Goal: Communication & Community: Answer question/provide support

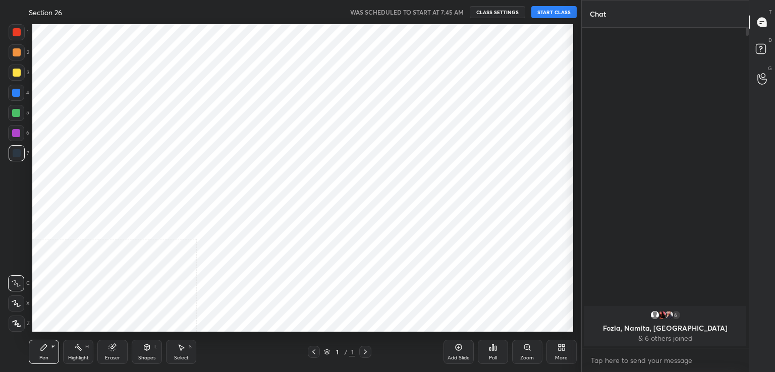
scroll to position [50130, 49897]
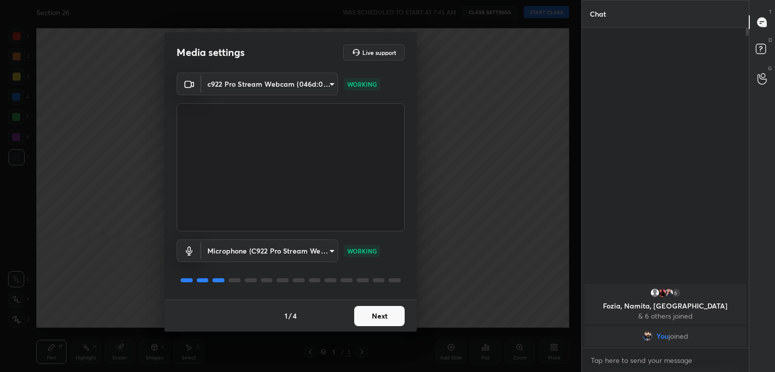
click at [385, 314] on button "Next" at bounding box center [379, 316] width 50 height 20
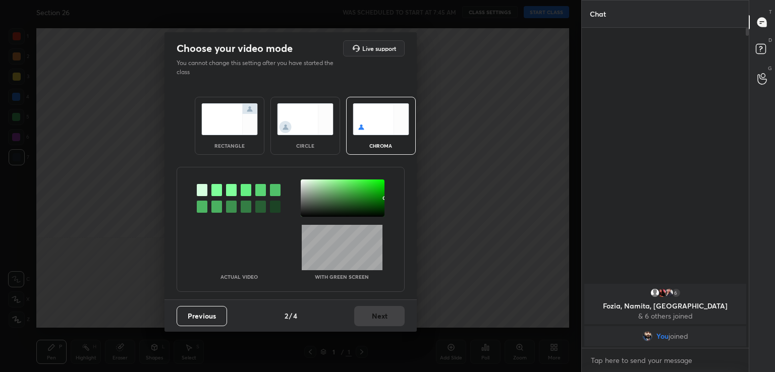
click at [217, 189] on div at bounding box center [216, 190] width 11 height 12
click at [342, 181] on div at bounding box center [343, 180] width 2 height 2
click at [380, 326] on div "Previous 2 / 4 Next" at bounding box center [290, 316] width 252 height 32
click at [390, 320] on button "Next" at bounding box center [379, 316] width 50 height 20
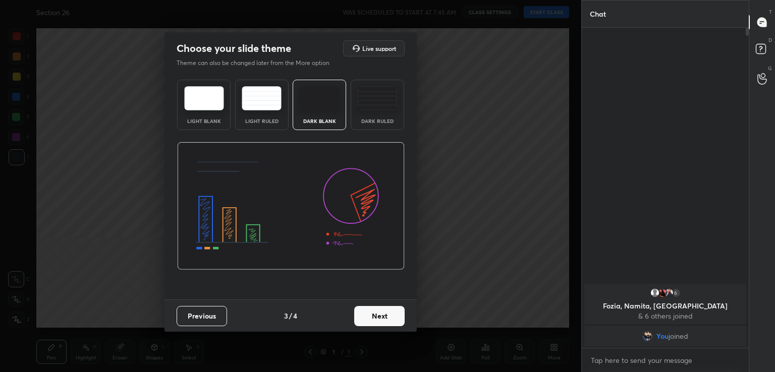
click at [395, 317] on button "Next" at bounding box center [379, 316] width 50 height 20
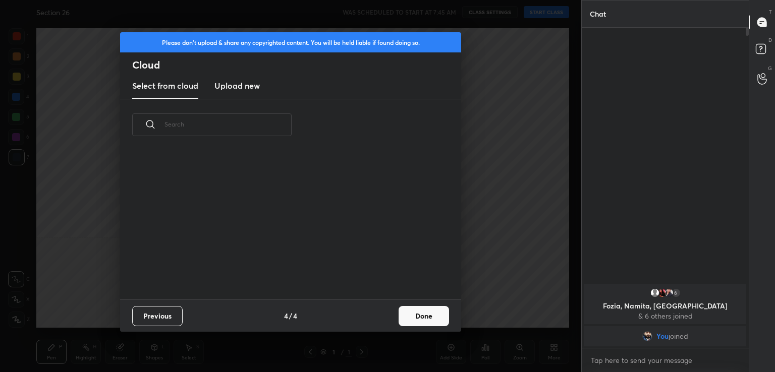
click at [401, 317] on button "Done" at bounding box center [423, 316] width 50 height 20
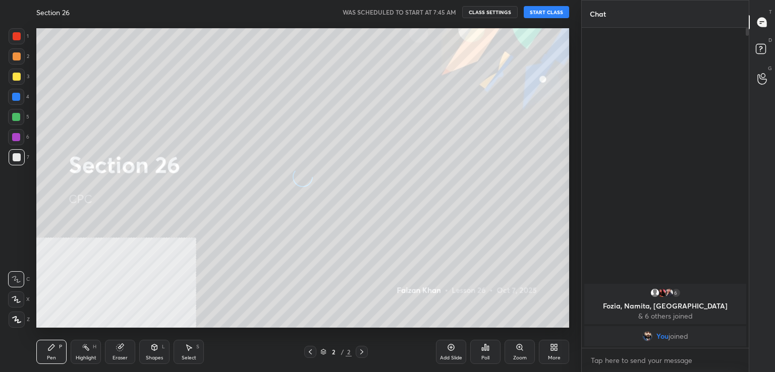
click at [539, 11] on button "START CLASS" at bounding box center [546, 12] width 45 height 12
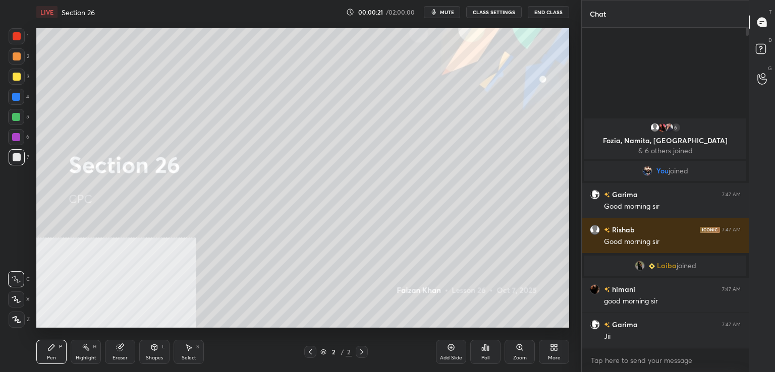
click at [451, 346] on icon at bounding box center [451, 347] width 8 height 8
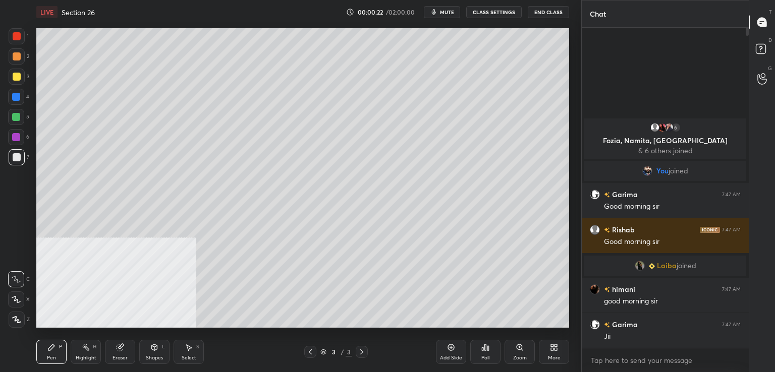
click at [447, 12] on span "mute" at bounding box center [447, 12] width 14 height 7
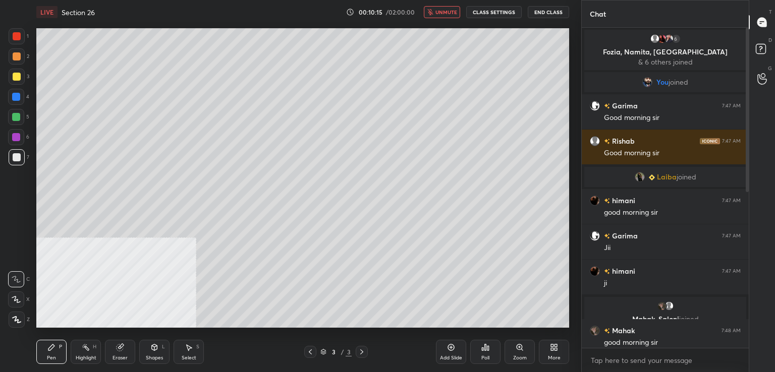
click at [447, 11] on span "unmute" at bounding box center [446, 12] width 22 height 7
click at [763, 45] on rect at bounding box center [761, 49] width 10 height 10
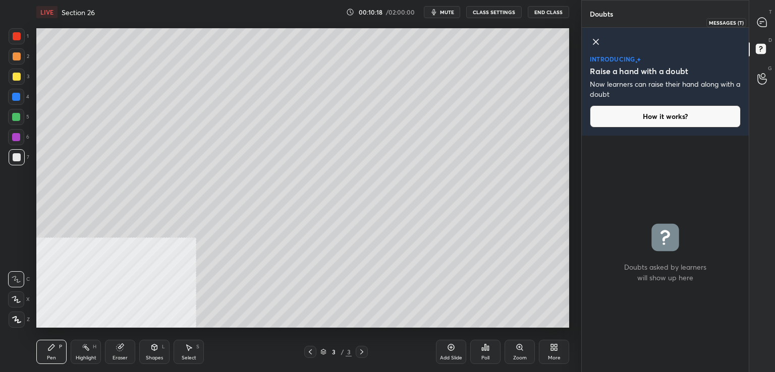
click at [761, 19] on icon at bounding box center [761, 22] width 9 height 9
type textarea "x"
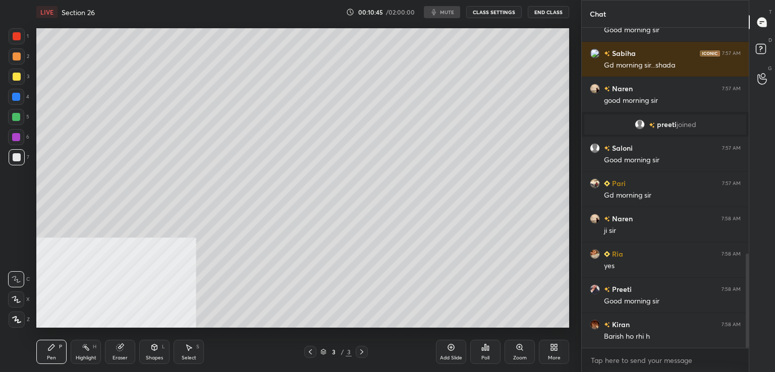
scroll to position [806, 0]
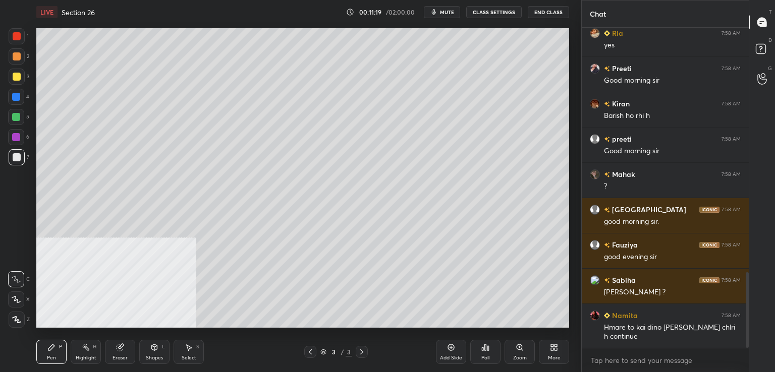
scroll to position [1047, 0]
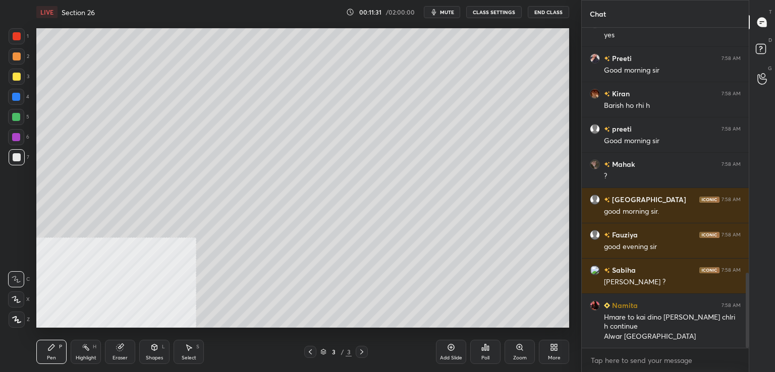
click at [20, 38] on div at bounding box center [17, 36] width 8 height 8
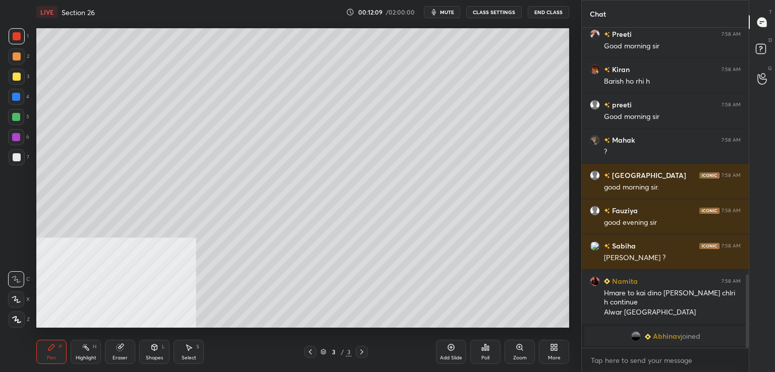
click at [22, 158] on div at bounding box center [17, 157] width 16 height 16
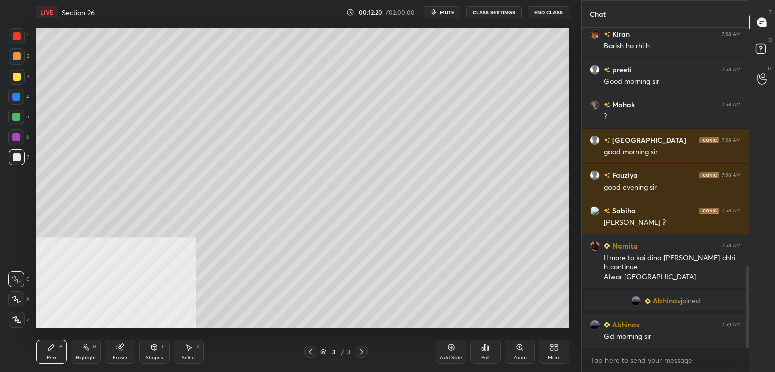
click at [446, 348] on div "Add Slide" at bounding box center [451, 352] width 30 height 24
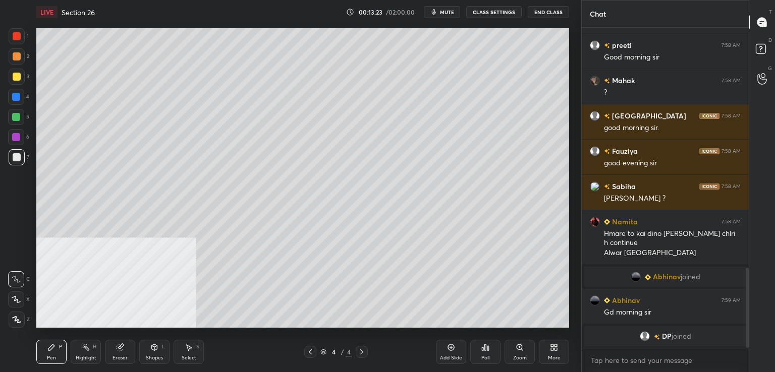
click at [16, 75] on div at bounding box center [17, 77] width 8 height 8
click at [19, 34] on div at bounding box center [17, 36] width 8 height 8
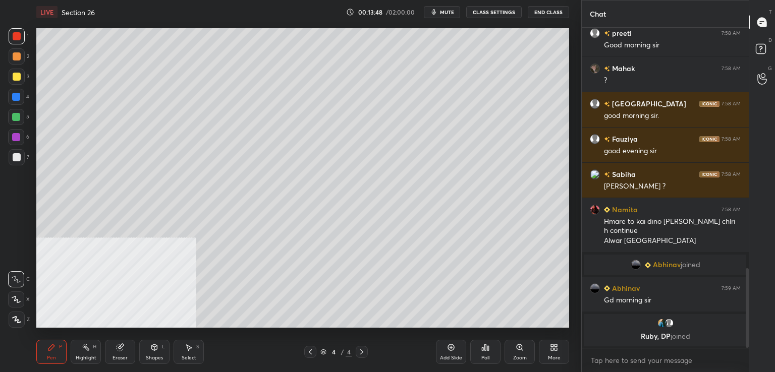
click at [13, 155] on div at bounding box center [17, 157] width 8 height 8
click at [442, 350] on div "Add Slide" at bounding box center [451, 352] width 30 height 24
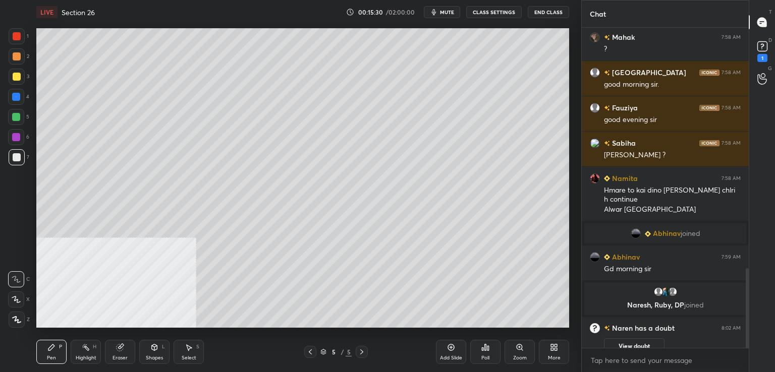
scroll to position [982, 0]
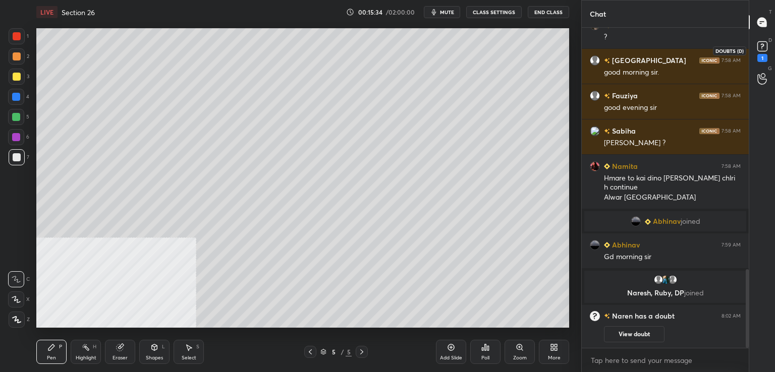
click at [768, 54] on div "1" at bounding box center [762, 50] width 15 height 23
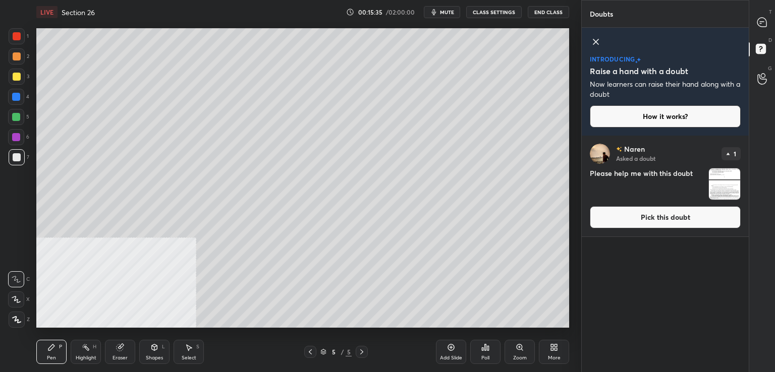
click at [646, 217] on button "Pick this doubt" at bounding box center [665, 217] width 151 height 22
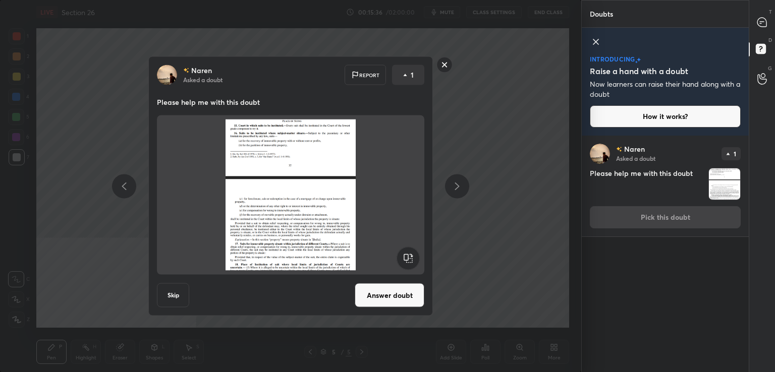
click at [404, 289] on button "Answer doubt" at bounding box center [390, 295] width 70 height 24
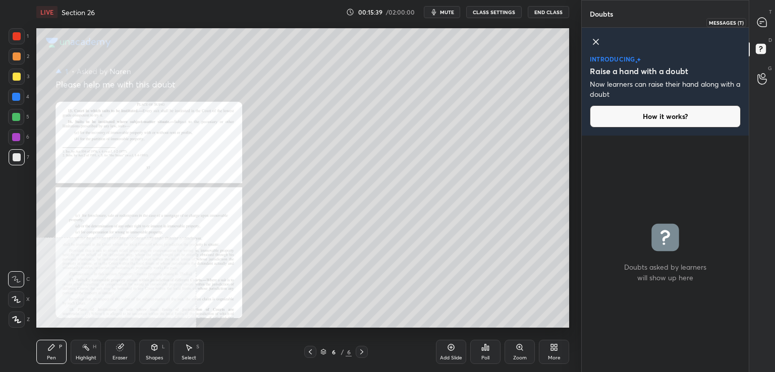
click at [760, 22] on icon at bounding box center [762, 22] width 4 height 0
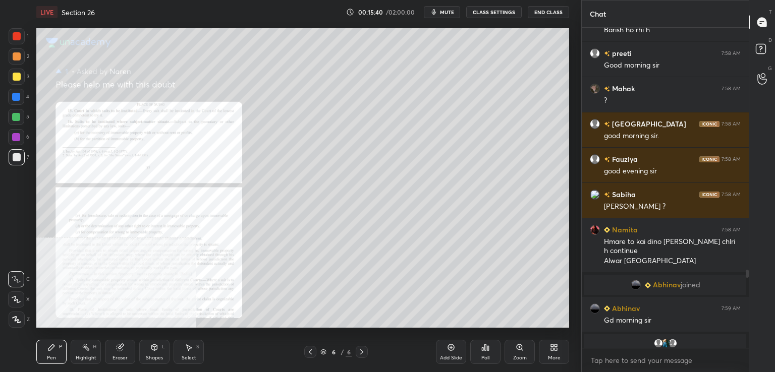
scroll to position [317, 164]
click at [517, 347] on icon at bounding box center [519, 347] width 6 height 6
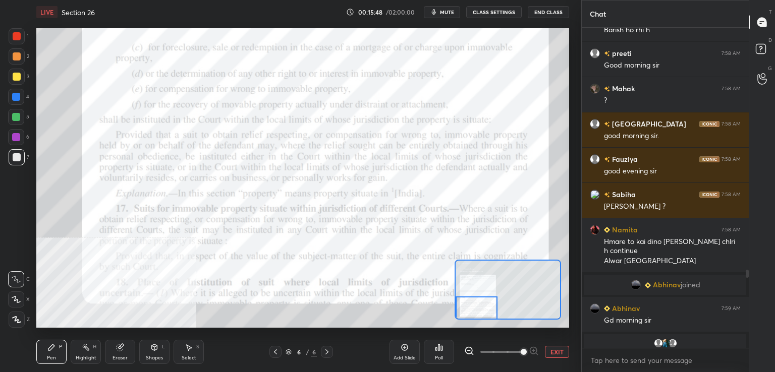
click at [17, 38] on div at bounding box center [17, 36] width 8 height 8
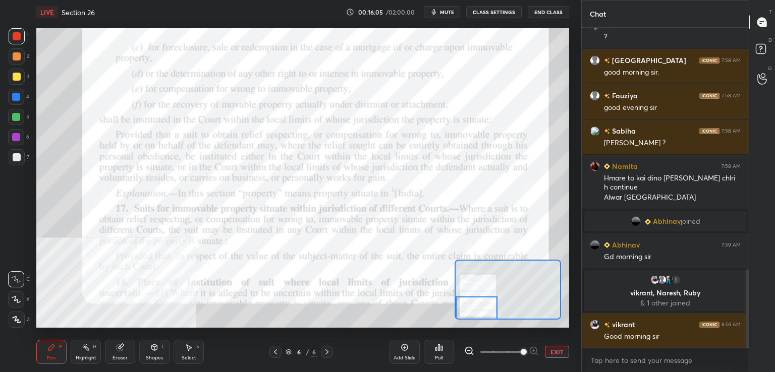
scroll to position [982, 0]
click at [274, 352] on icon at bounding box center [275, 352] width 8 height 8
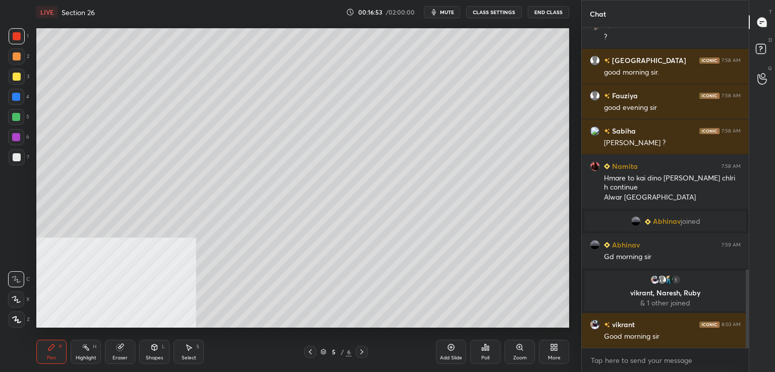
click at [14, 99] on div at bounding box center [16, 97] width 8 height 8
click at [15, 119] on div at bounding box center [16, 117] width 8 height 8
click at [447, 350] on icon at bounding box center [451, 347] width 8 height 8
click at [20, 101] on div at bounding box center [16, 97] width 16 height 16
click at [360, 352] on icon at bounding box center [362, 352] width 8 height 8
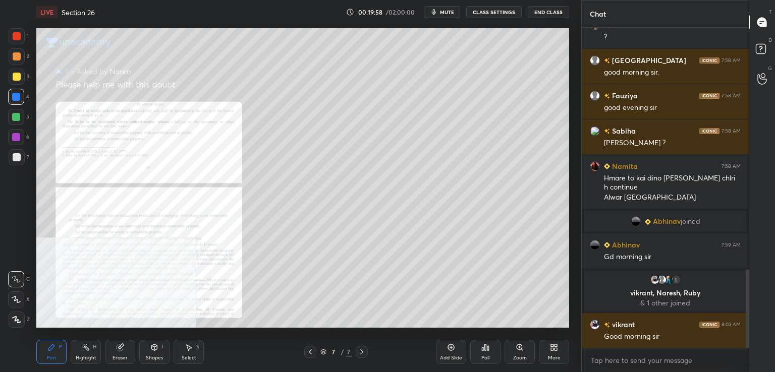
click at [520, 347] on icon at bounding box center [519, 347] width 2 height 0
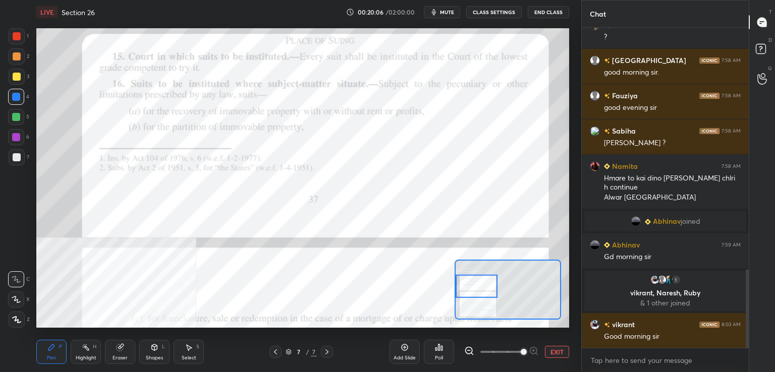
click at [23, 31] on div at bounding box center [17, 36] width 16 height 16
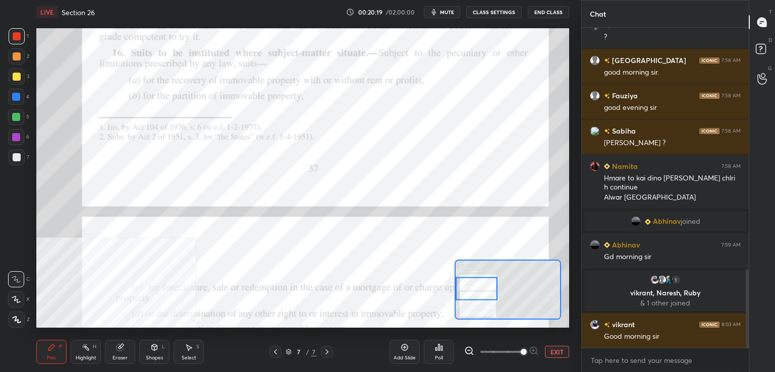
click at [15, 36] on div at bounding box center [17, 36] width 8 height 8
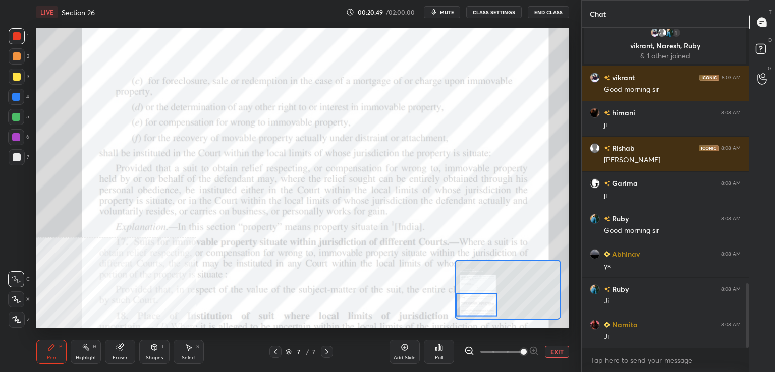
scroll to position [1264, 0]
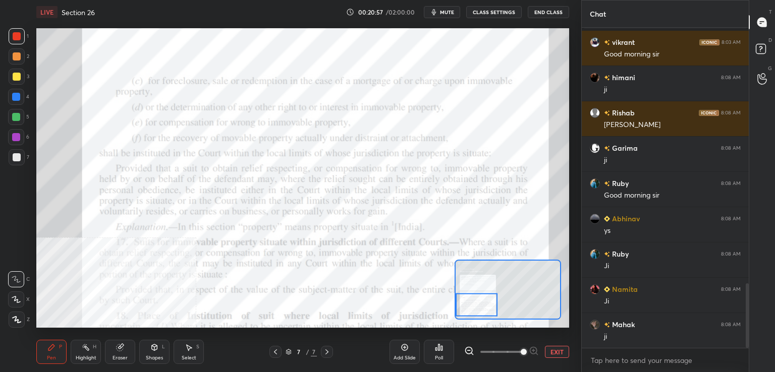
click at [277, 354] on icon at bounding box center [275, 352] width 8 height 8
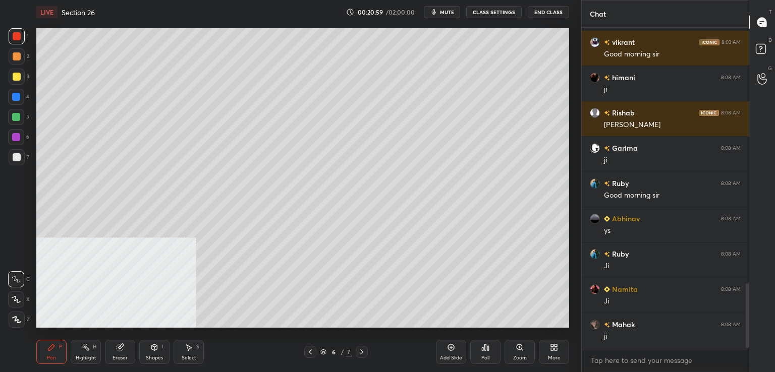
click at [19, 155] on div at bounding box center [17, 157] width 8 height 8
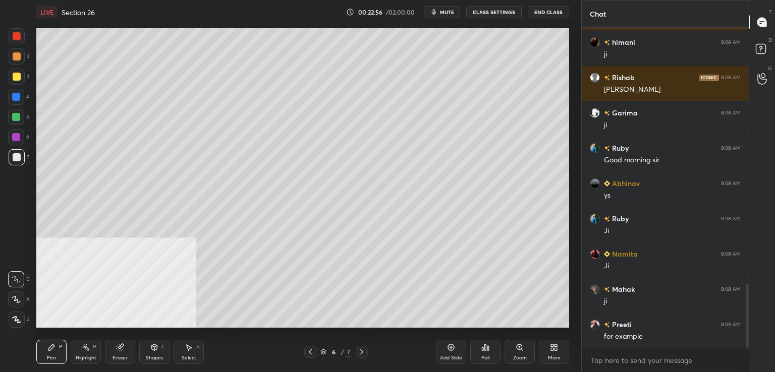
click at [16, 100] on div at bounding box center [16, 97] width 8 height 8
click at [18, 138] on div at bounding box center [16, 137] width 8 height 8
click at [14, 77] on div at bounding box center [17, 77] width 8 height 8
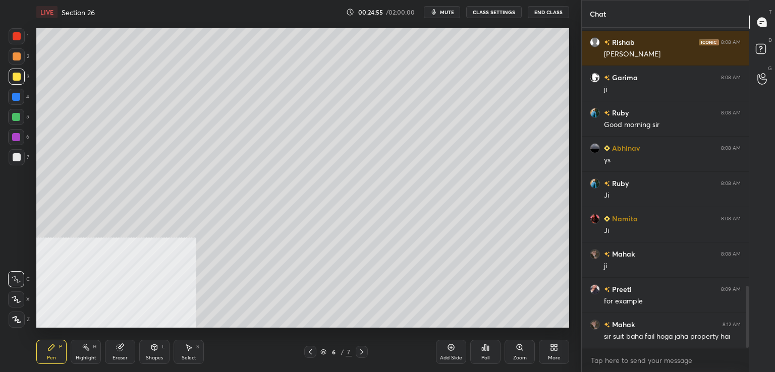
scroll to position [1370, 0]
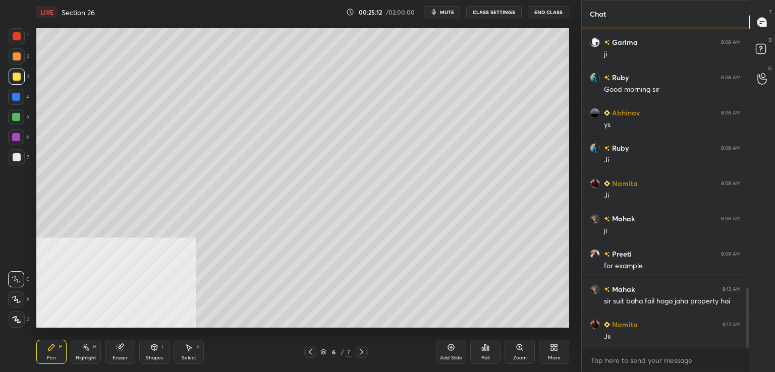
click at [308, 353] on icon at bounding box center [310, 352] width 8 height 8
click at [349, 356] on div "7" at bounding box center [349, 352] width 6 height 9
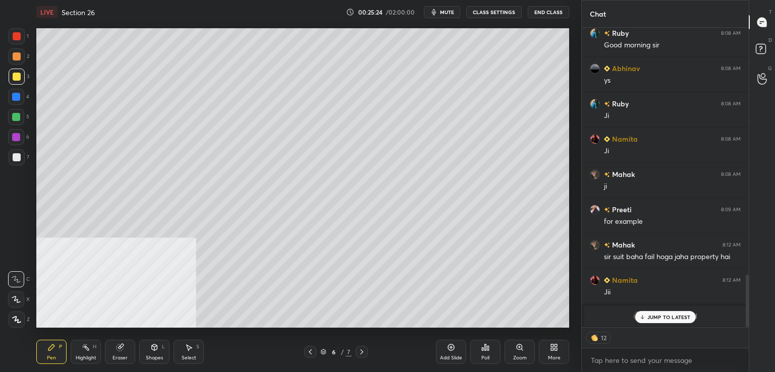
click at [17, 37] on div at bounding box center [17, 36] width 8 height 8
click at [650, 319] on p "JUMP TO LATEST" at bounding box center [668, 317] width 43 height 6
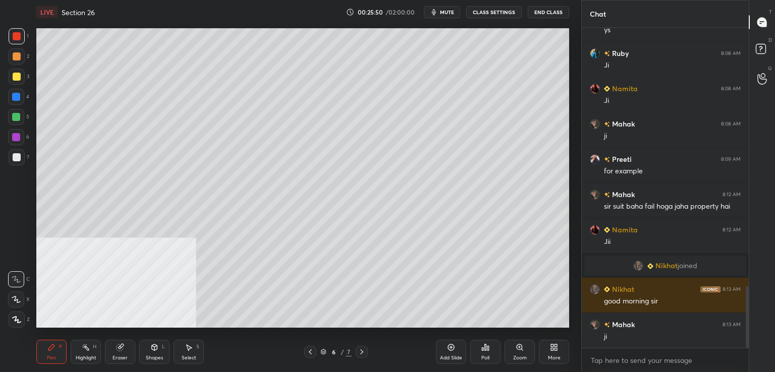
scroll to position [1380, 0]
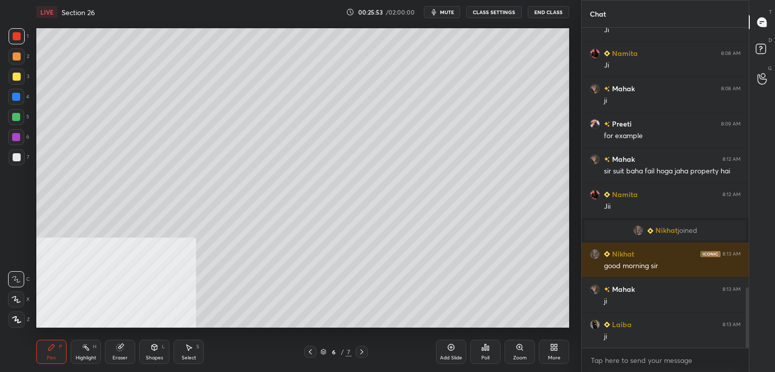
click at [445, 341] on div "Add Slide" at bounding box center [451, 352] width 30 height 24
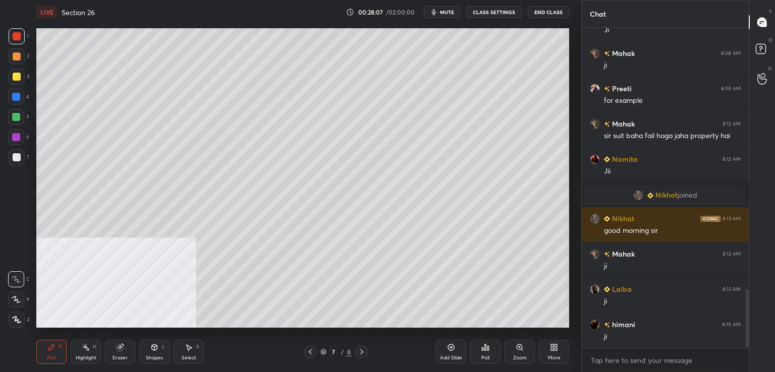
scroll to position [1451, 0]
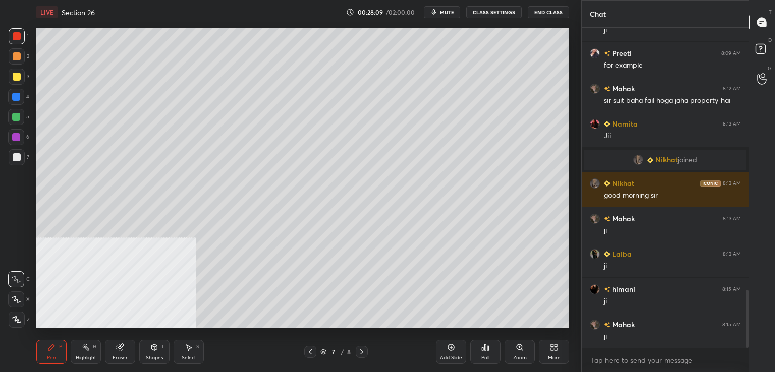
click at [359, 350] on icon at bounding box center [362, 352] width 8 height 8
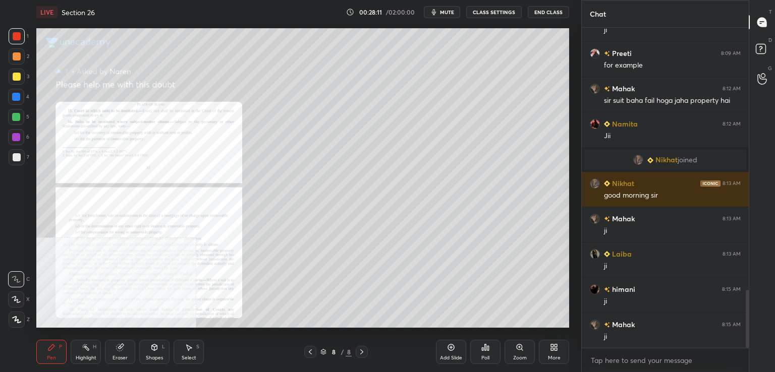
click at [519, 350] on icon at bounding box center [519, 347] width 6 height 6
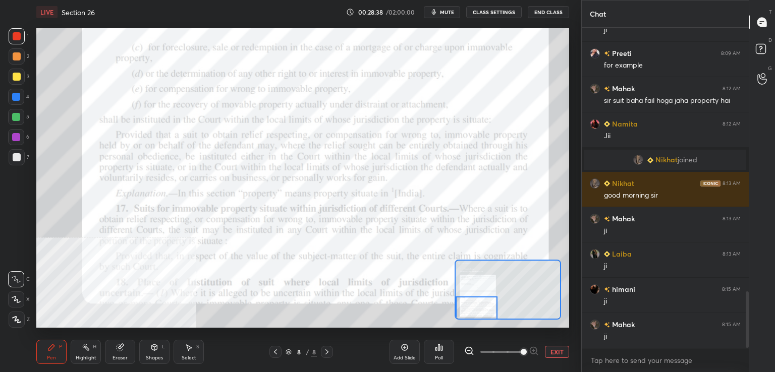
scroll to position [1495, 0]
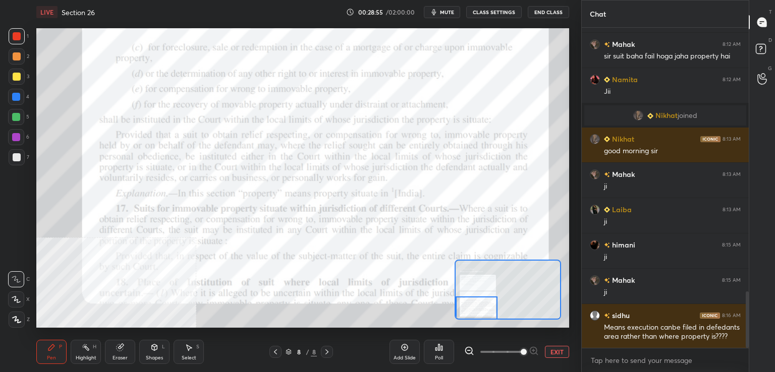
click at [12, 35] on div at bounding box center [17, 36] width 16 height 16
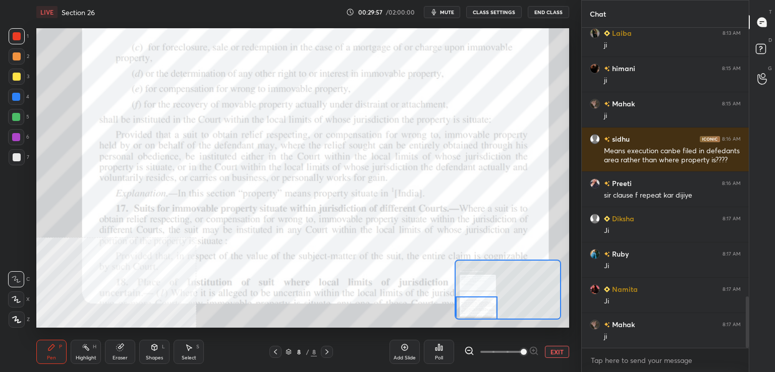
scroll to position [1672, 0]
click at [18, 116] on div at bounding box center [16, 117] width 8 height 8
click at [274, 352] on icon at bounding box center [275, 352] width 3 height 5
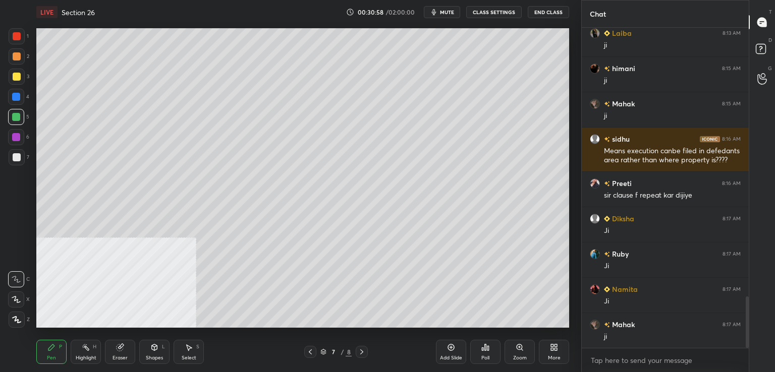
click at [361, 349] on icon at bounding box center [362, 352] width 8 height 8
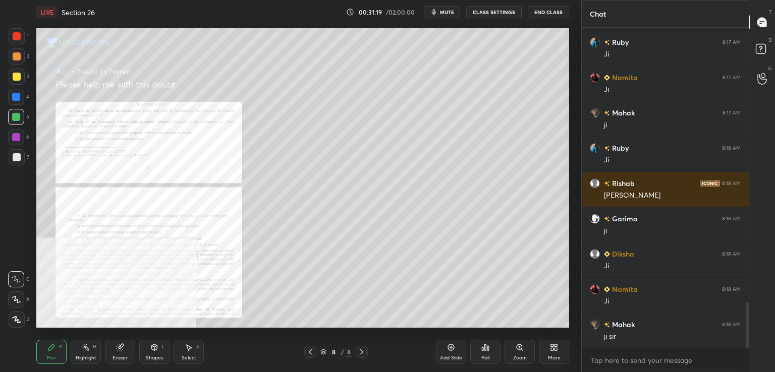
scroll to position [1919, 0]
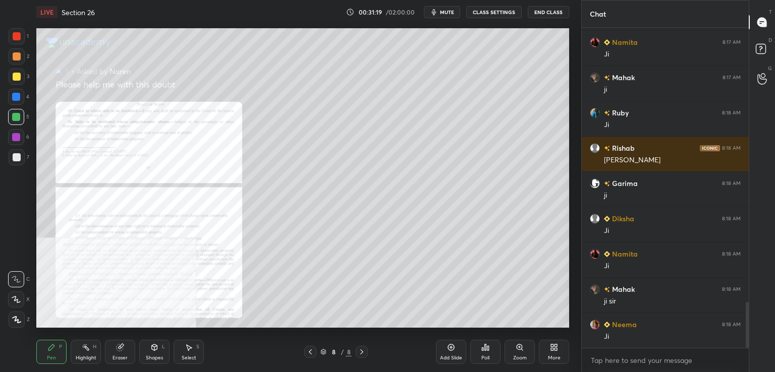
click at [14, 35] on div at bounding box center [17, 36] width 8 height 8
click at [307, 352] on icon at bounding box center [310, 352] width 8 height 8
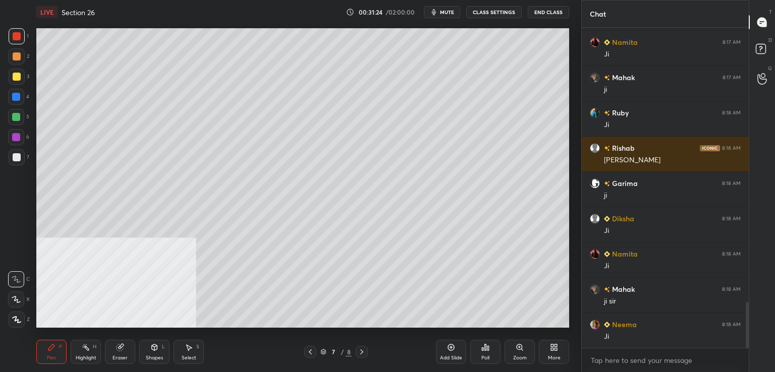
click at [449, 344] on icon at bounding box center [451, 347] width 8 height 8
click at [12, 161] on div at bounding box center [17, 157] width 16 height 16
click at [362, 351] on icon at bounding box center [362, 352] width 8 height 8
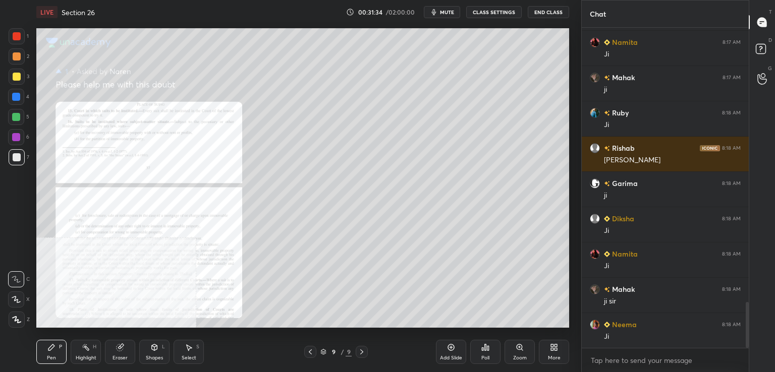
click at [519, 346] on icon at bounding box center [519, 347] width 6 height 6
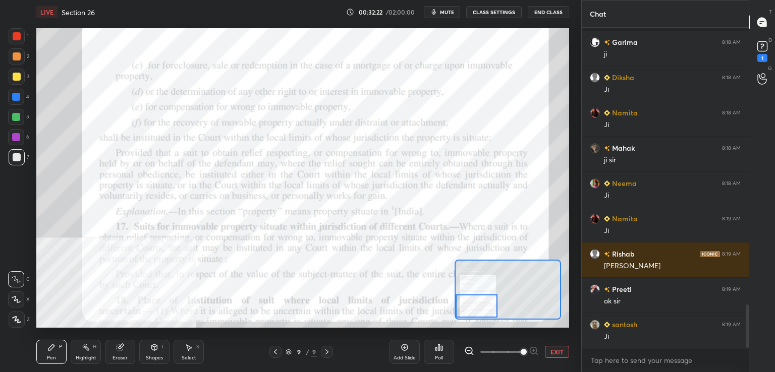
scroll to position [2103, 0]
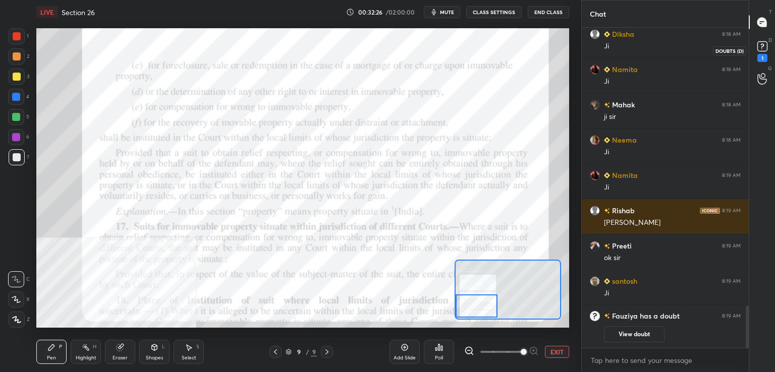
click at [765, 54] on div "1" at bounding box center [762, 58] width 10 height 8
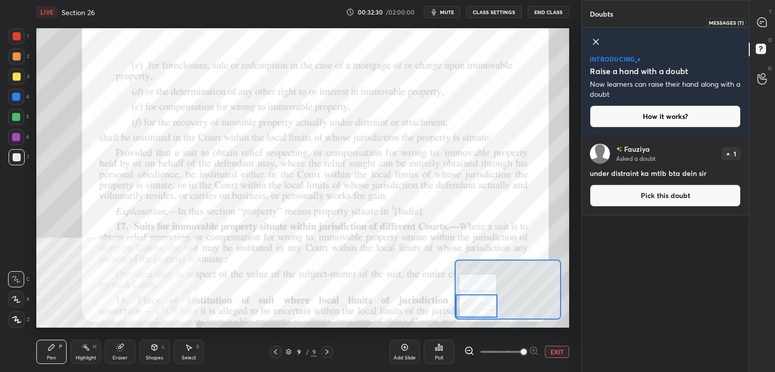
click at [762, 22] on icon at bounding box center [762, 22] width 4 height 0
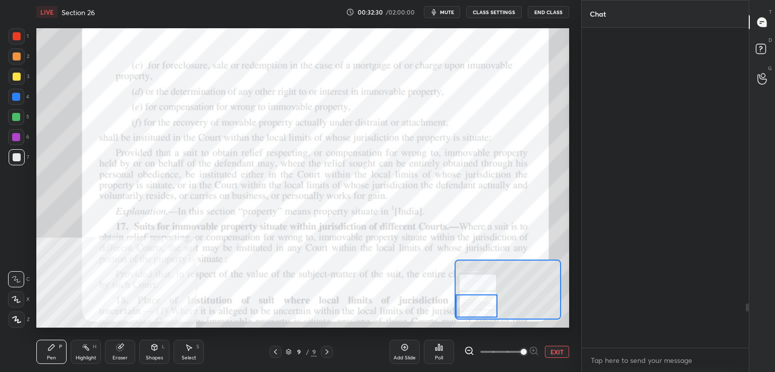
scroll to position [317, 164]
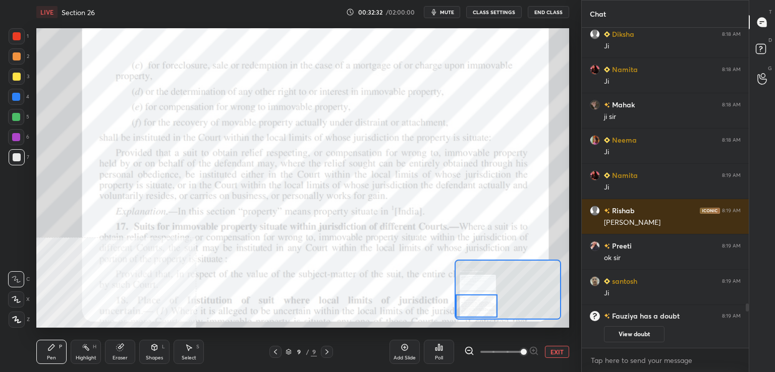
click at [275, 354] on icon at bounding box center [275, 352] width 8 height 8
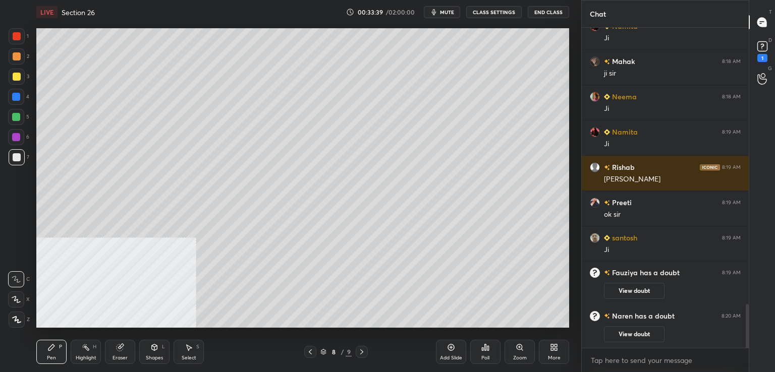
scroll to position [1944, 0]
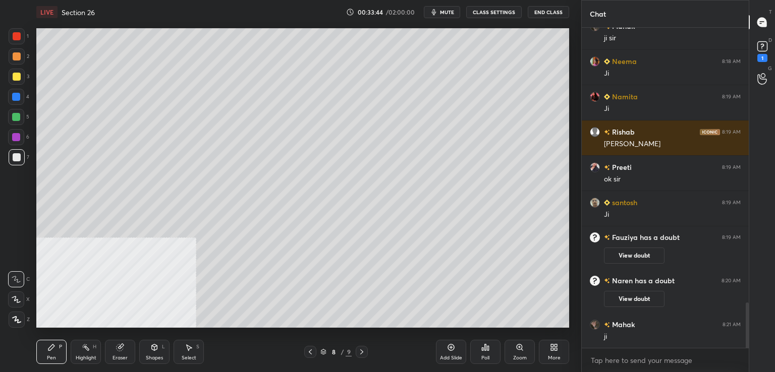
click at [18, 75] on div at bounding box center [17, 77] width 8 height 8
click at [14, 135] on div at bounding box center [16, 137] width 8 height 8
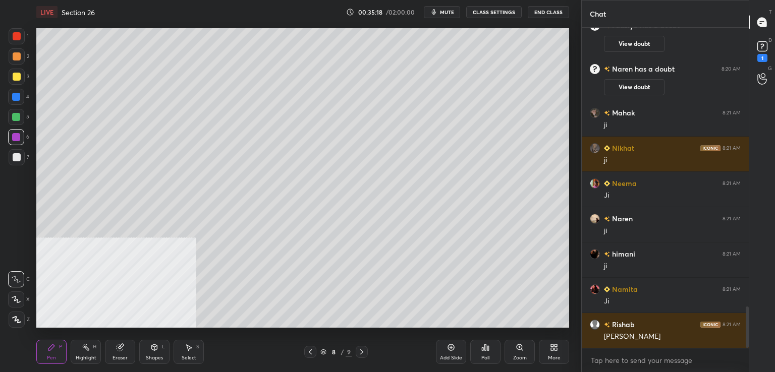
scroll to position [2180, 0]
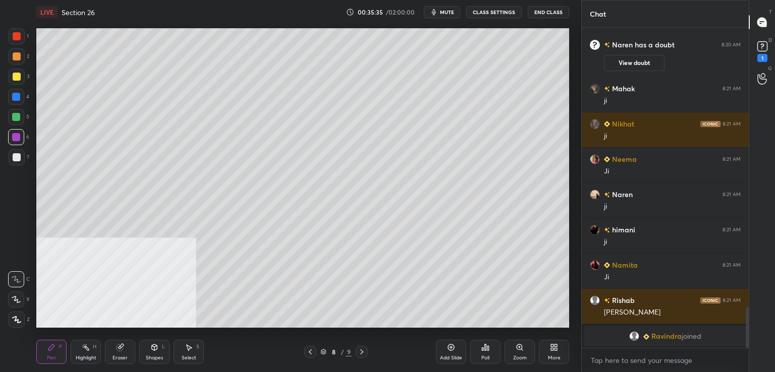
click at [18, 32] on div at bounding box center [17, 36] width 16 height 16
click at [15, 152] on div at bounding box center [17, 157] width 16 height 16
click at [18, 121] on div at bounding box center [16, 117] width 8 height 8
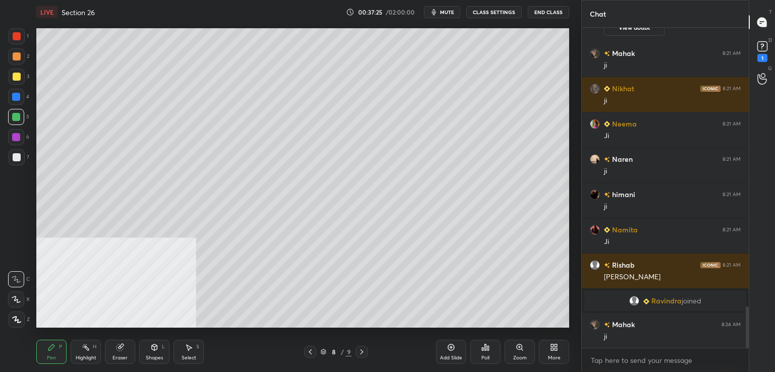
scroll to position [2161, 0]
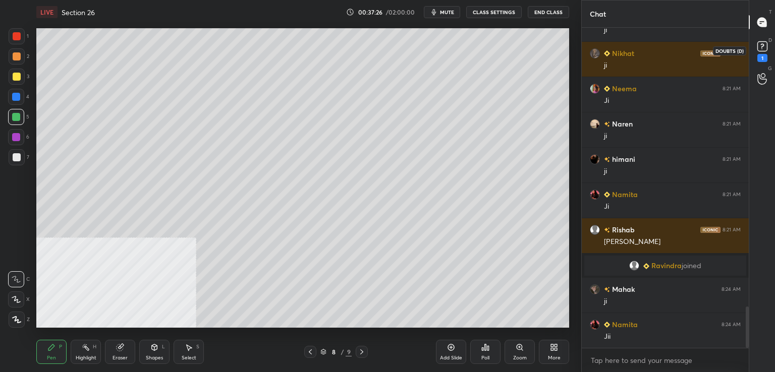
click at [765, 51] on icon at bounding box center [762, 46] width 15 height 15
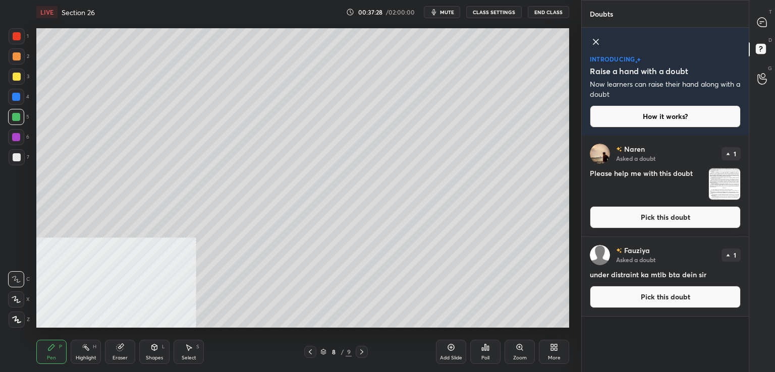
click at [635, 219] on button "Pick this doubt" at bounding box center [665, 217] width 151 height 22
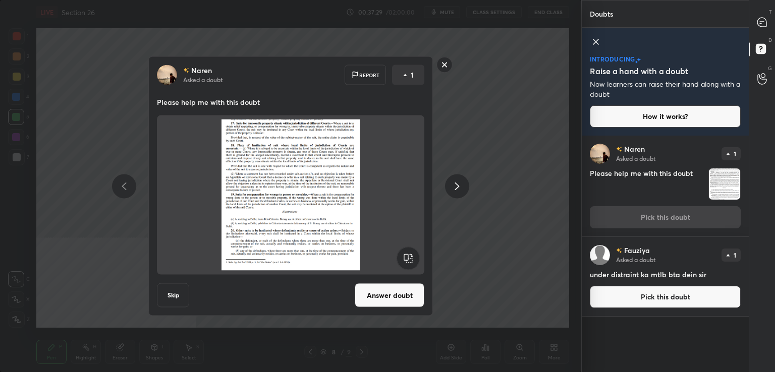
click at [395, 298] on button "Answer doubt" at bounding box center [390, 295] width 70 height 24
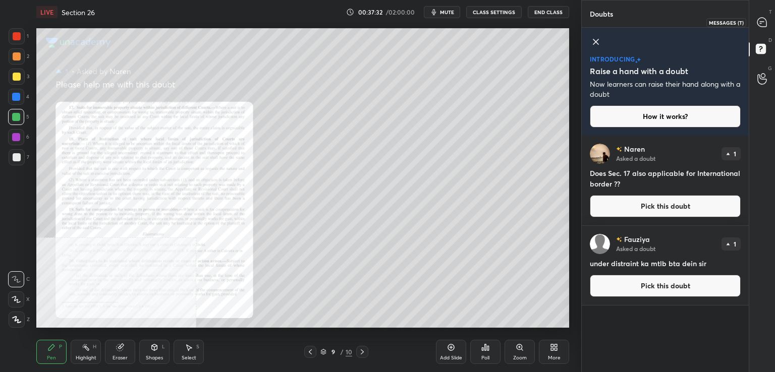
click at [766, 19] on icon at bounding box center [762, 22] width 11 height 11
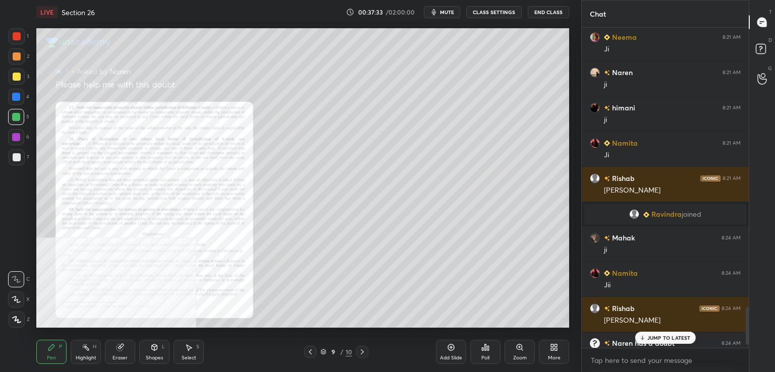
scroll to position [317, 164]
click at [656, 333] on div "JUMP TO LATEST" at bounding box center [665, 338] width 61 height 12
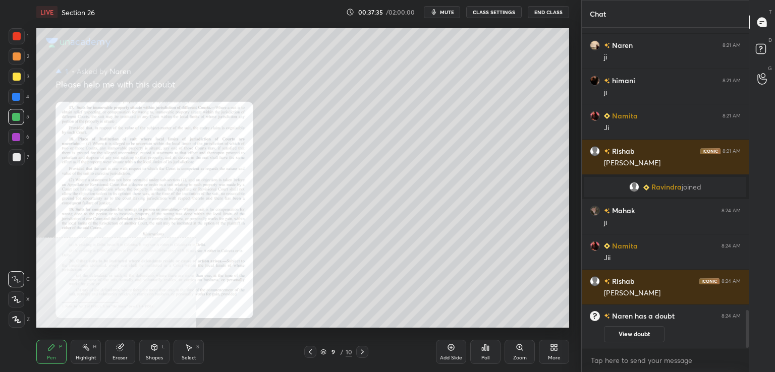
click at [521, 350] on icon at bounding box center [519, 347] width 6 height 6
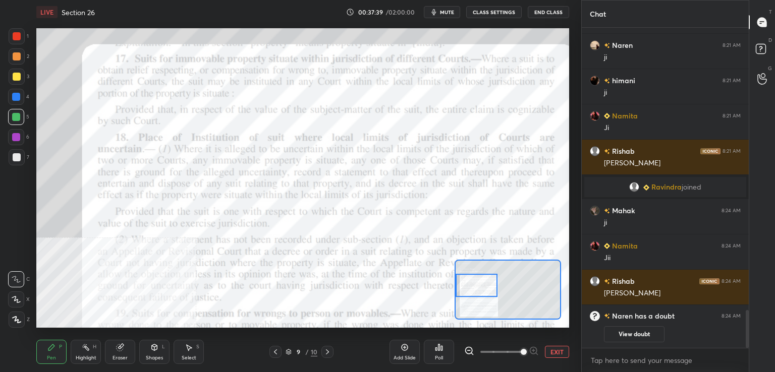
click at [18, 31] on div at bounding box center [17, 36] width 16 height 16
click at [85, 354] on div "Highlight H" at bounding box center [86, 352] width 30 height 24
click at [55, 355] on div "Pen P" at bounding box center [51, 352] width 30 height 24
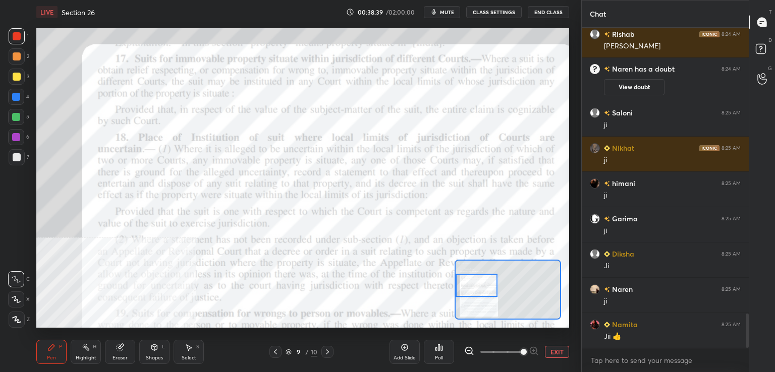
click at [761, 39] on div "D Doubts (D)" at bounding box center [762, 50] width 26 height 28
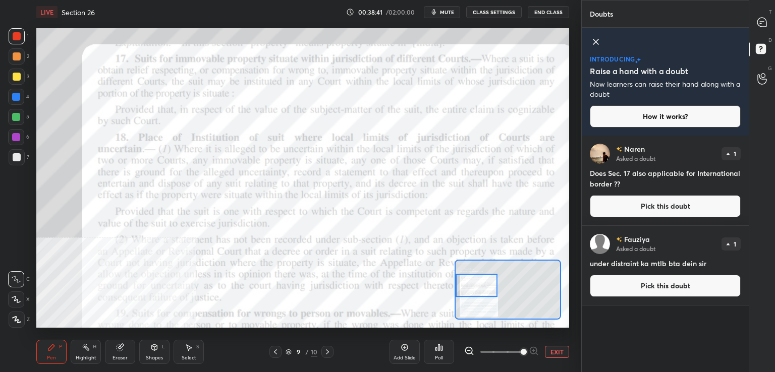
click at [638, 282] on button "Pick this doubt" at bounding box center [665, 286] width 151 height 22
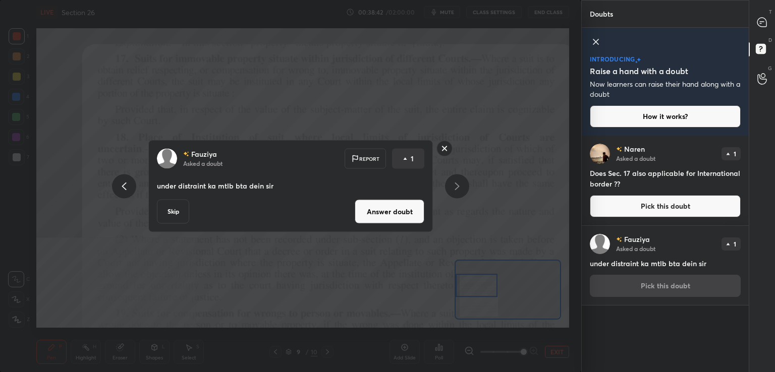
click at [411, 210] on button "Answer doubt" at bounding box center [390, 212] width 70 height 24
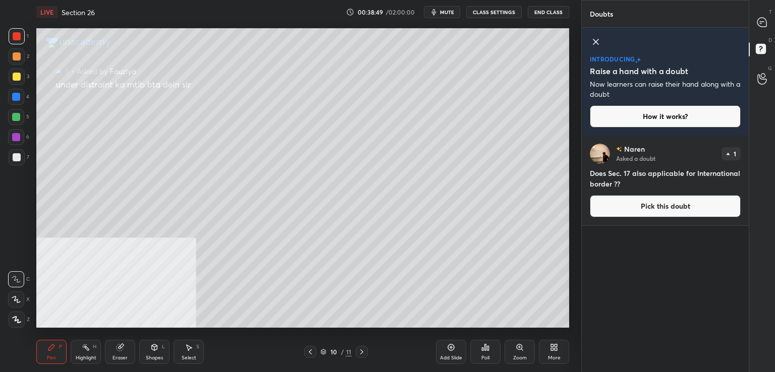
click at [18, 73] on div at bounding box center [17, 77] width 8 height 8
click at [311, 352] on icon at bounding box center [310, 352] width 8 height 8
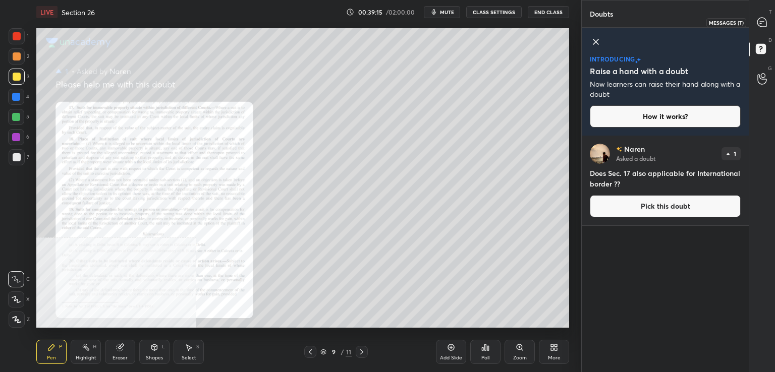
click at [764, 23] on icon at bounding box center [761, 22] width 9 height 9
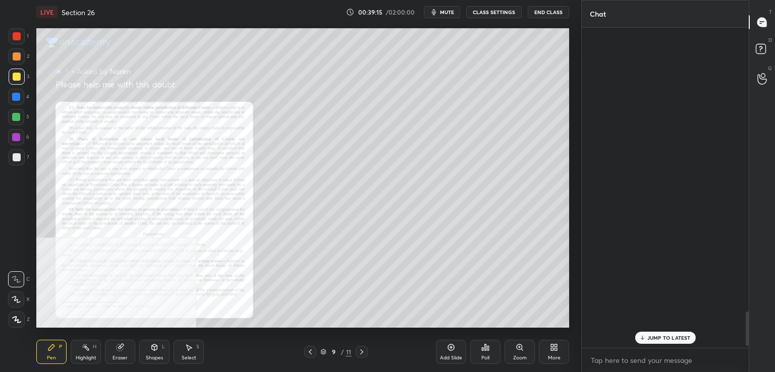
scroll to position [317, 164]
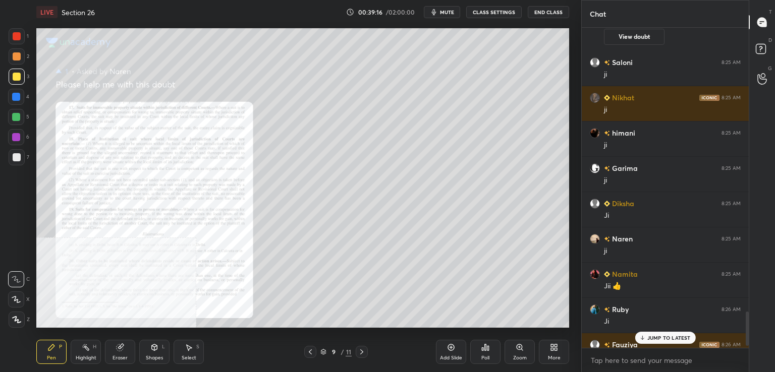
click at [655, 336] on p "JUMP TO LATEST" at bounding box center [668, 338] width 43 height 6
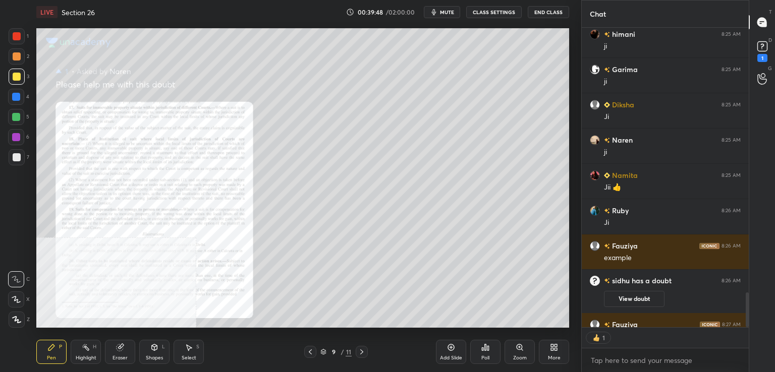
scroll to position [4, 3]
click at [764, 49] on rect at bounding box center [762, 47] width 10 height 10
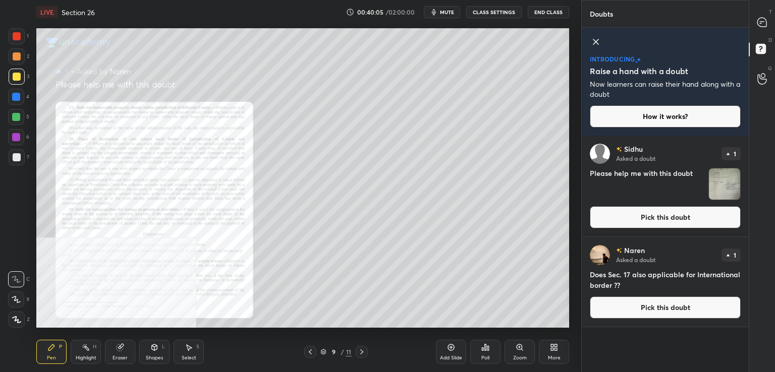
click at [619, 309] on button "Pick this doubt" at bounding box center [665, 308] width 151 height 22
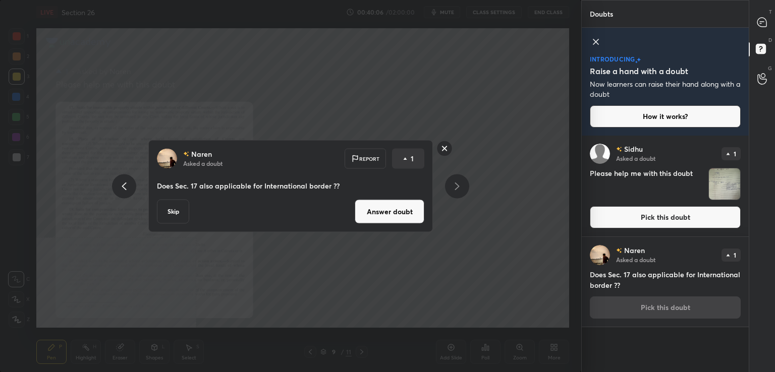
click at [391, 209] on button "Answer doubt" at bounding box center [390, 212] width 70 height 24
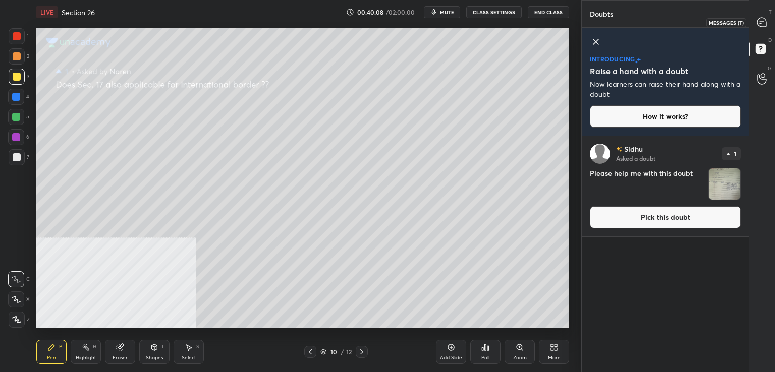
click at [768, 13] on div "T Messages (T)" at bounding box center [762, 22] width 26 height 28
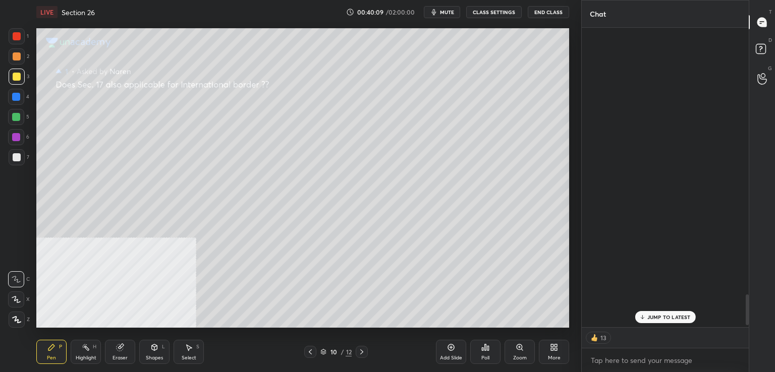
scroll to position [297, 164]
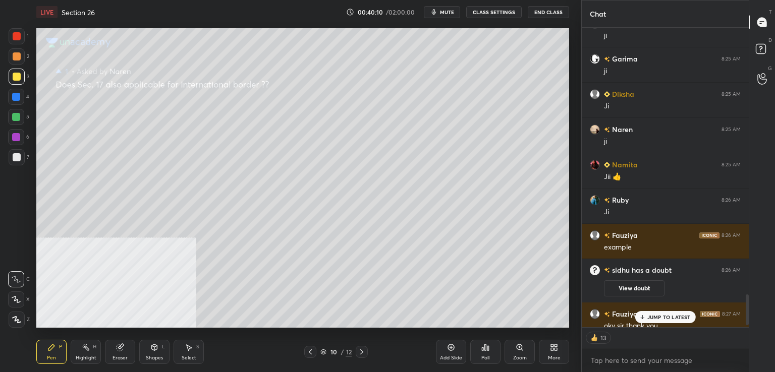
click at [19, 73] on div at bounding box center [17, 77] width 8 height 8
click at [666, 315] on p "JUMP TO LATEST" at bounding box center [668, 317] width 43 height 6
click at [18, 155] on div at bounding box center [17, 157] width 8 height 8
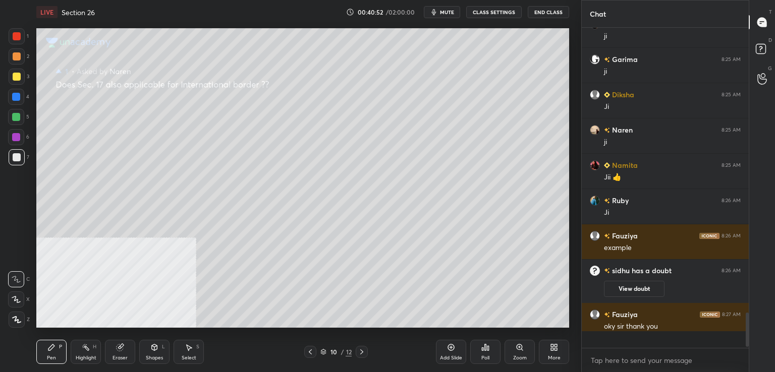
scroll to position [2600, 0]
click at [18, 138] on div at bounding box center [16, 137] width 8 height 8
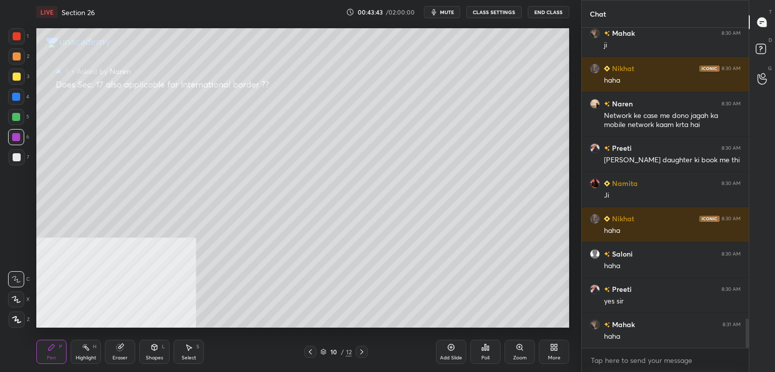
scroll to position [3219, 0]
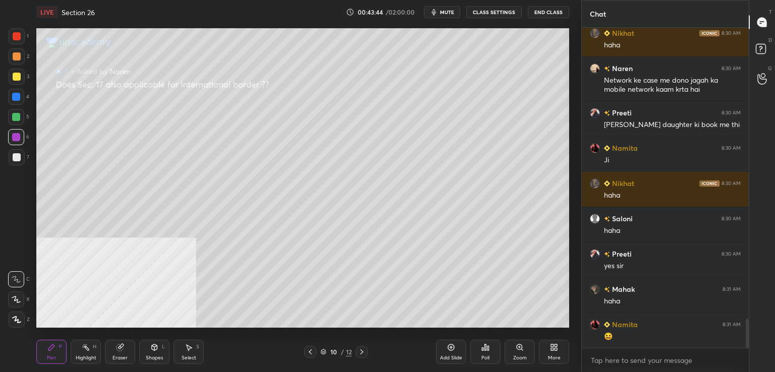
click at [16, 154] on div at bounding box center [17, 157] width 8 height 8
click at [307, 349] on icon at bounding box center [310, 352] width 8 height 8
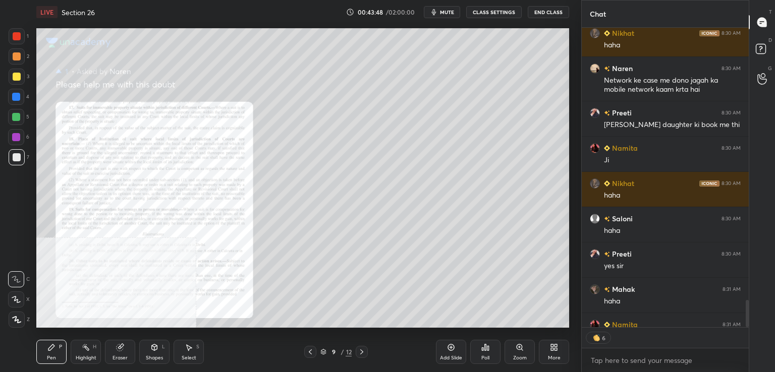
scroll to position [3274, 0]
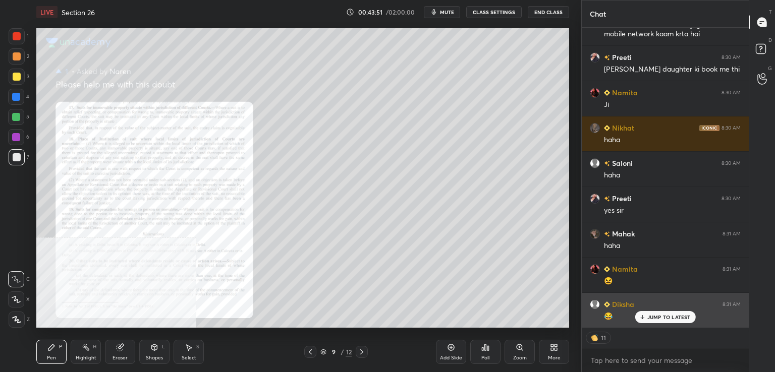
click at [648, 314] on p "JUMP TO LATEST" at bounding box center [668, 317] width 43 height 6
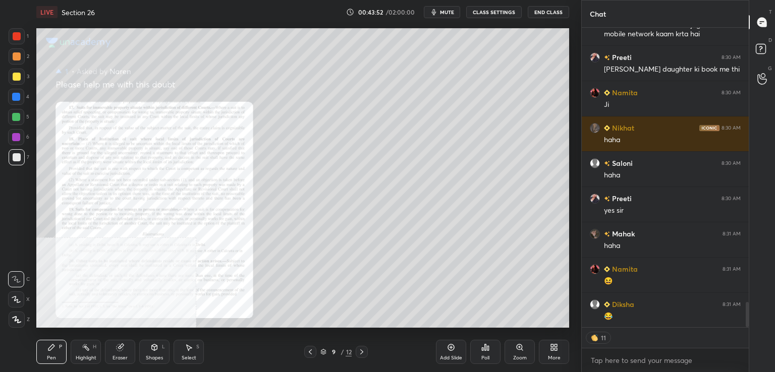
click at [519, 347] on icon at bounding box center [519, 347] width 2 height 0
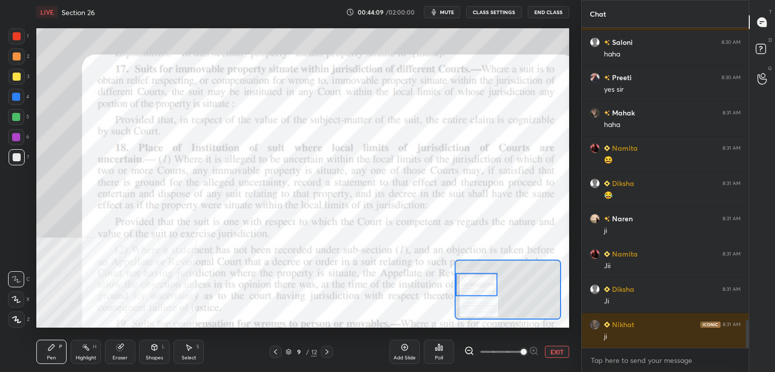
scroll to position [3431, 0]
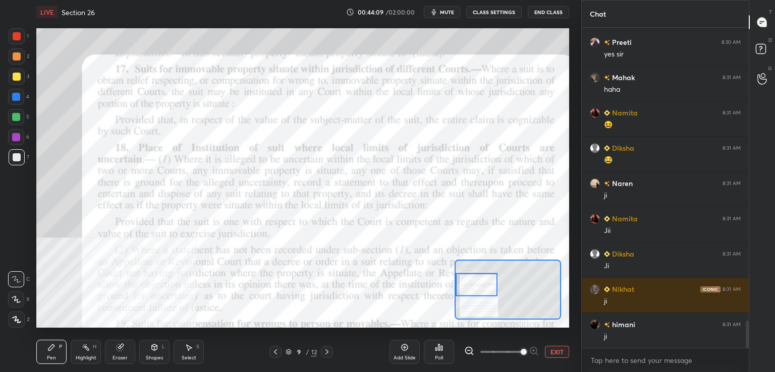
click at [274, 352] on icon at bounding box center [275, 352] width 3 height 5
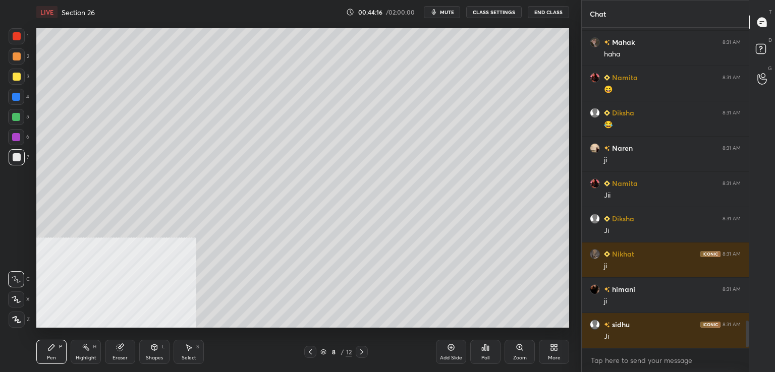
scroll to position [3501, 0]
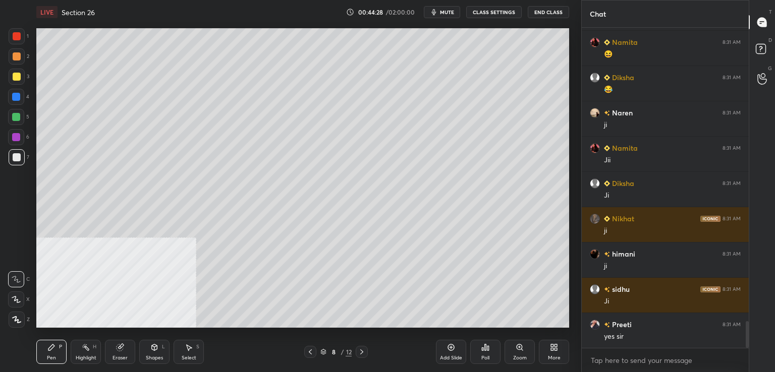
click at [18, 36] on div at bounding box center [17, 36] width 8 height 8
click at [17, 158] on div at bounding box center [17, 157] width 8 height 8
click at [14, 96] on div at bounding box center [16, 97] width 8 height 8
click at [15, 136] on div at bounding box center [16, 137] width 8 height 8
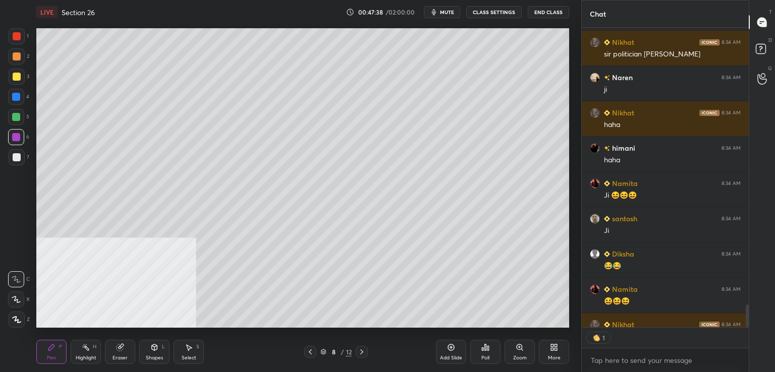
scroll to position [297, 164]
click at [18, 33] on div at bounding box center [17, 36] width 8 height 8
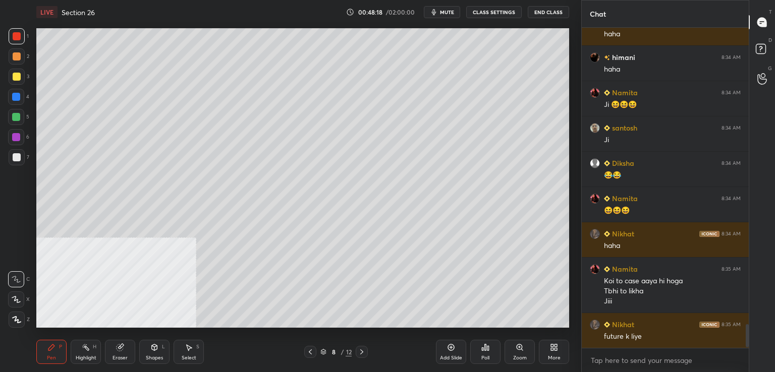
scroll to position [317, 164]
click at [20, 155] on div at bounding box center [17, 157] width 16 height 16
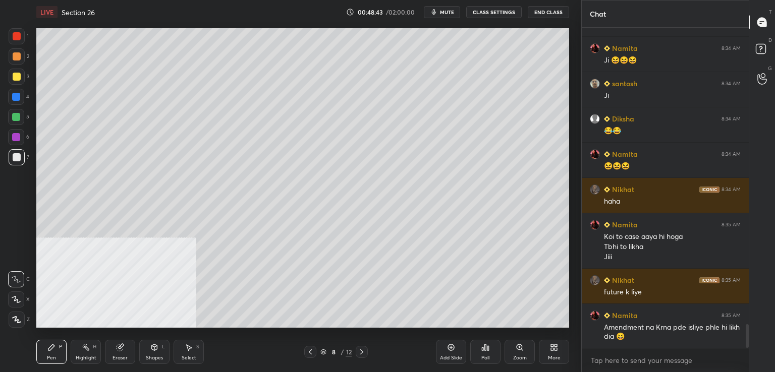
click at [16, 89] on div at bounding box center [16, 97] width 16 height 16
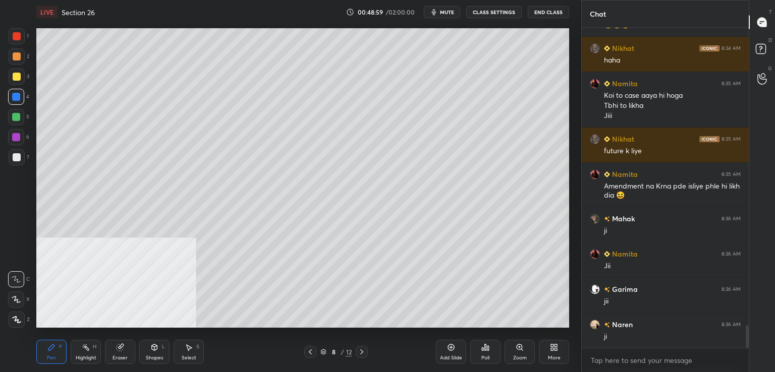
scroll to position [4201, 0]
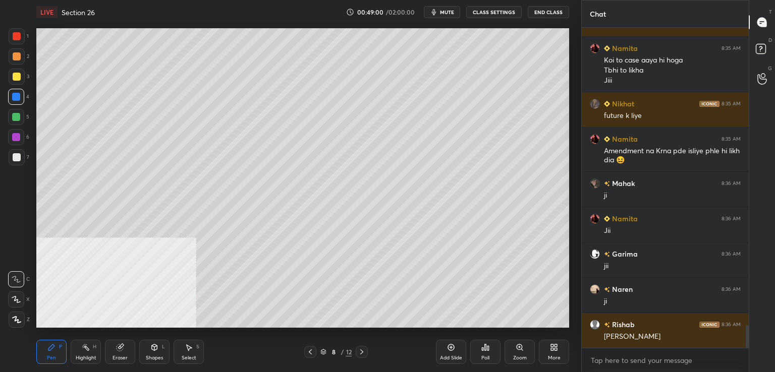
click at [450, 344] on icon at bounding box center [451, 347] width 7 height 7
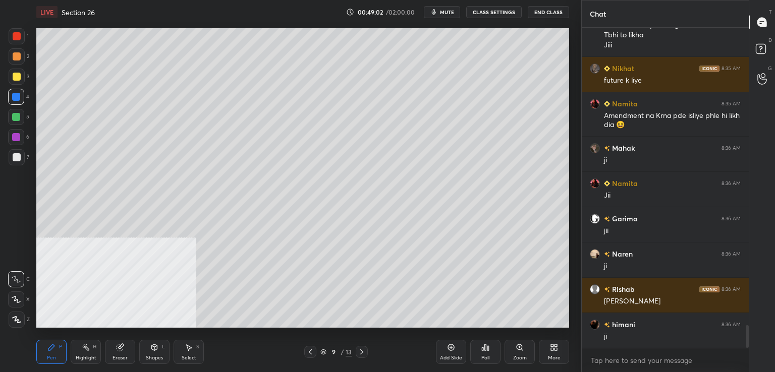
click at [17, 137] on div at bounding box center [16, 137] width 8 height 8
click at [17, 154] on div at bounding box center [17, 157] width 8 height 8
click at [16, 33] on div at bounding box center [17, 36] width 8 height 8
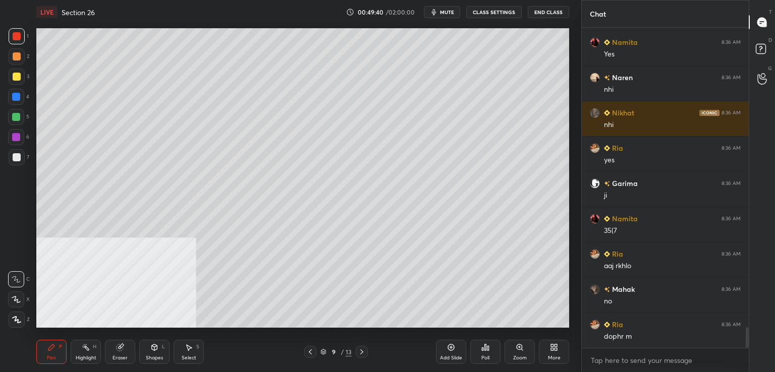
scroll to position [4590, 0]
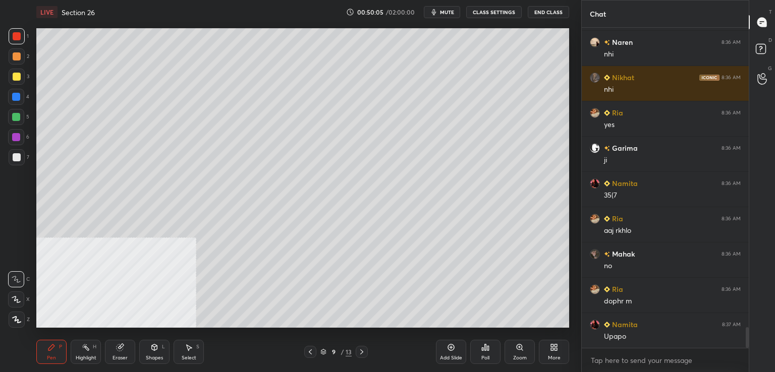
click at [28, 137] on div "6" at bounding box center [18, 137] width 21 height 16
click at [358, 351] on icon at bounding box center [362, 352] width 8 height 8
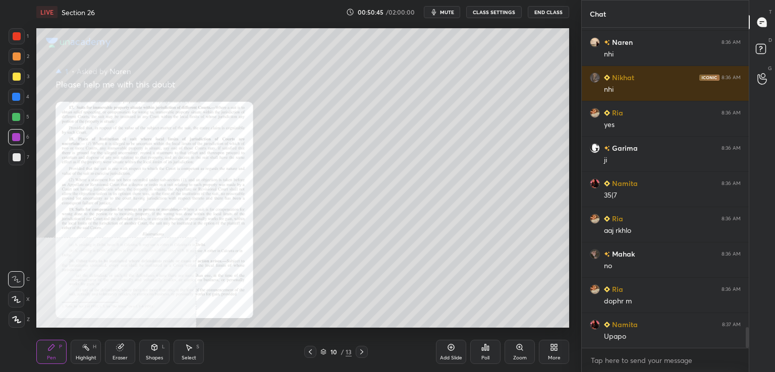
click at [516, 346] on icon at bounding box center [519, 347] width 6 height 6
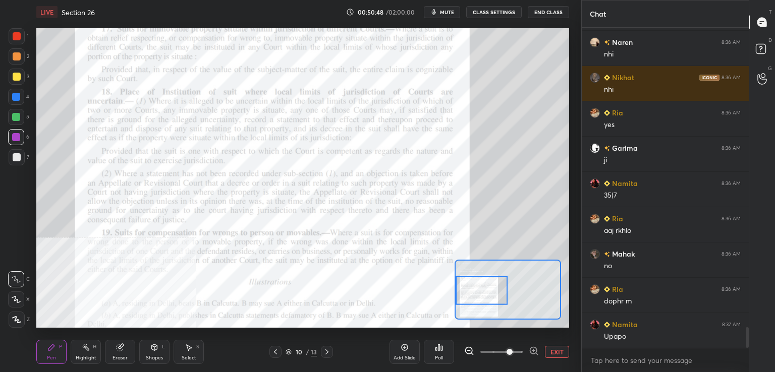
scroll to position [4614, 0]
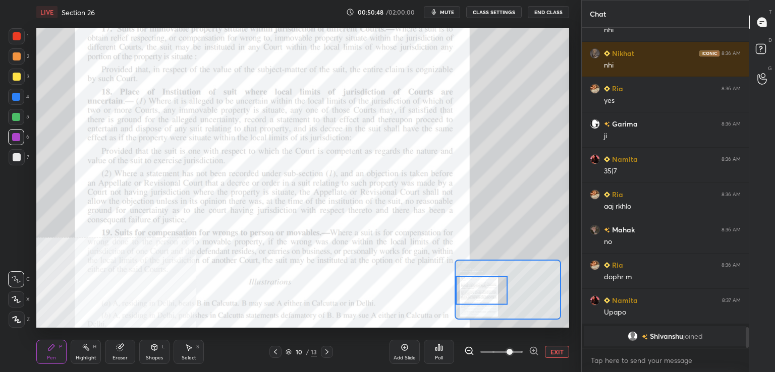
click at [20, 39] on div at bounding box center [17, 36] width 8 height 8
click at [92, 351] on div "Highlight H" at bounding box center [86, 352] width 30 height 24
click at [50, 354] on div "Pen P" at bounding box center [51, 352] width 30 height 24
click at [276, 354] on icon at bounding box center [275, 352] width 3 height 5
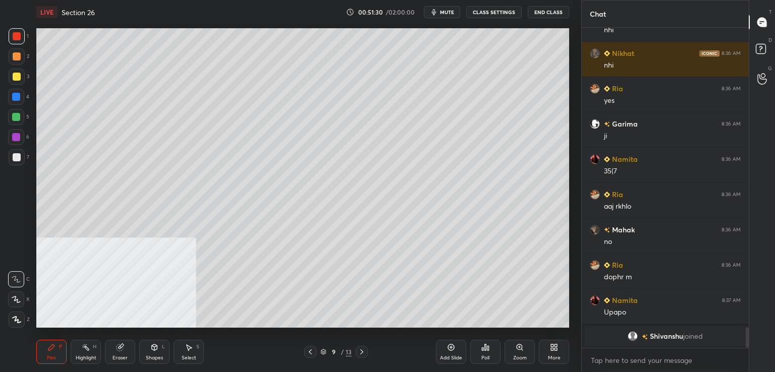
click at [21, 118] on div at bounding box center [16, 117] width 16 height 16
click at [18, 95] on div at bounding box center [16, 97] width 8 height 8
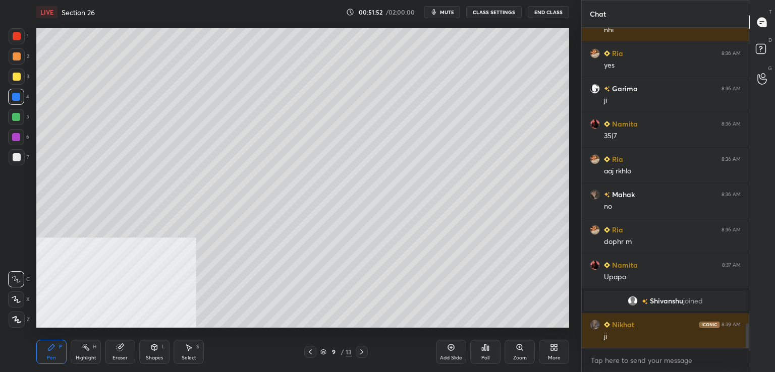
scroll to position [3874, 0]
click at [15, 163] on div at bounding box center [17, 157] width 16 height 16
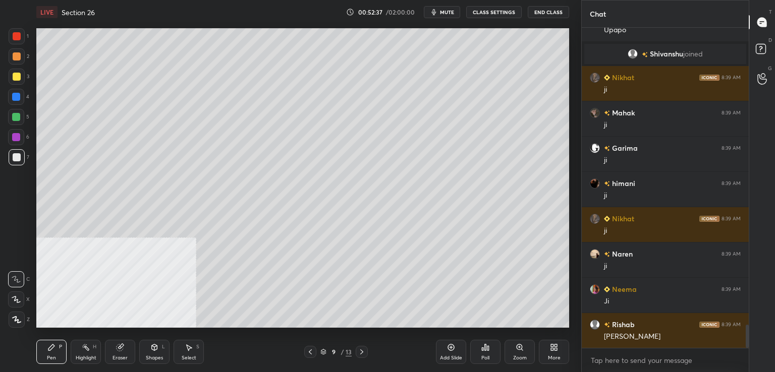
scroll to position [4156, 0]
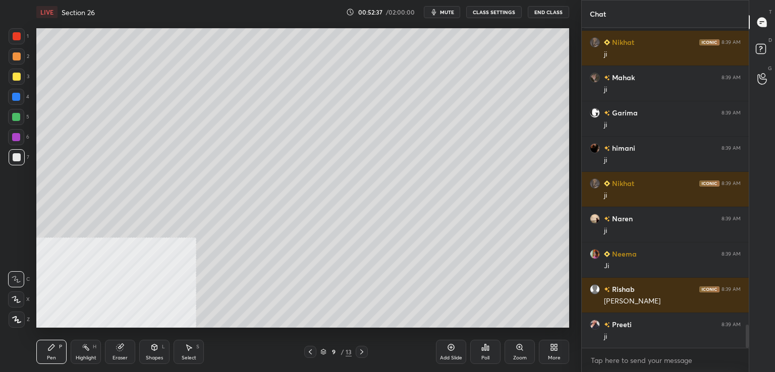
click at [19, 136] on div at bounding box center [16, 137] width 8 height 8
click at [451, 352] on div "Add Slide" at bounding box center [451, 352] width 30 height 24
click at [18, 156] on div at bounding box center [17, 157] width 8 height 8
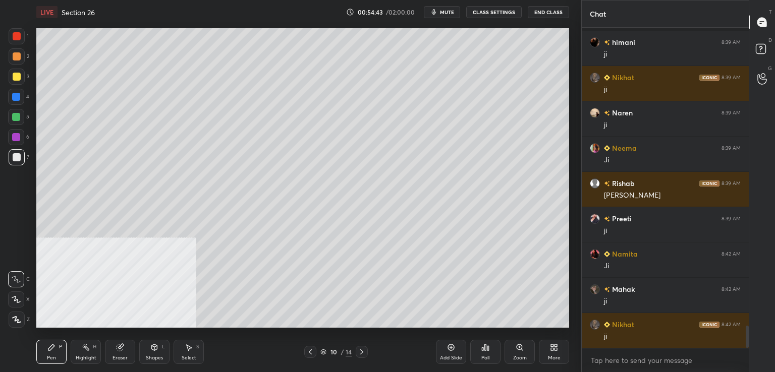
scroll to position [4333, 0]
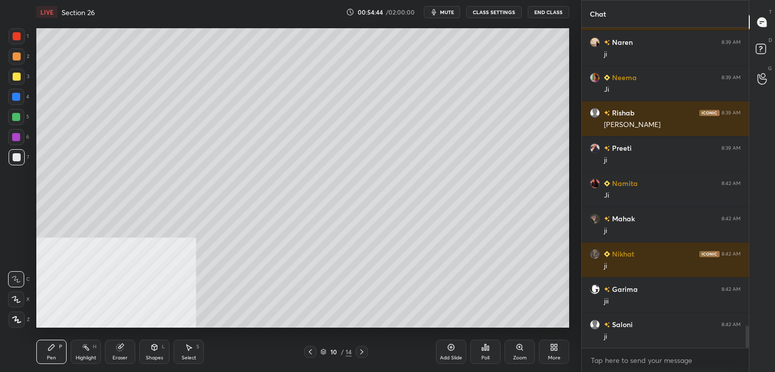
click at [20, 77] on div at bounding box center [17, 77] width 8 height 8
click at [451, 345] on icon at bounding box center [451, 347] width 7 height 7
click at [119, 350] on icon at bounding box center [120, 347] width 7 height 7
click at [48, 352] on div "Pen P" at bounding box center [51, 352] width 30 height 24
click at [21, 159] on div at bounding box center [17, 157] width 16 height 16
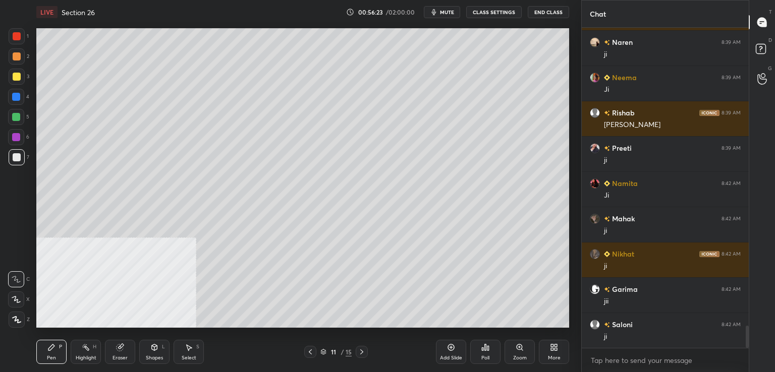
click at [444, 12] on span "mute" at bounding box center [447, 12] width 14 height 7
click at [443, 11] on span "unmute" at bounding box center [446, 12] width 22 height 7
click at [310, 350] on icon at bounding box center [310, 352] width 8 height 8
click at [308, 352] on icon at bounding box center [310, 352] width 8 height 8
click at [362, 350] on icon at bounding box center [362, 352] width 8 height 8
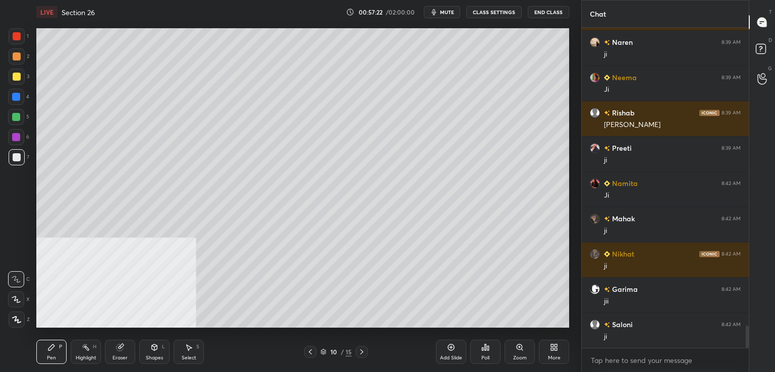
click at [361, 349] on icon at bounding box center [362, 352] width 8 height 8
click at [361, 352] on icon at bounding box center [362, 352] width 8 height 8
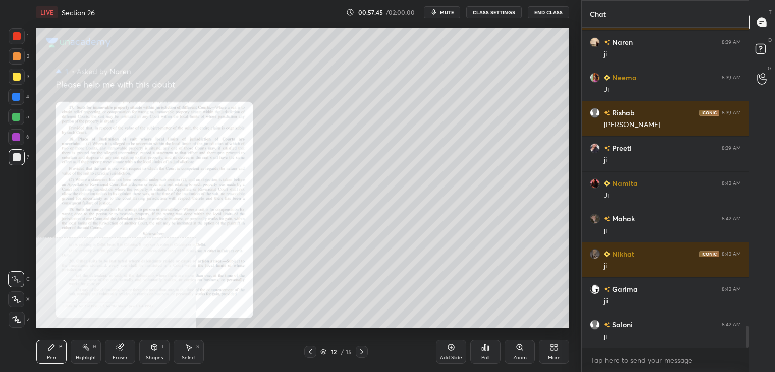
click at [516, 346] on icon at bounding box center [519, 347] width 8 height 8
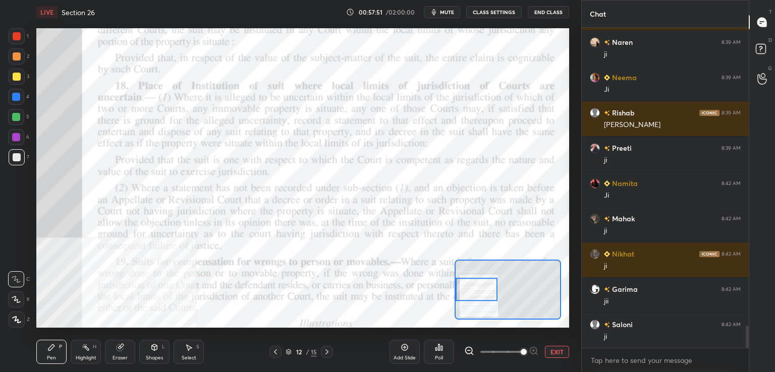
click at [13, 35] on div at bounding box center [17, 36] width 8 height 8
click at [86, 354] on div "Highlight H" at bounding box center [86, 352] width 30 height 24
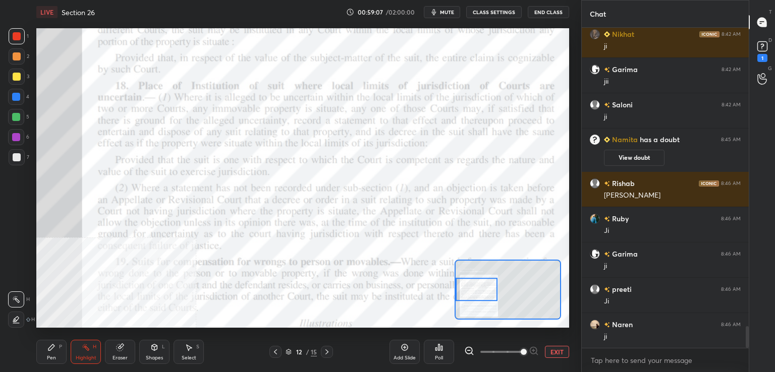
scroll to position [4377, 0]
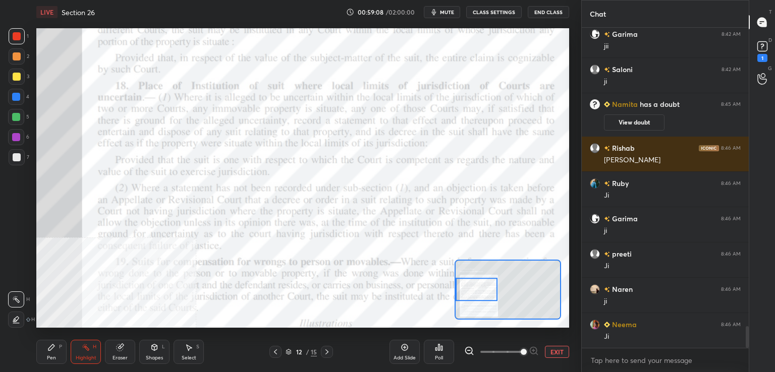
click at [16, 156] on div at bounding box center [17, 157] width 8 height 8
click at [275, 352] on icon at bounding box center [275, 352] width 3 height 5
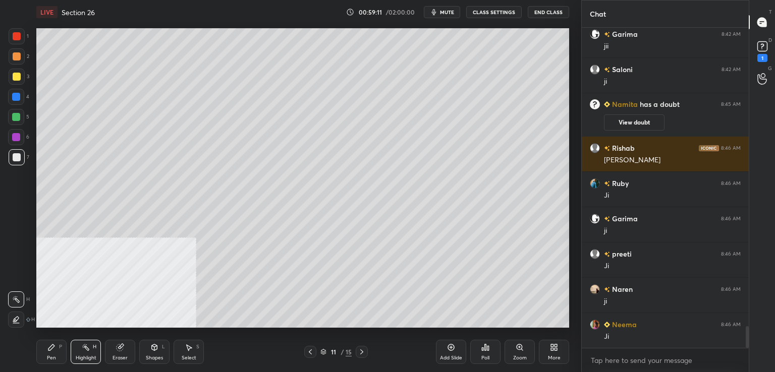
scroll to position [4412, 0]
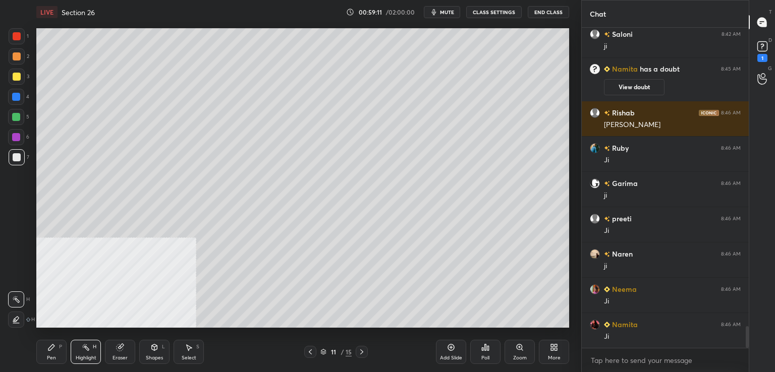
click at [452, 349] on icon at bounding box center [451, 347] width 8 height 8
click at [49, 354] on div "Pen P" at bounding box center [51, 352] width 30 height 24
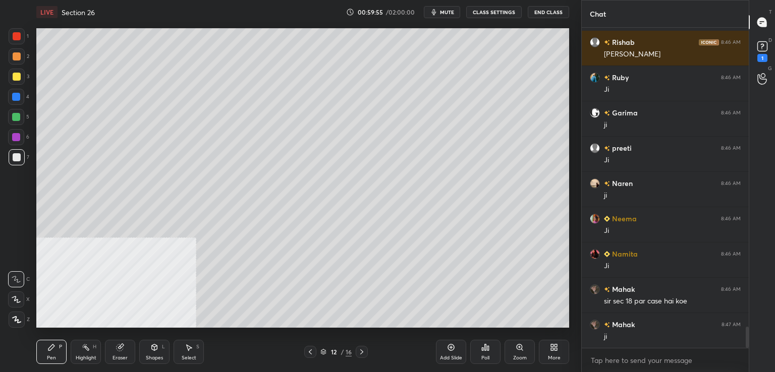
scroll to position [4493, 0]
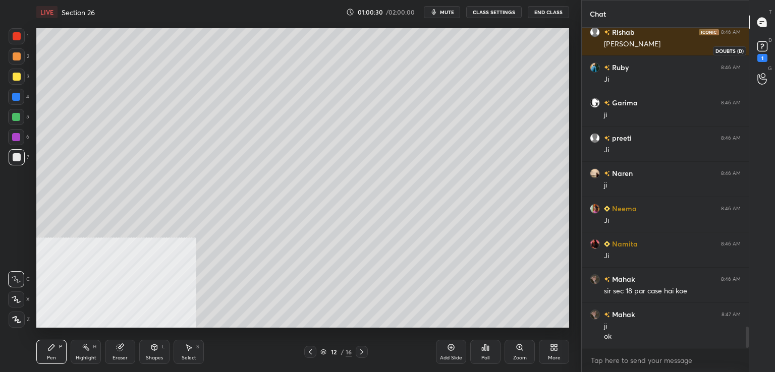
click at [760, 55] on div "1" at bounding box center [762, 58] width 10 height 8
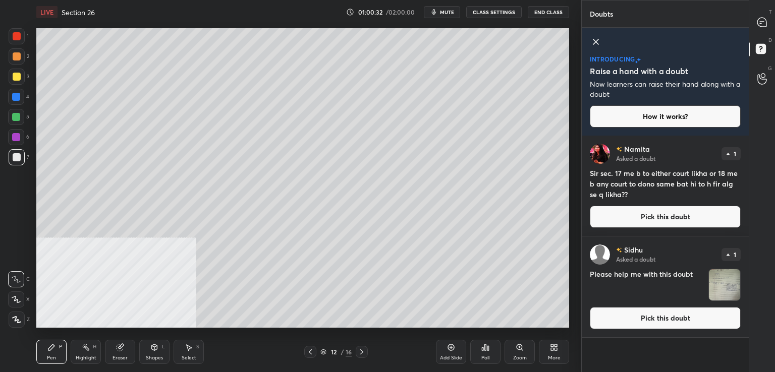
click at [636, 209] on button "Pick this doubt" at bounding box center [665, 217] width 151 height 22
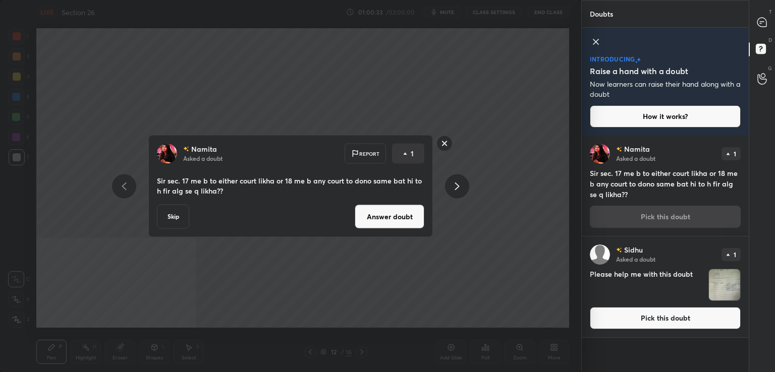
click at [403, 215] on button "Answer doubt" at bounding box center [390, 217] width 70 height 24
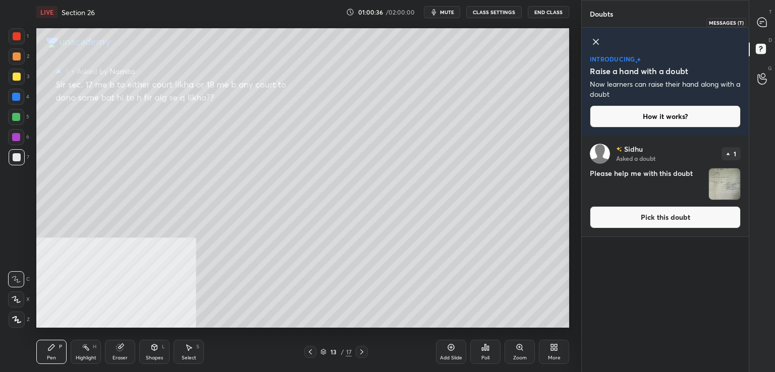
click at [763, 23] on icon at bounding box center [761, 22] width 9 height 9
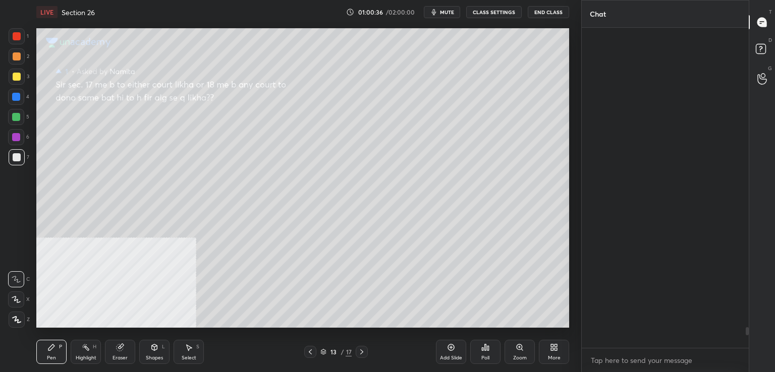
scroll to position [317, 164]
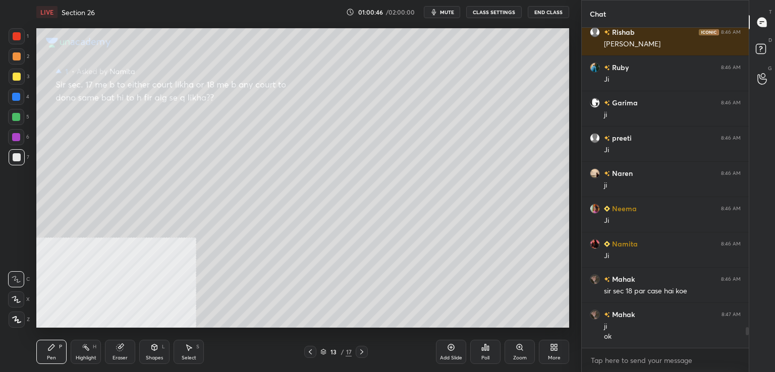
click at [16, 59] on div at bounding box center [17, 56] width 8 height 8
click at [18, 156] on div at bounding box center [17, 157] width 8 height 8
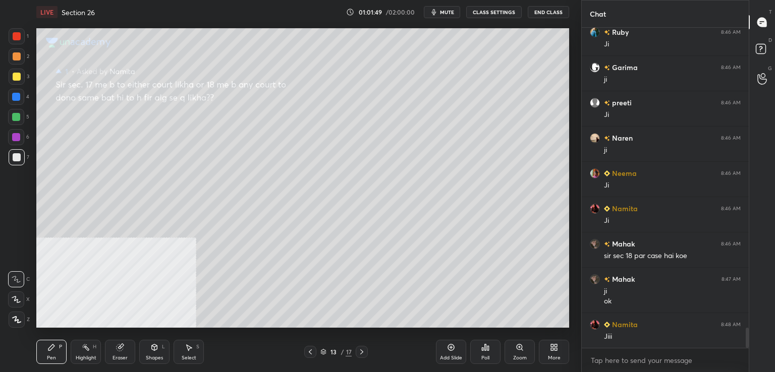
scroll to position [4735, 0]
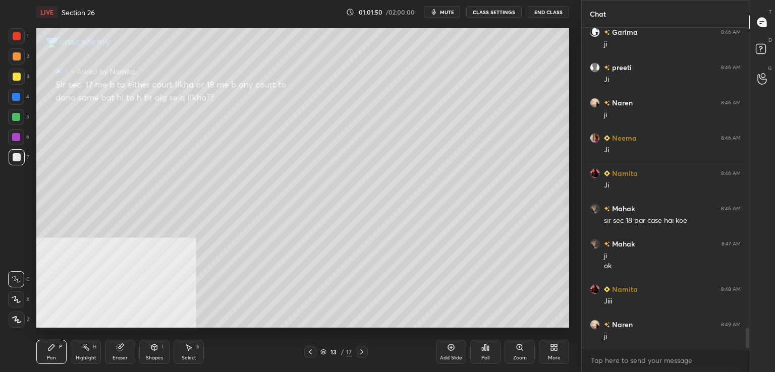
click at [312, 353] on icon at bounding box center [310, 352] width 8 height 8
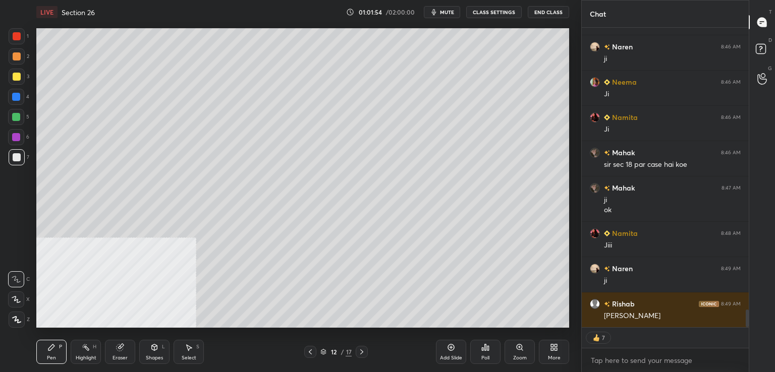
click at [748, 315] on div "T Messages (T) D Doubts (D) G Raise Hand (G)" at bounding box center [761, 186] width 26 height 372
click at [745, 325] on div at bounding box center [746, 319] width 3 height 18
click at [21, 138] on div at bounding box center [16, 137] width 16 height 16
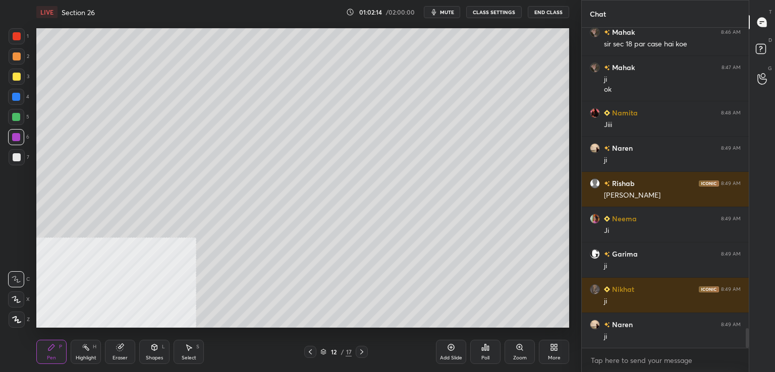
scroll to position [4947, 0]
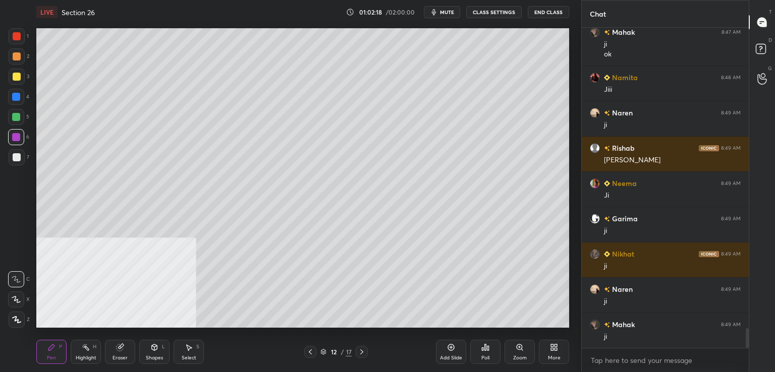
click at [448, 348] on icon at bounding box center [451, 347] width 8 height 8
click at [18, 39] on div at bounding box center [17, 36] width 8 height 8
click at [365, 350] on icon at bounding box center [362, 352] width 8 height 8
click at [364, 350] on icon at bounding box center [362, 352] width 8 height 8
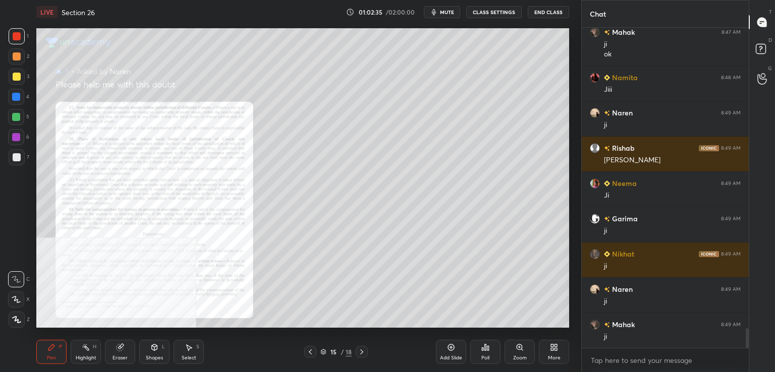
click at [361, 350] on icon at bounding box center [362, 352] width 8 height 8
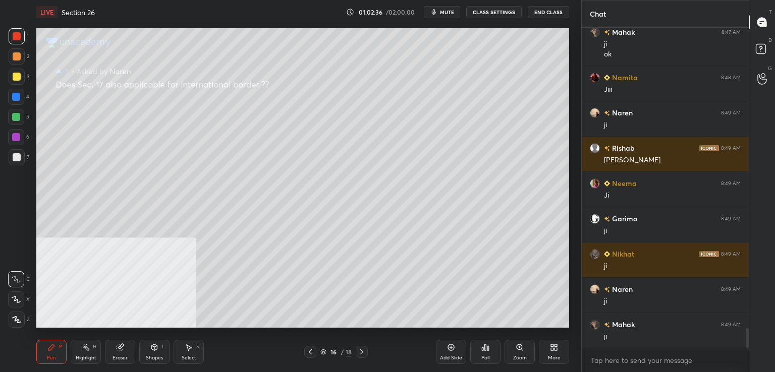
click at [368, 350] on div "16 / 18" at bounding box center [336, 352] width 200 height 12
click at [363, 351] on icon at bounding box center [362, 352] width 8 height 8
click at [365, 351] on icon at bounding box center [362, 352] width 8 height 8
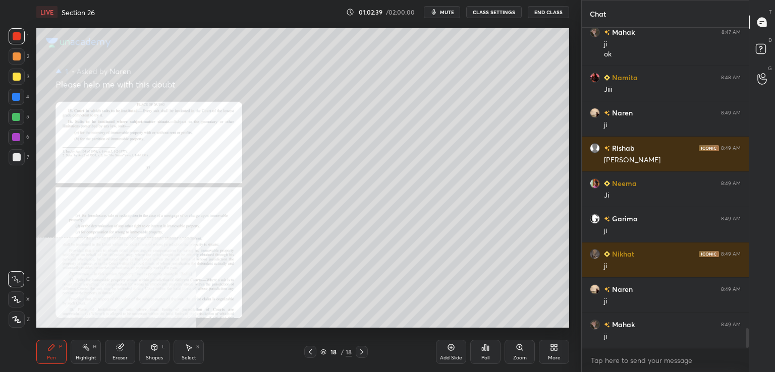
click at [311, 350] on icon at bounding box center [310, 352] width 8 height 8
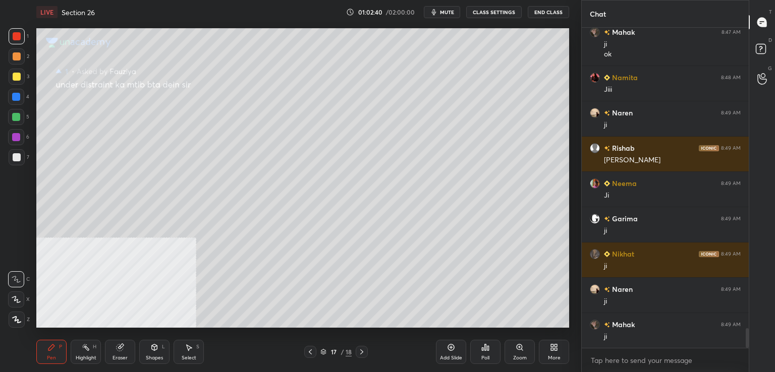
click at [449, 353] on div "Add Slide" at bounding box center [451, 352] width 30 height 24
click at [17, 136] on div at bounding box center [16, 137] width 8 height 8
click at [15, 157] on div at bounding box center [17, 157] width 8 height 8
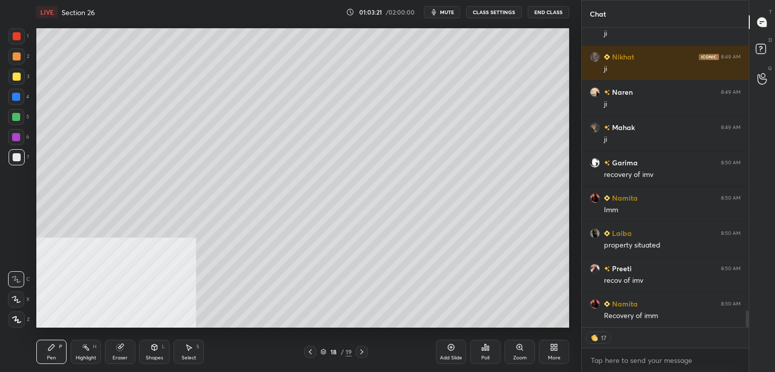
scroll to position [317, 164]
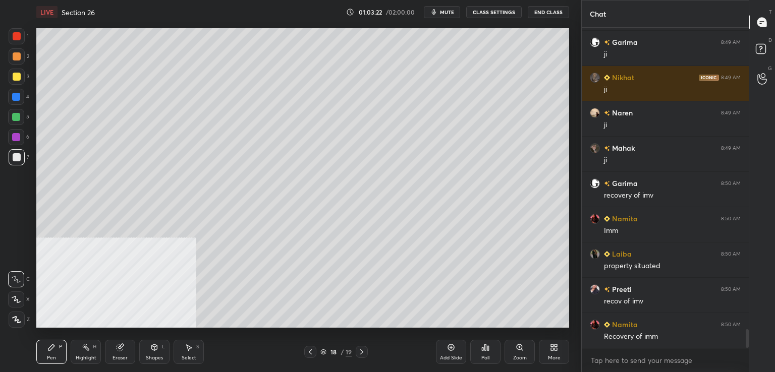
click at [16, 77] on div at bounding box center [17, 77] width 8 height 8
click at [19, 97] on div at bounding box center [16, 97] width 8 height 8
click at [17, 39] on div at bounding box center [17, 36] width 8 height 8
click at [19, 97] on div at bounding box center [16, 97] width 8 height 8
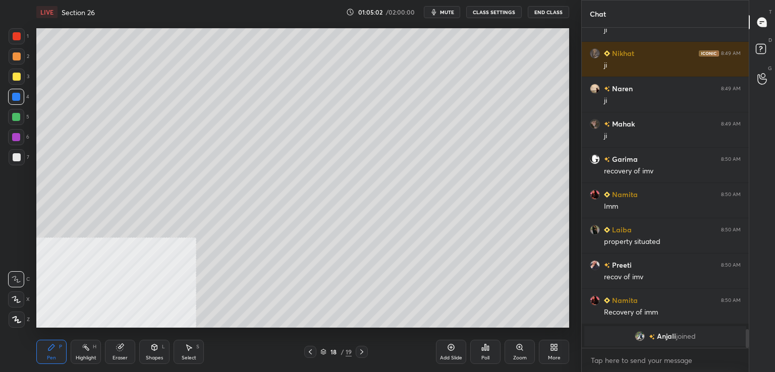
click at [15, 55] on div at bounding box center [17, 56] width 8 height 8
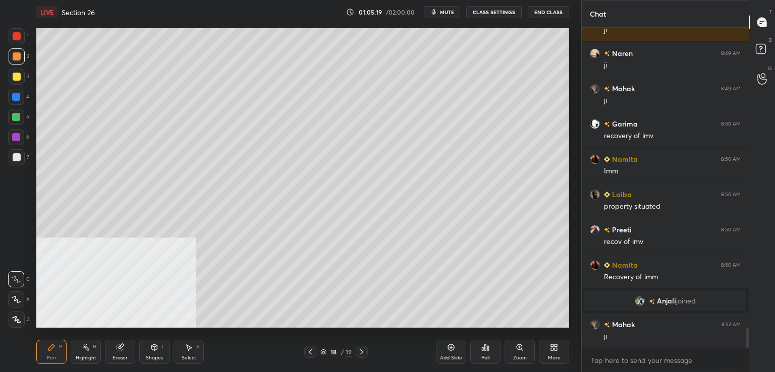
scroll to position [4767, 0]
click at [17, 159] on div at bounding box center [17, 157] width 8 height 8
click at [21, 137] on div at bounding box center [16, 137] width 16 height 16
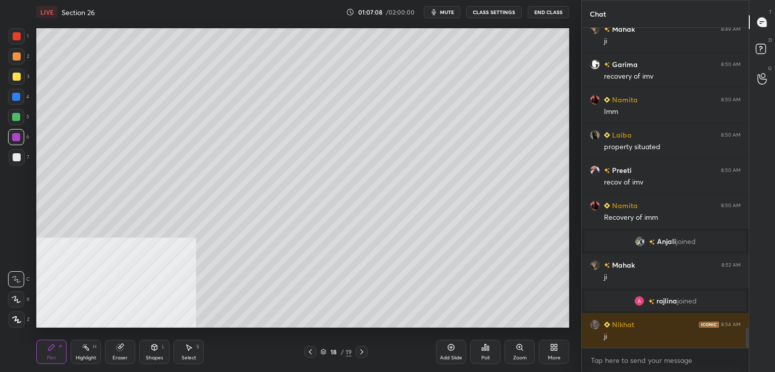
scroll to position [4852, 0]
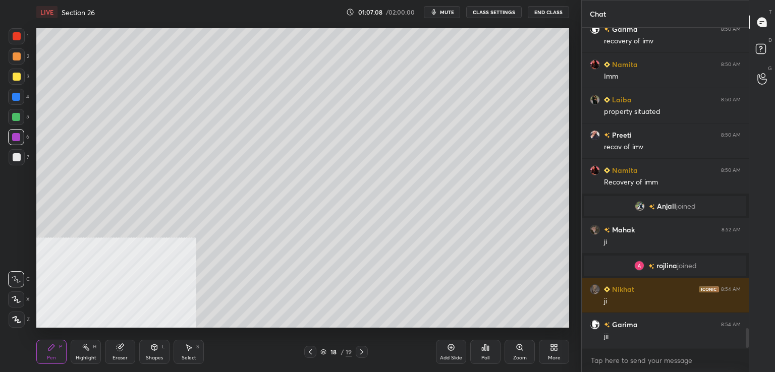
click at [361, 350] on icon at bounding box center [362, 352] width 8 height 8
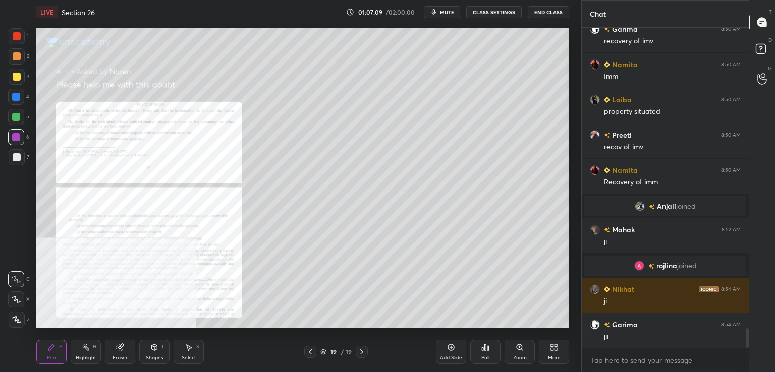
click at [514, 344] on div "Zoom" at bounding box center [519, 352] width 30 height 24
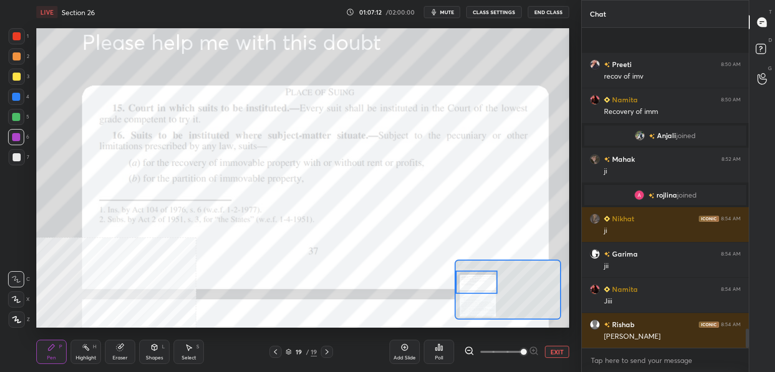
scroll to position [4993, 0]
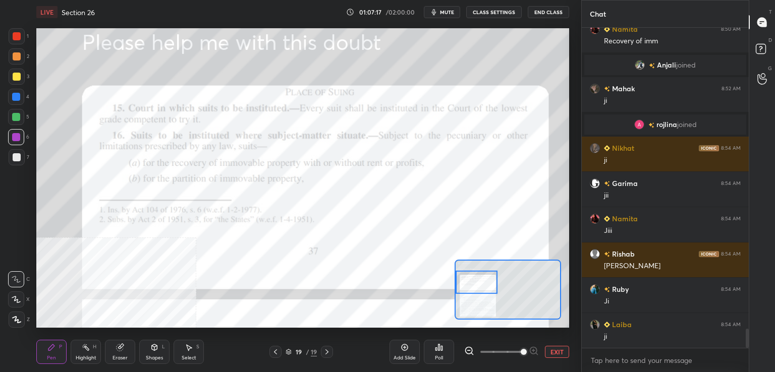
click at [274, 351] on icon at bounding box center [275, 352] width 8 height 8
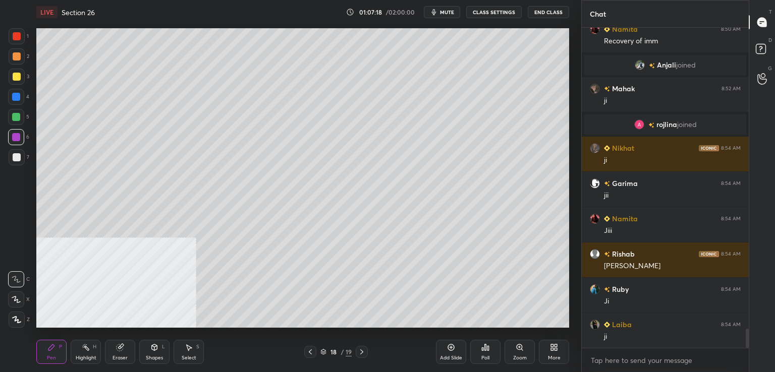
click at [448, 349] on icon at bounding box center [451, 347] width 7 height 7
click at [19, 78] on div at bounding box center [17, 77] width 8 height 8
click at [17, 37] on div at bounding box center [17, 36] width 8 height 8
click at [18, 101] on div at bounding box center [16, 97] width 16 height 16
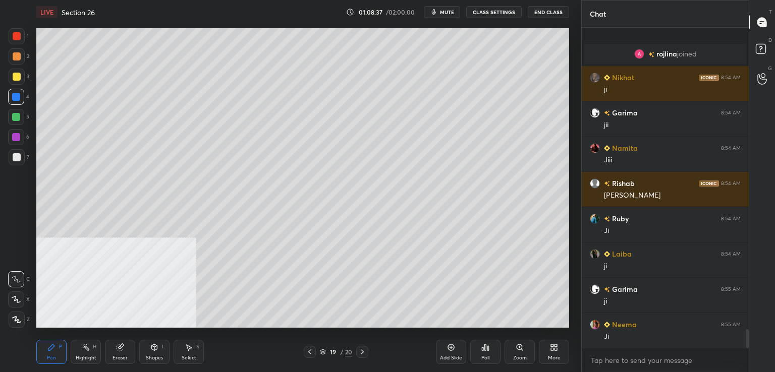
scroll to position [5135, 0]
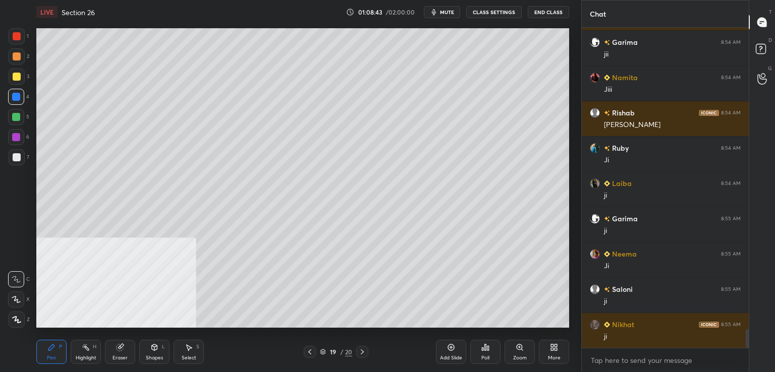
click at [360, 350] on icon at bounding box center [362, 352] width 8 height 8
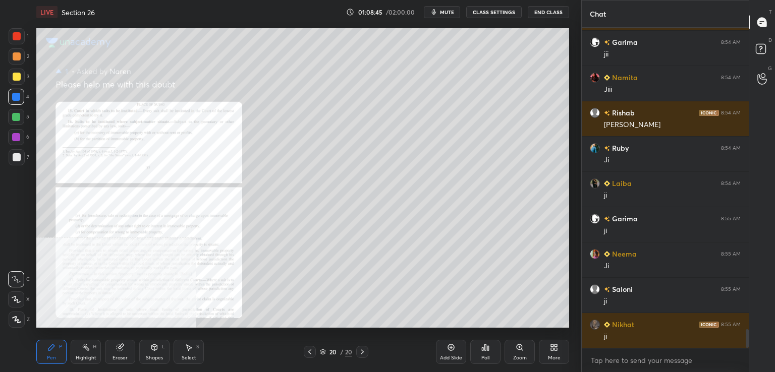
click at [521, 346] on icon at bounding box center [519, 347] width 6 height 6
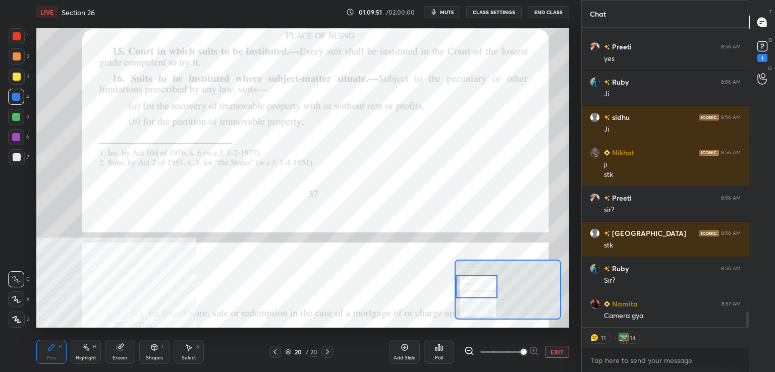
scroll to position [5518, 0]
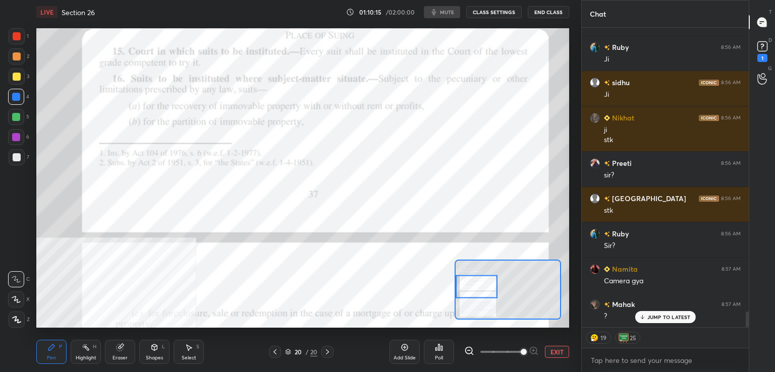
type textarea "x"
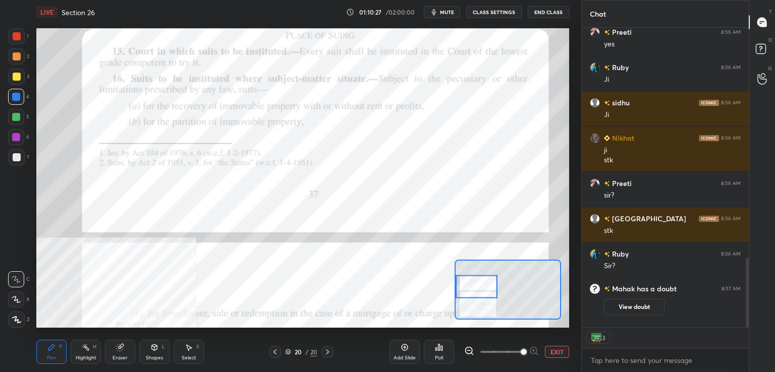
scroll to position [308, 541]
click at [763, 47] on rect at bounding box center [761, 49] width 10 height 10
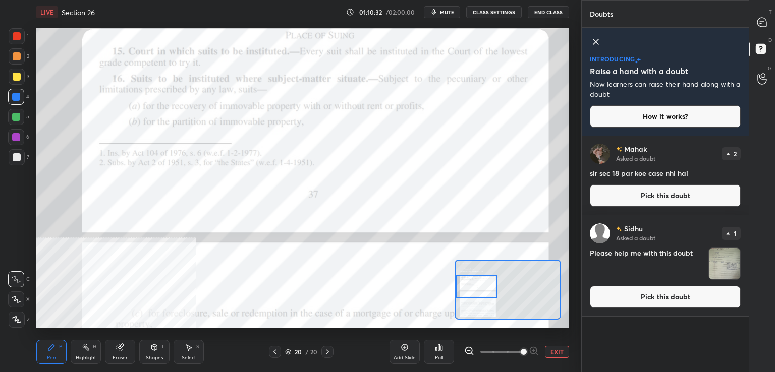
click at [653, 197] on button "Pick this doubt" at bounding box center [665, 196] width 151 height 22
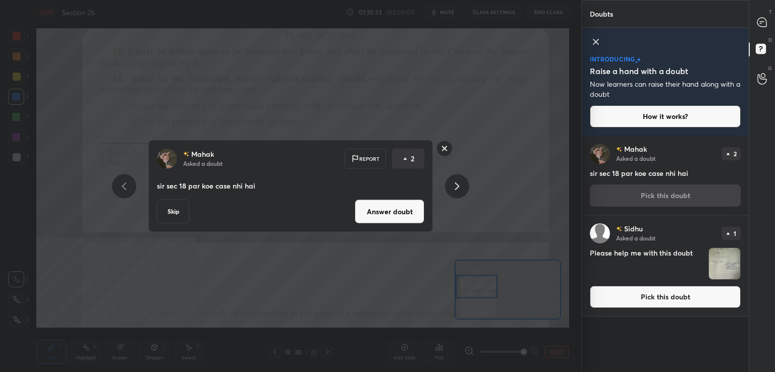
click at [397, 207] on button "Answer doubt" at bounding box center [390, 212] width 70 height 24
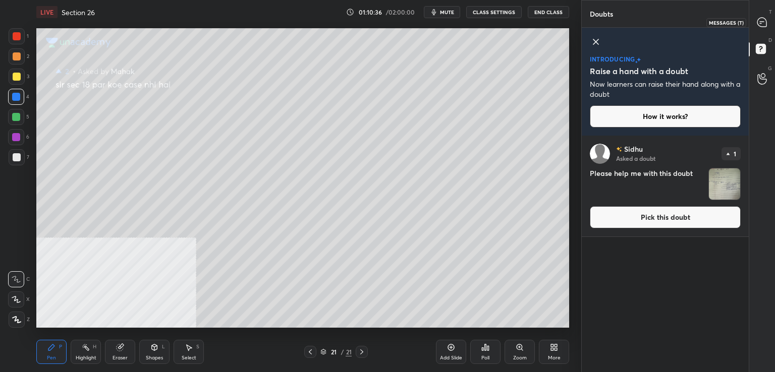
click at [763, 18] on icon at bounding box center [761, 22] width 9 height 9
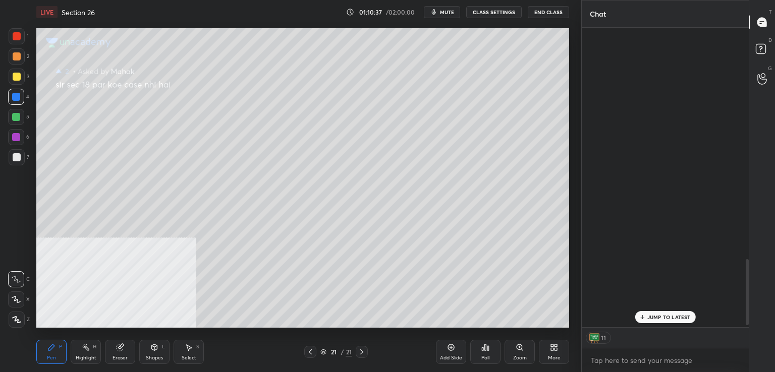
scroll to position [297, 164]
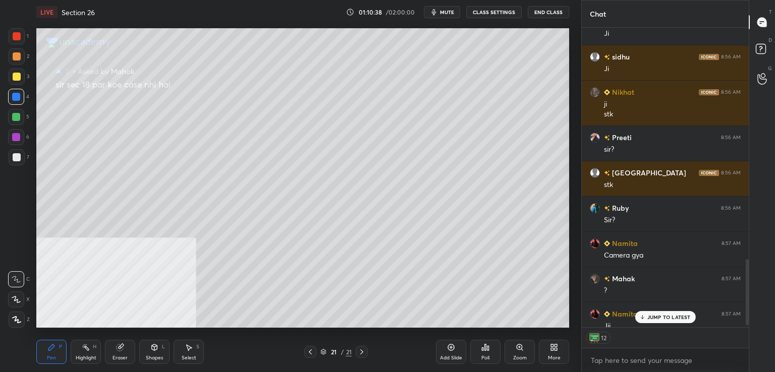
click at [650, 312] on div "JUMP TO LATEST" at bounding box center [665, 317] width 61 height 12
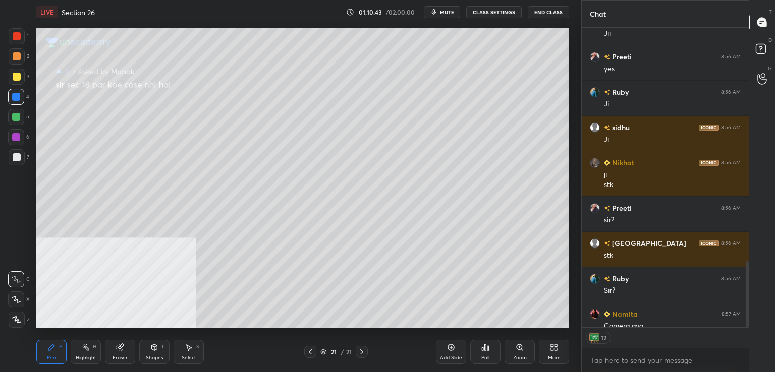
click at [305, 353] on div at bounding box center [310, 352] width 12 height 12
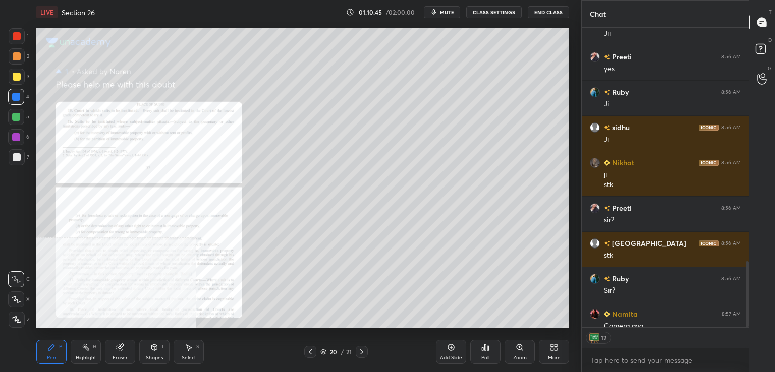
scroll to position [1180, 0]
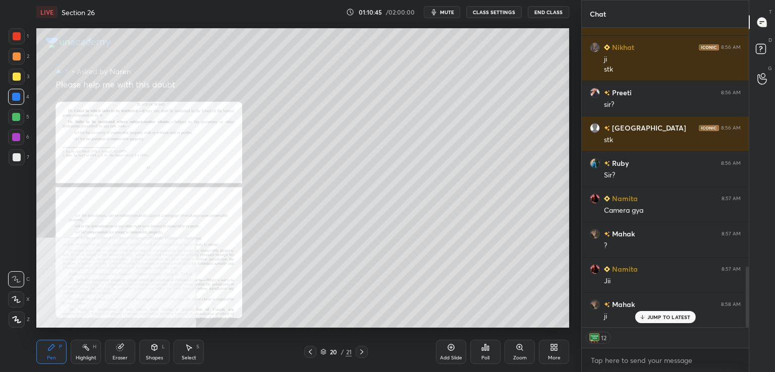
click at [308, 352] on icon at bounding box center [310, 352] width 8 height 8
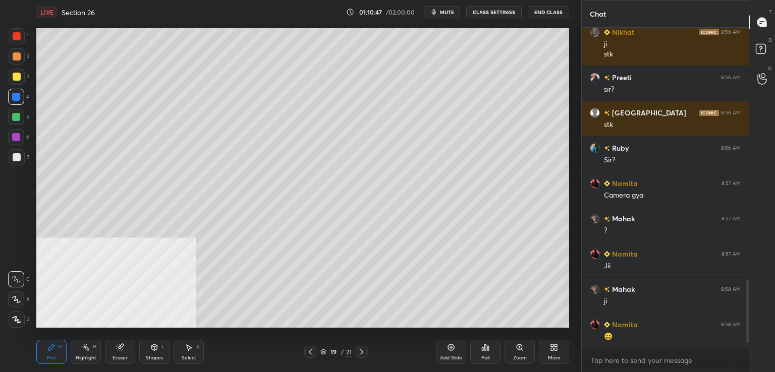
scroll to position [1195, 0]
click at [448, 347] on icon at bounding box center [451, 347] width 7 height 7
click at [18, 156] on div at bounding box center [17, 157] width 8 height 8
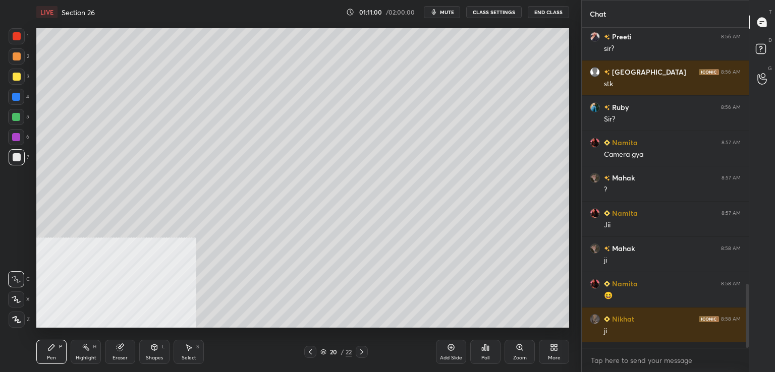
scroll to position [0, 0]
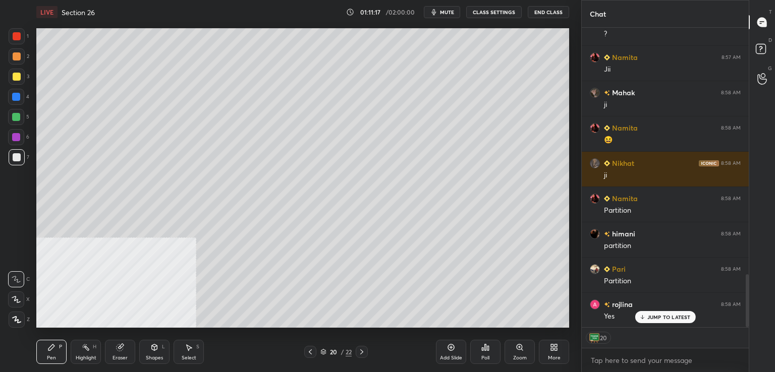
click at [487, 12] on button "CLASS SETTINGS" at bounding box center [493, 12] width 55 height 12
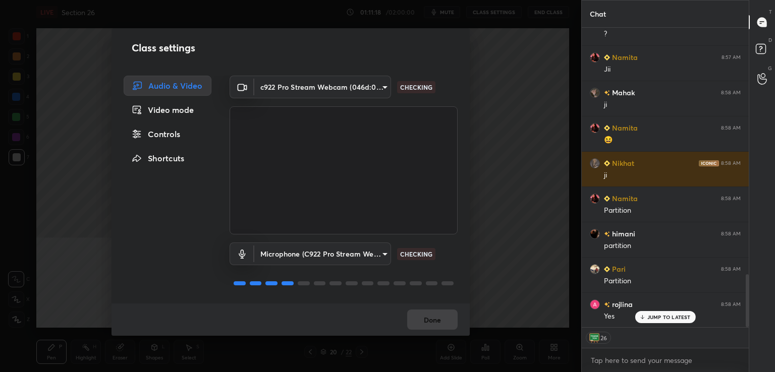
click at [168, 130] on div "Controls" at bounding box center [168, 134] width 88 height 20
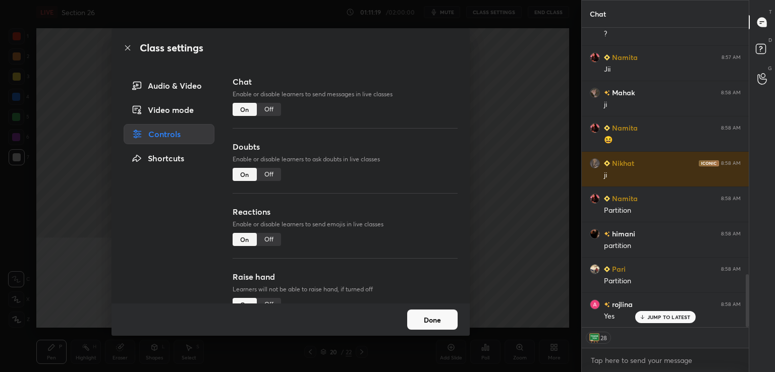
click at [270, 238] on div "Off" at bounding box center [269, 239] width 24 height 13
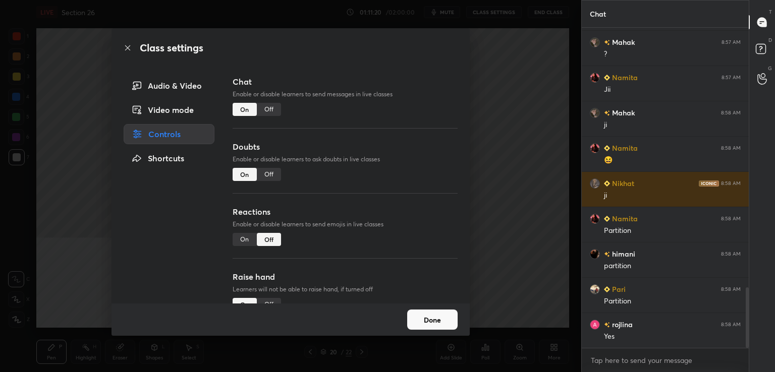
click at [430, 318] on button "Done" at bounding box center [432, 320] width 50 height 20
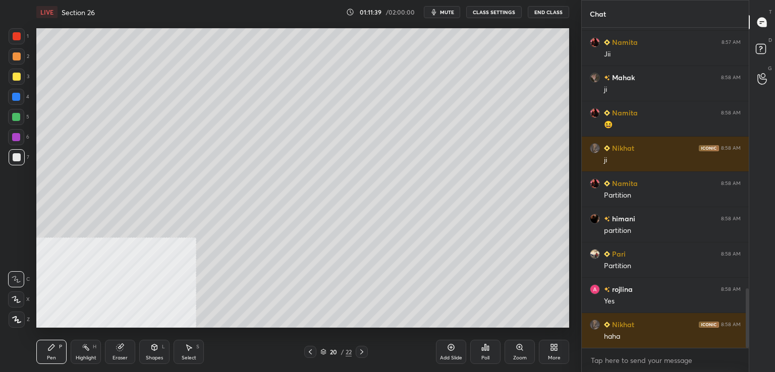
scroll to position [1443, 0]
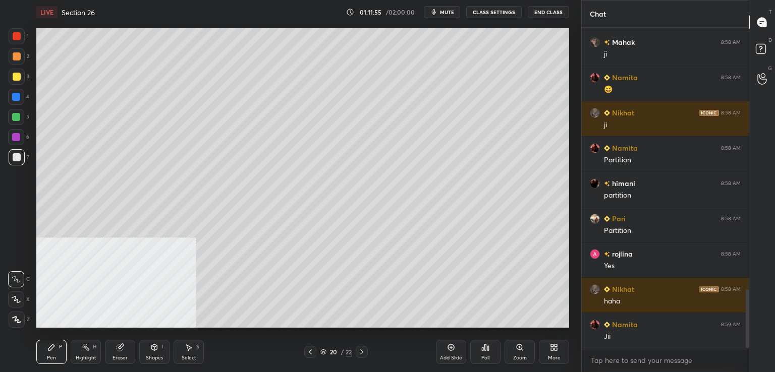
click at [16, 136] on div at bounding box center [16, 137] width 8 height 8
click at [19, 154] on div at bounding box center [17, 157] width 8 height 8
click at [21, 119] on div at bounding box center [16, 117] width 16 height 16
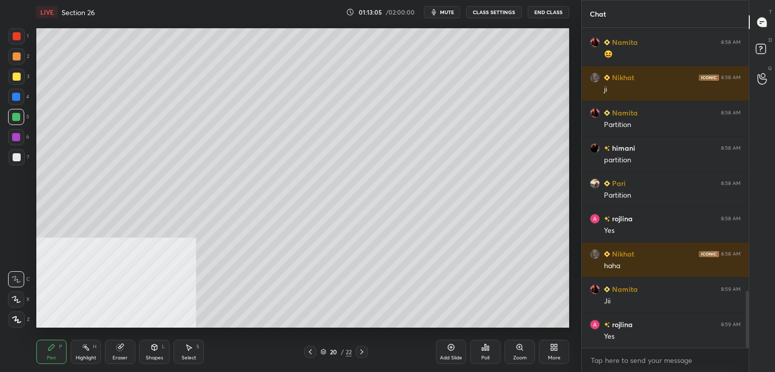
click at [19, 77] on div at bounding box center [17, 77] width 8 height 8
click at [18, 119] on div at bounding box center [16, 117] width 8 height 8
click at [18, 35] on div at bounding box center [17, 36] width 8 height 8
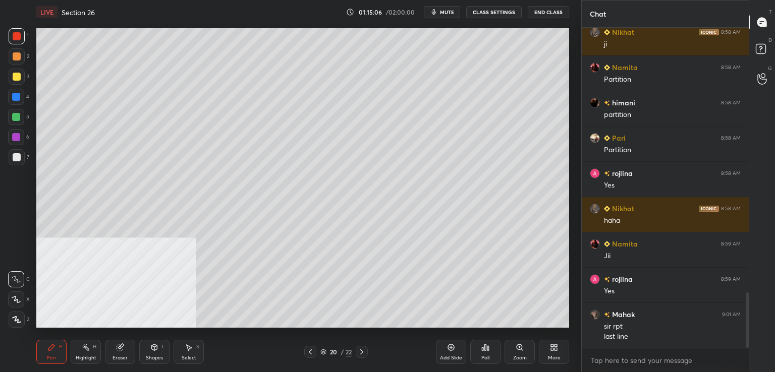
scroll to position [1559, 0]
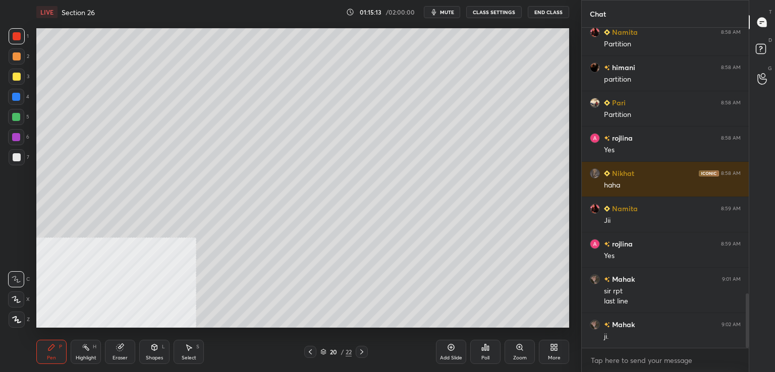
click at [16, 97] on div at bounding box center [16, 97] width 8 height 8
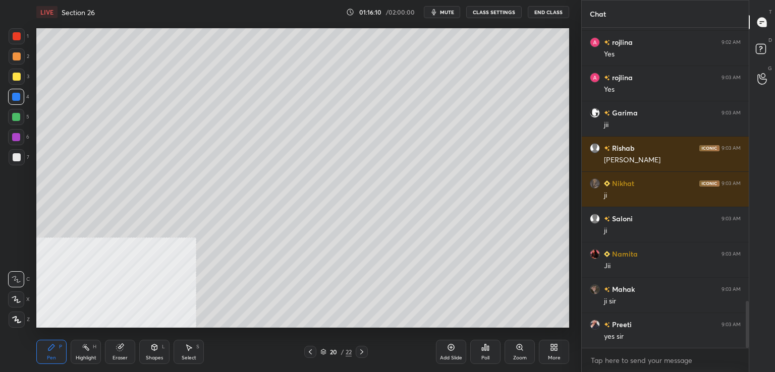
scroll to position [1912, 0]
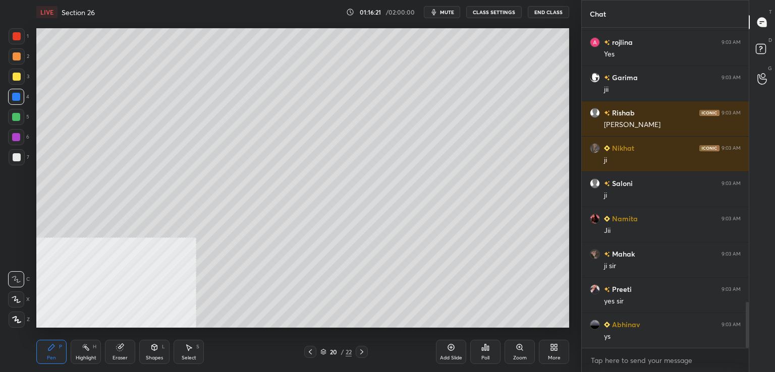
click at [452, 349] on icon at bounding box center [451, 347] width 8 height 8
click at [19, 158] on div at bounding box center [17, 157] width 8 height 8
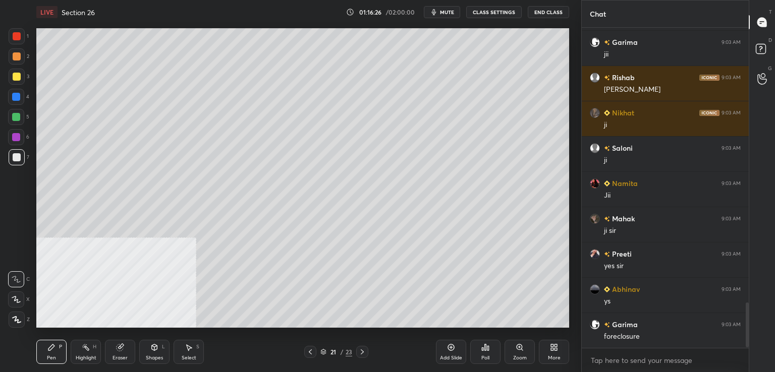
scroll to position [1982, 0]
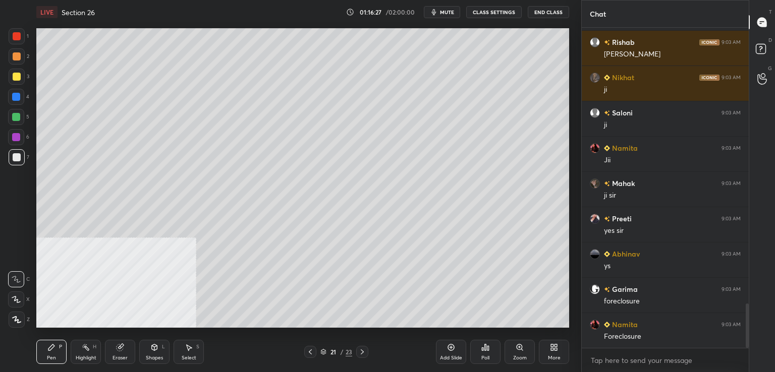
click at [117, 353] on div "Eraser" at bounding box center [120, 352] width 30 height 24
click at [21, 322] on span "Erase all" at bounding box center [16, 319] width 15 height 7
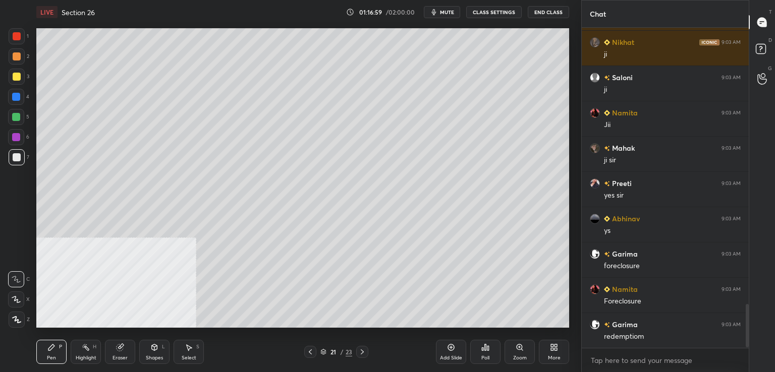
scroll to position [2053, 0]
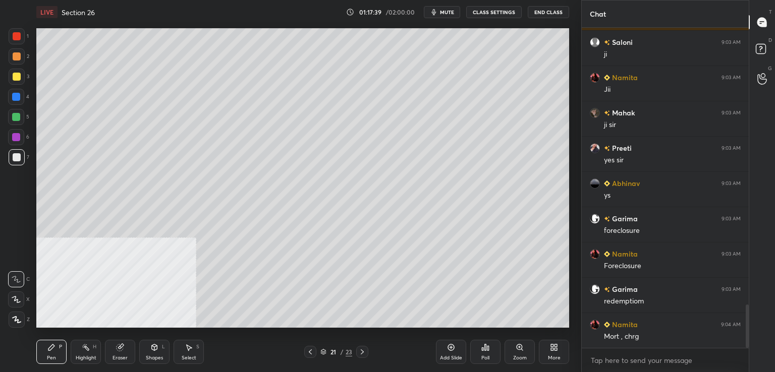
click at [22, 119] on div at bounding box center [16, 117] width 16 height 16
click at [14, 79] on div at bounding box center [17, 77] width 8 height 8
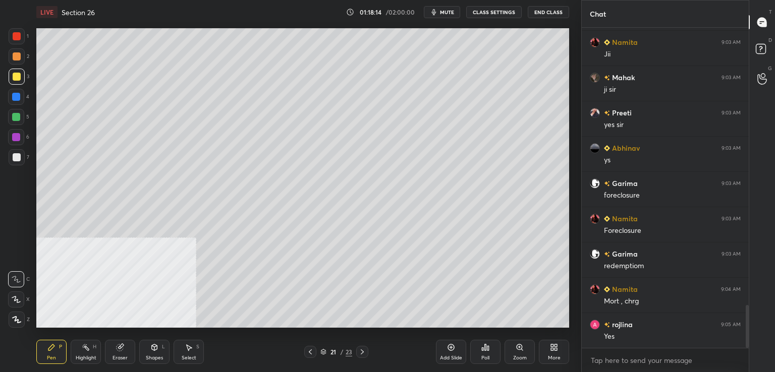
click at [13, 36] on div at bounding box center [17, 36] width 8 height 8
click at [16, 98] on div at bounding box center [16, 97] width 8 height 8
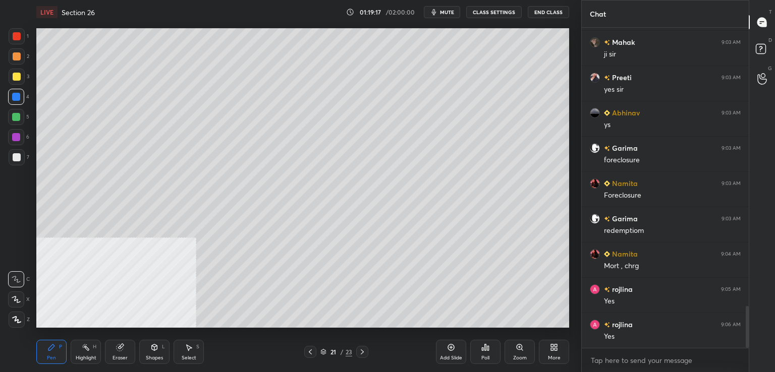
click at [15, 139] on div at bounding box center [16, 137] width 8 height 8
click at [14, 158] on div at bounding box center [17, 157] width 8 height 8
click at [450, 350] on icon at bounding box center [451, 347] width 8 height 8
click at [22, 76] on div at bounding box center [17, 77] width 16 height 16
click at [17, 35] on div at bounding box center [17, 36] width 8 height 8
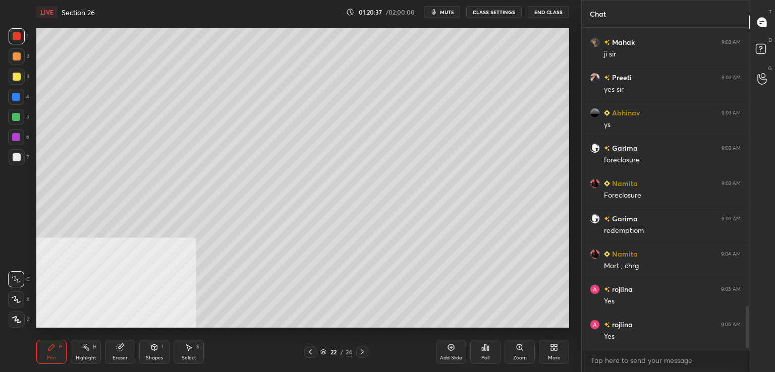
click at [21, 113] on div at bounding box center [16, 117] width 16 height 16
click at [14, 161] on div at bounding box center [17, 157] width 8 height 8
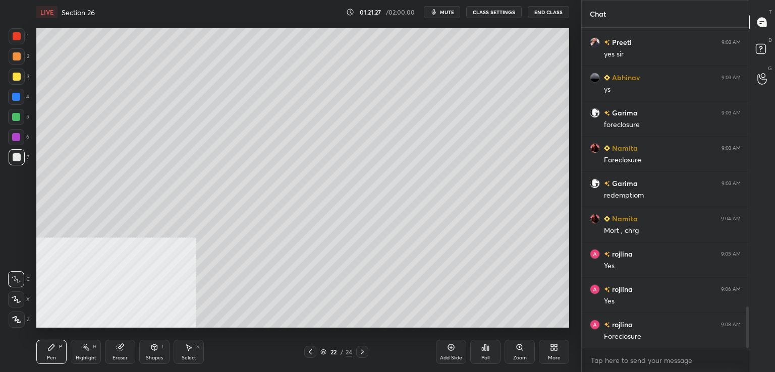
click at [14, 36] on div at bounding box center [17, 36] width 8 height 8
click at [18, 141] on div at bounding box center [16, 137] width 8 height 8
click at [22, 116] on div at bounding box center [16, 117] width 16 height 16
click at [18, 39] on div at bounding box center [17, 36] width 8 height 8
click at [16, 101] on div at bounding box center [16, 97] width 16 height 16
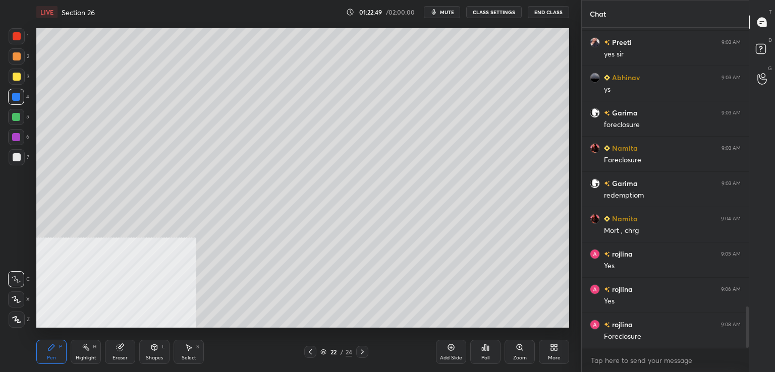
click at [20, 138] on div at bounding box center [16, 137] width 16 height 16
click at [21, 151] on div at bounding box center [17, 157] width 16 height 16
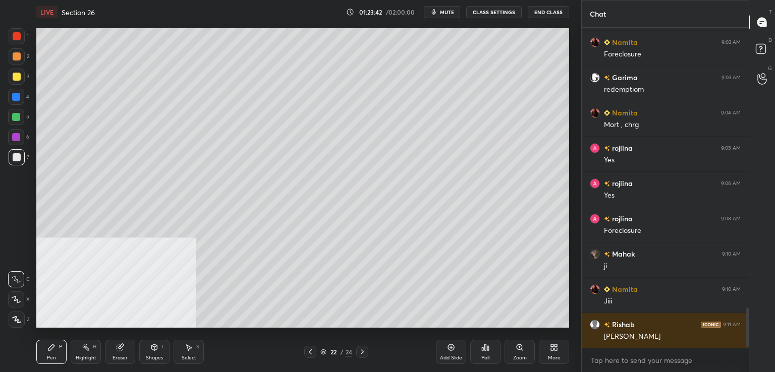
scroll to position [2300, 0]
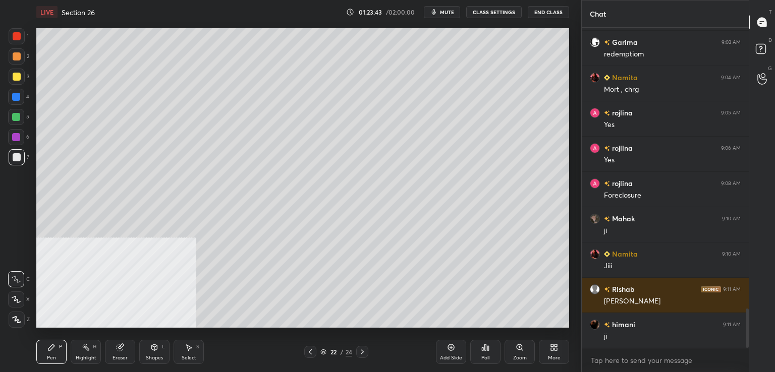
click at [446, 353] on div "Add Slide" at bounding box center [451, 352] width 30 height 24
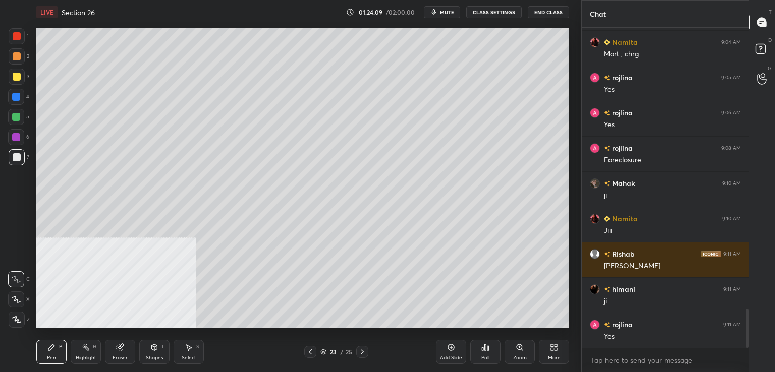
click at [120, 353] on div "Eraser" at bounding box center [120, 352] width 30 height 24
click at [51, 354] on div "Pen P" at bounding box center [51, 352] width 30 height 24
click at [16, 154] on div at bounding box center [17, 157] width 8 height 8
click at [18, 135] on div at bounding box center [16, 137] width 8 height 8
click at [22, 157] on div at bounding box center [17, 157] width 16 height 16
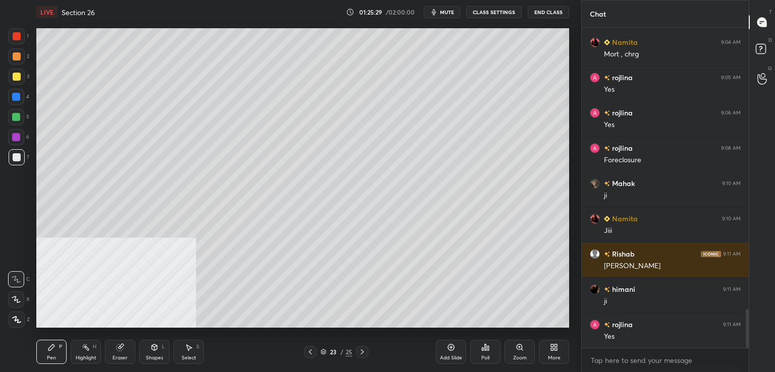
click at [21, 114] on div at bounding box center [16, 117] width 16 height 16
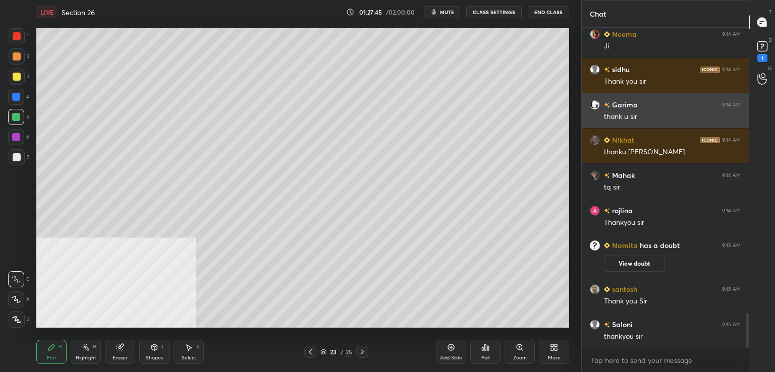
scroll to position [2653, 0]
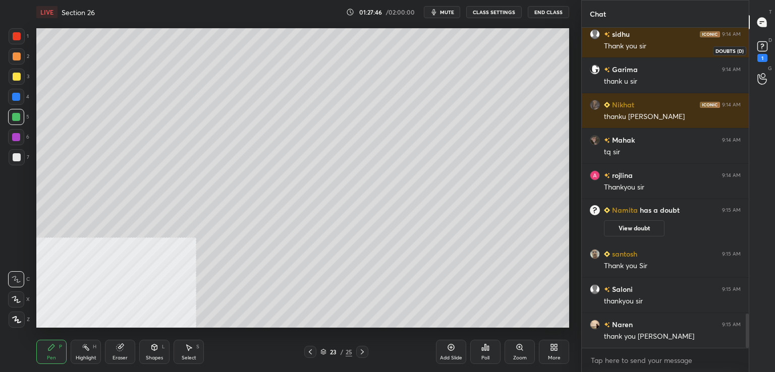
click at [756, 56] on div "1" at bounding box center [762, 50] width 15 height 23
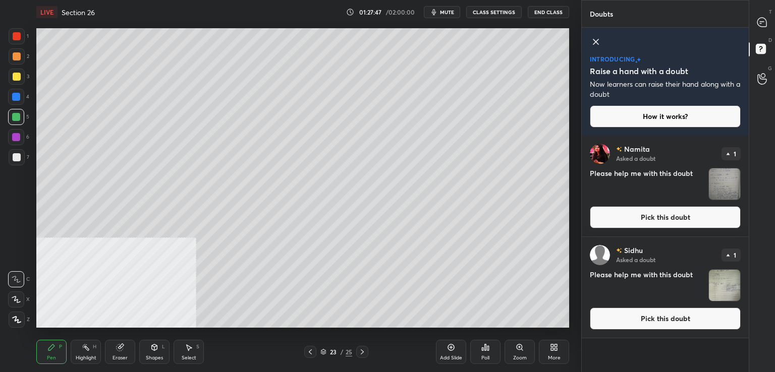
click at [643, 217] on button "Pick this doubt" at bounding box center [665, 217] width 151 height 22
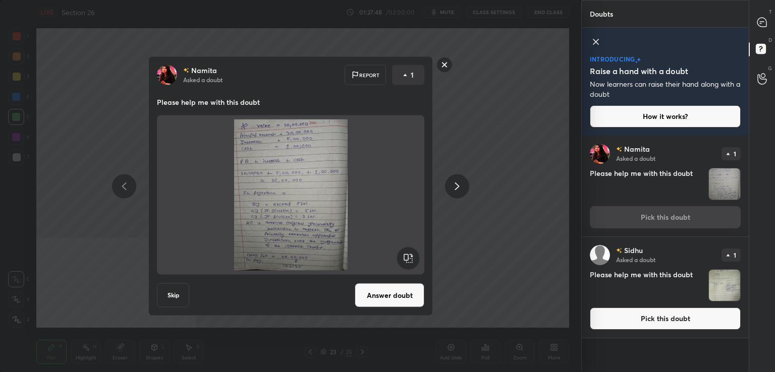
click at [398, 295] on button "Answer doubt" at bounding box center [390, 295] width 70 height 24
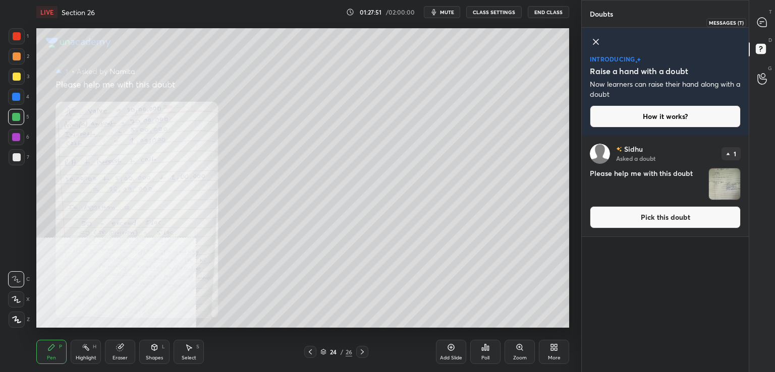
click at [762, 22] on icon at bounding box center [762, 22] width 4 height 0
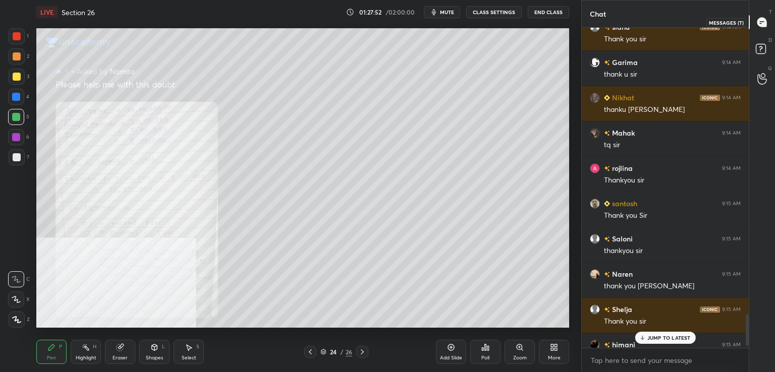
scroll to position [317, 164]
click at [653, 334] on div "JUMP TO LATEST" at bounding box center [665, 338] width 61 height 12
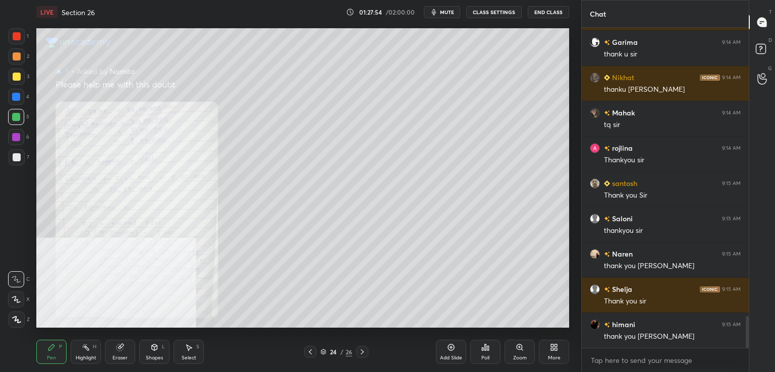
scroll to position [2935, 0]
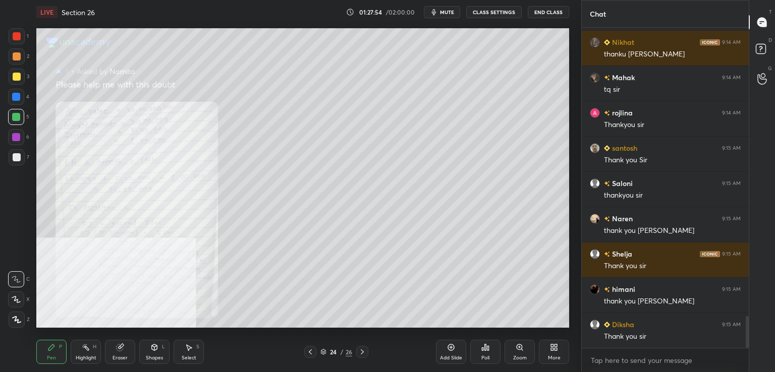
click at [522, 348] on icon at bounding box center [519, 347] width 8 height 8
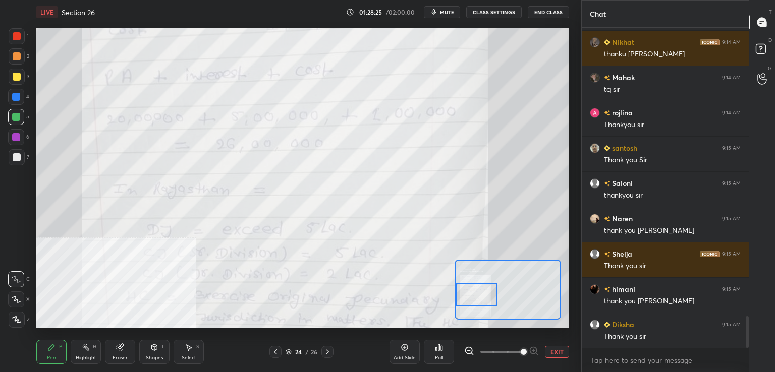
scroll to position [2971, 0]
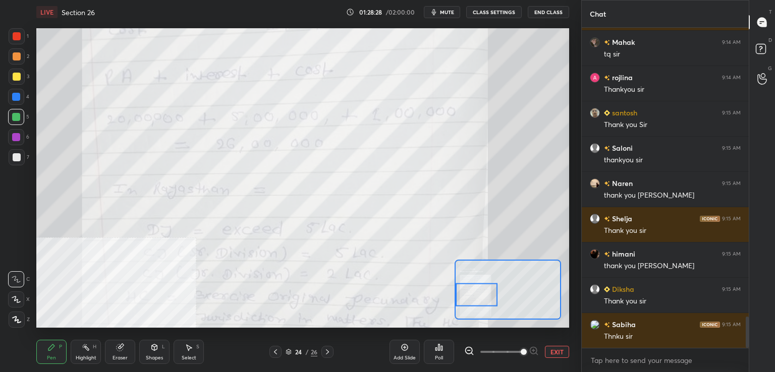
click at [763, 40] on div "D Doubts (D)" at bounding box center [762, 50] width 26 height 28
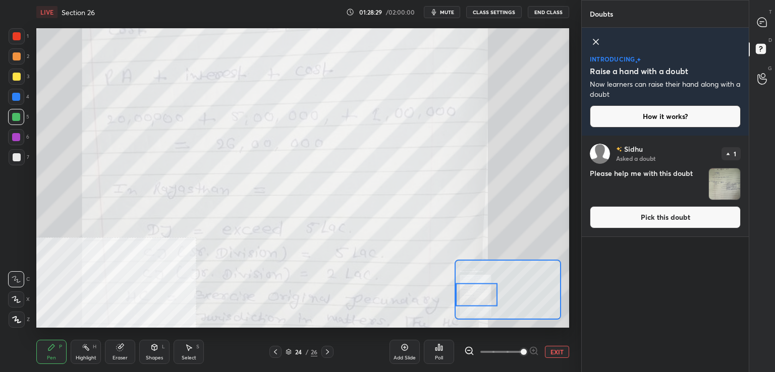
click at [652, 216] on button "Pick this doubt" at bounding box center [665, 217] width 151 height 22
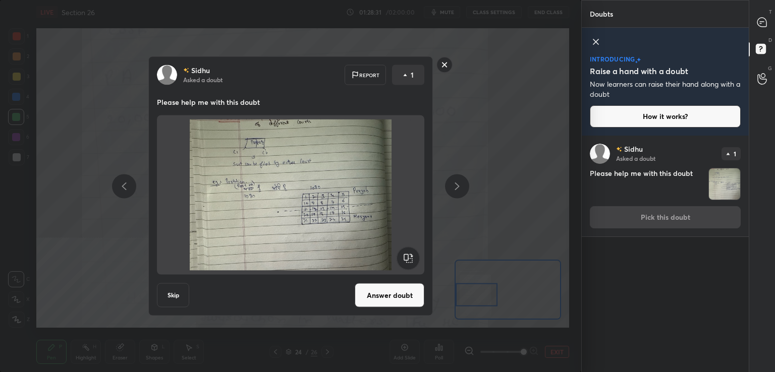
click at [405, 292] on button "Answer doubt" at bounding box center [390, 295] width 70 height 24
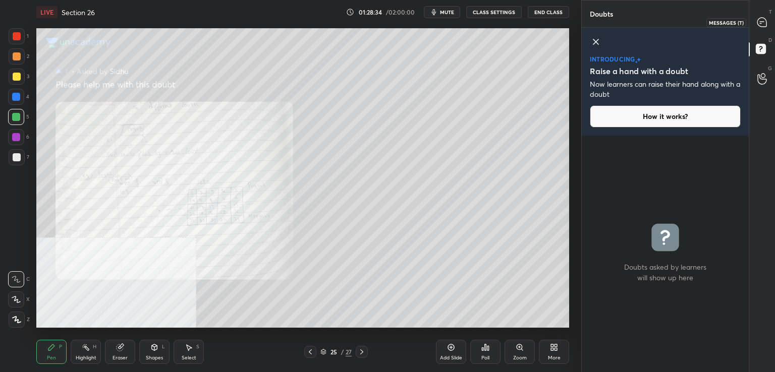
click at [762, 20] on icon at bounding box center [761, 22] width 9 height 9
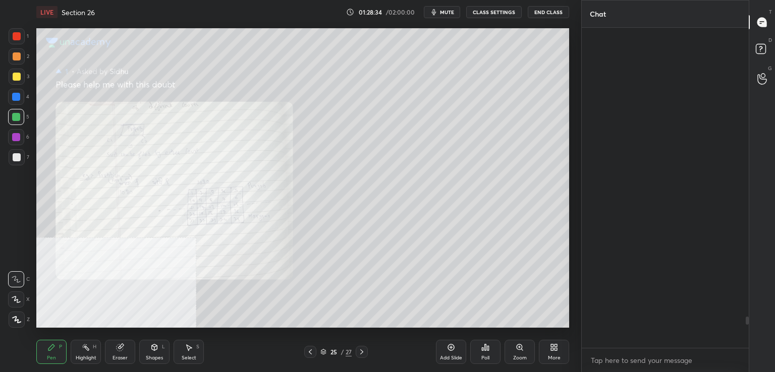
scroll to position [317, 164]
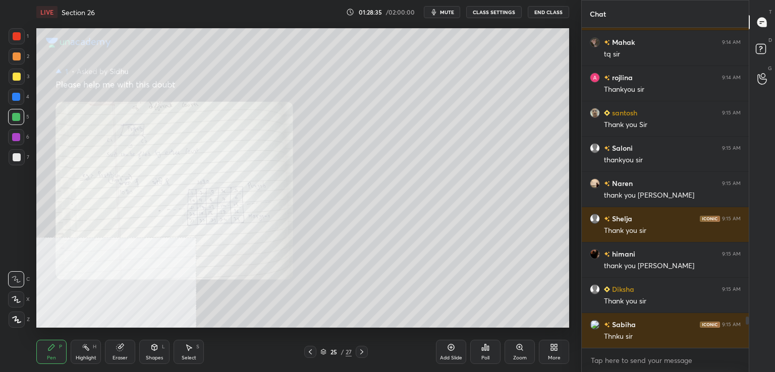
click at [516, 349] on icon at bounding box center [519, 347] width 6 height 6
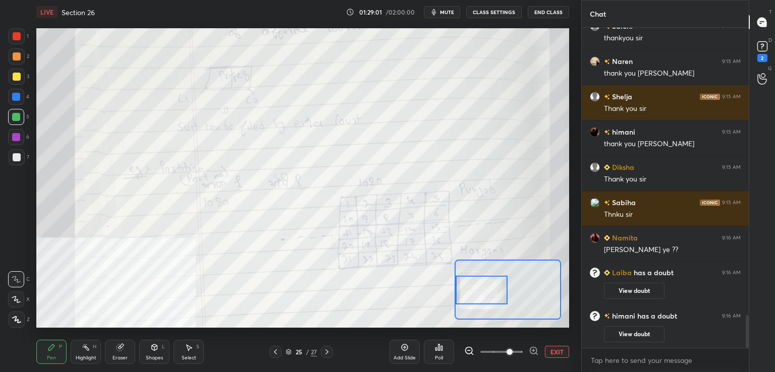
scroll to position [2817, 0]
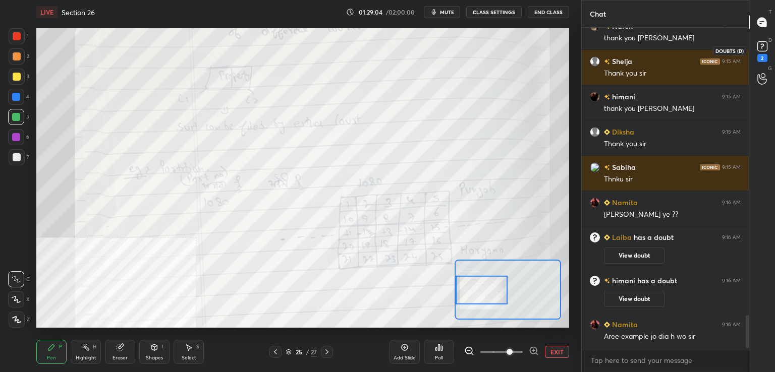
click at [762, 50] on rect at bounding box center [762, 47] width 10 height 10
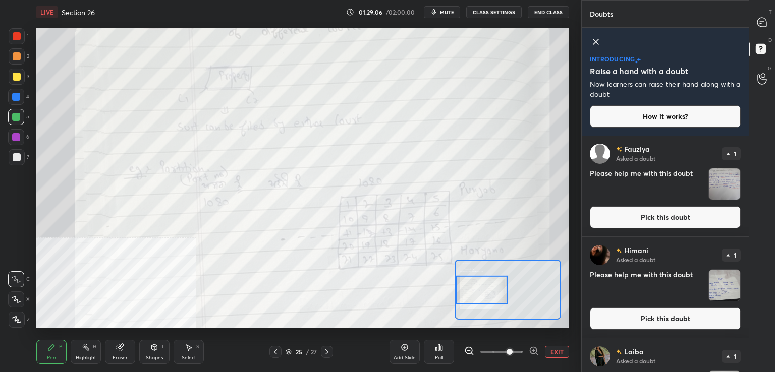
click at [648, 217] on button "Pick this doubt" at bounding box center [665, 217] width 151 height 22
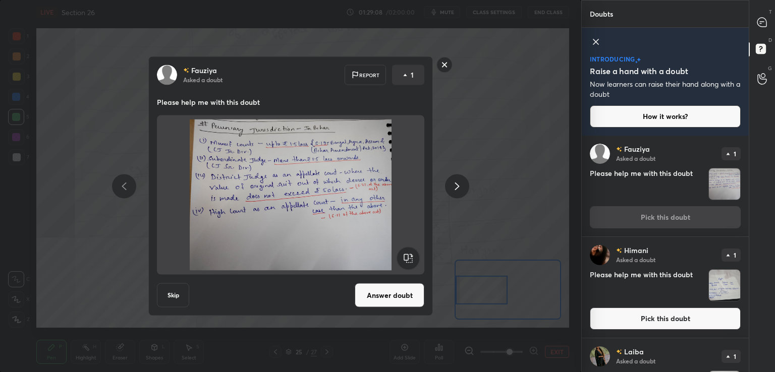
click at [380, 292] on button "Answer doubt" at bounding box center [390, 295] width 70 height 24
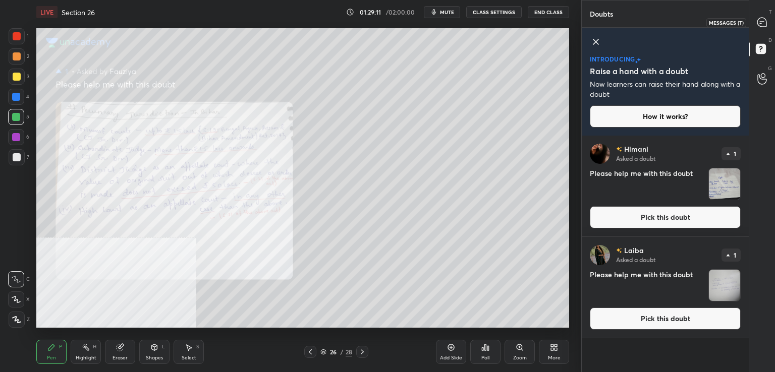
click at [764, 20] on icon at bounding box center [761, 22] width 9 height 9
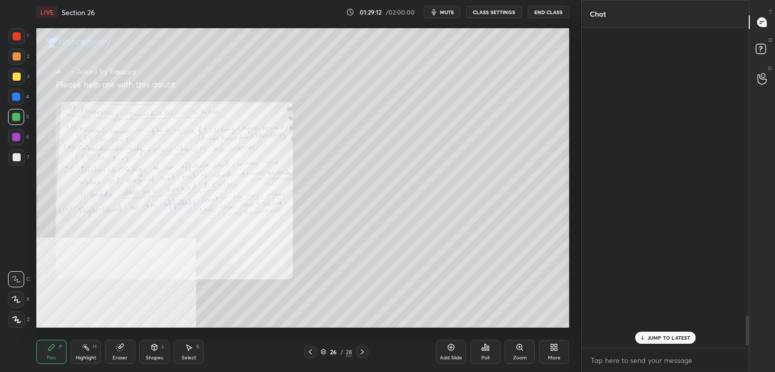
scroll to position [317, 164]
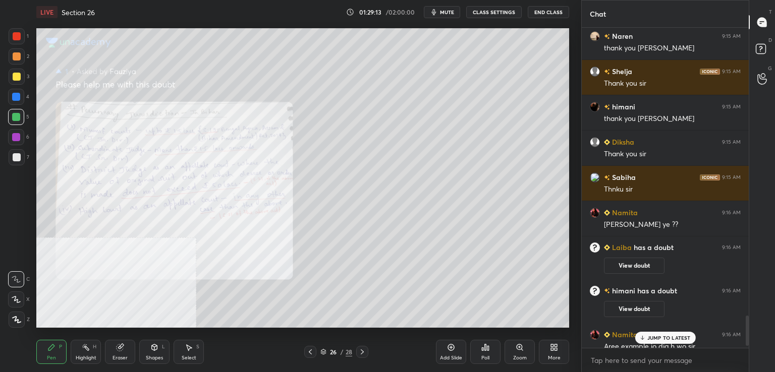
click at [649, 335] on p "JUMP TO LATEST" at bounding box center [668, 338] width 43 height 6
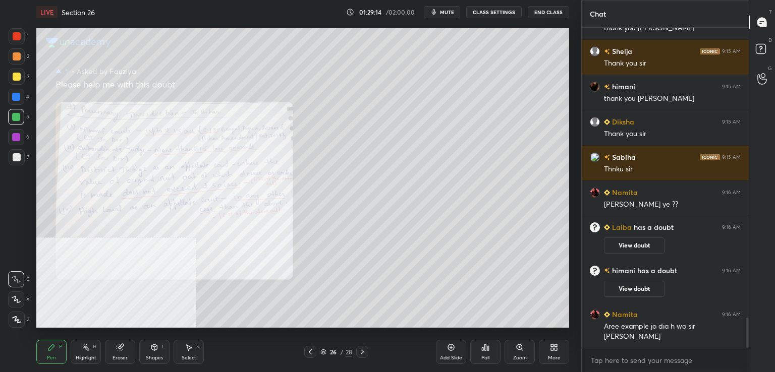
click at [518, 347] on icon at bounding box center [519, 347] width 6 height 6
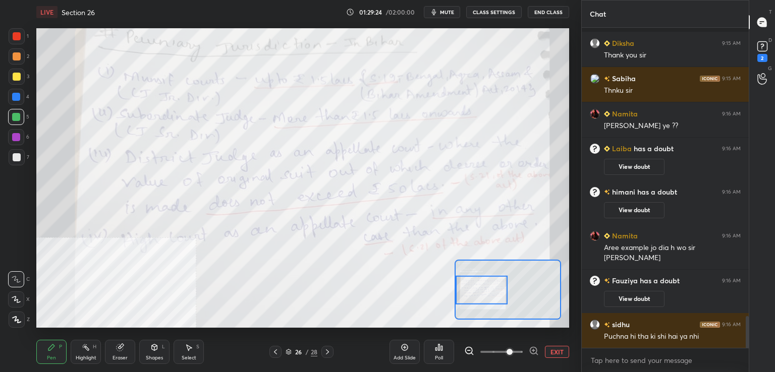
scroll to position [2919, 0]
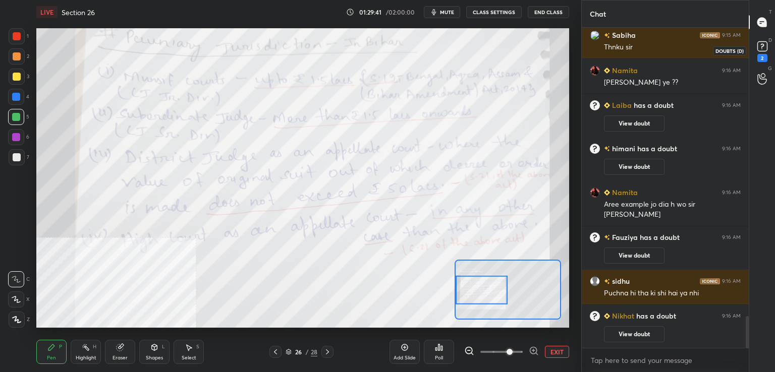
click at [761, 53] on icon at bounding box center [762, 46] width 15 height 15
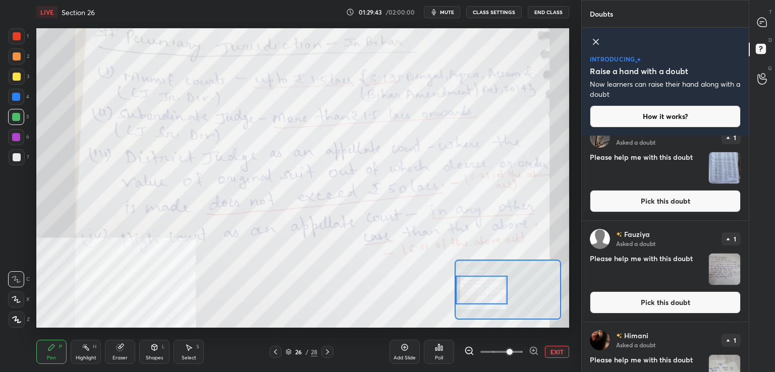
scroll to position [0, 0]
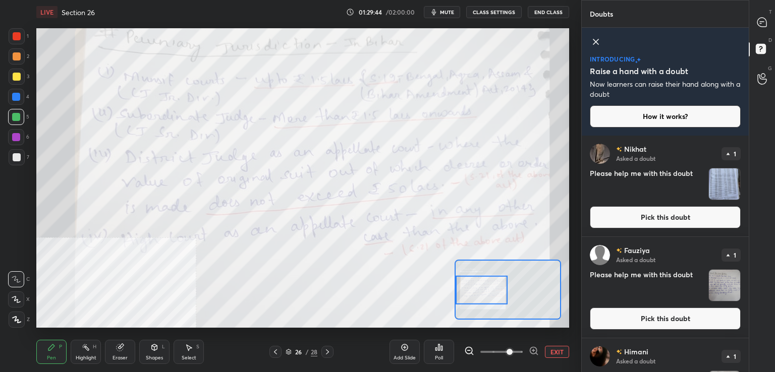
click at [651, 316] on button "Pick this doubt" at bounding box center [665, 319] width 151 height 22
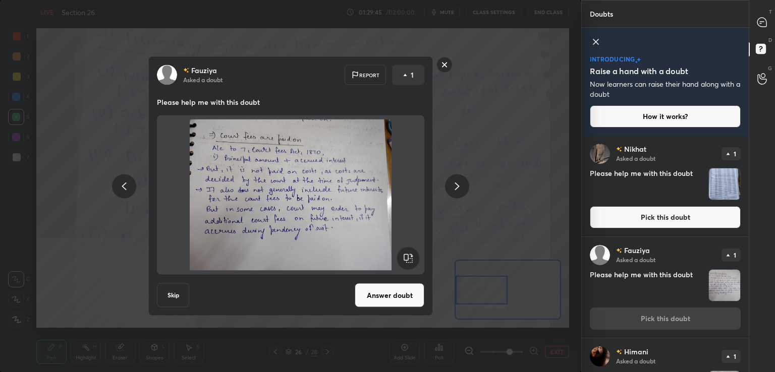
click at [385, 299] on button "Answer doubt" at bounding box center [390, 295] width 70 height 24
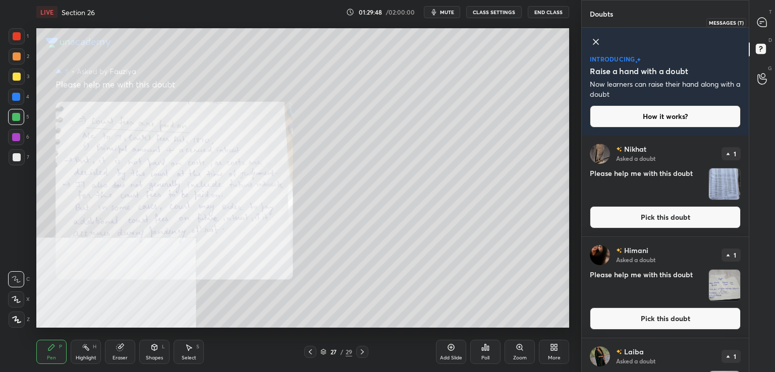
click at [765, 20] on icon at bounding box center [761, 22] width 9 height 9
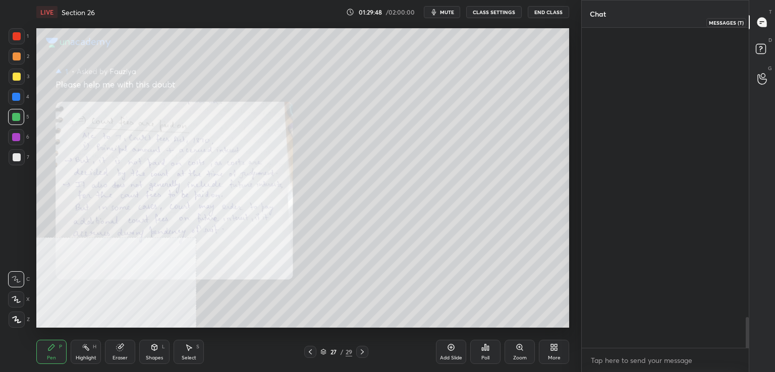
scroll to position [317, 164]
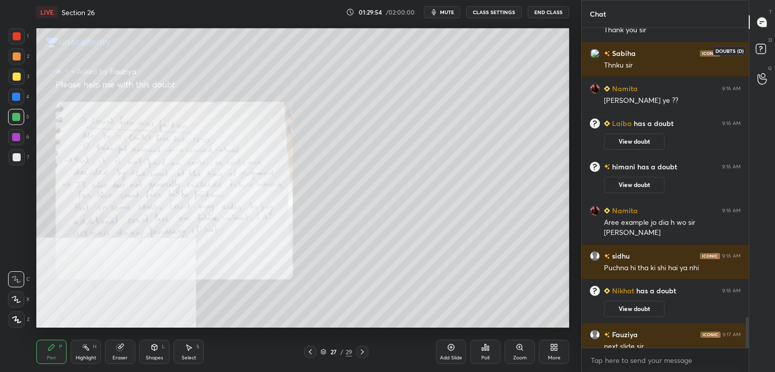
click at [758, 51] on rect at bounding box center [761, 49] width 10 height 10
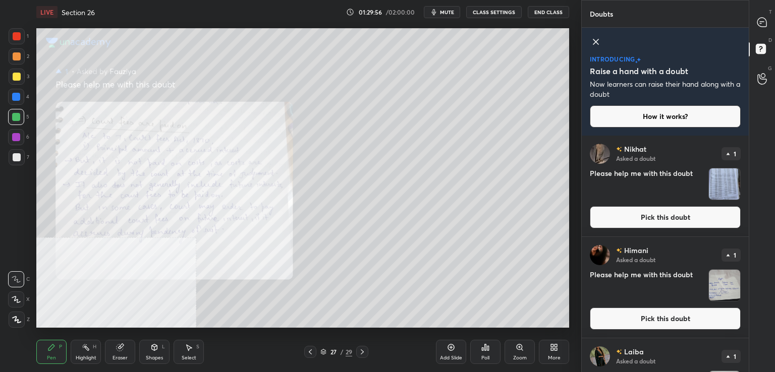
click at [622, 322] on button "Pick this doubt" at bounding box center [665, 319] width 151 height 22
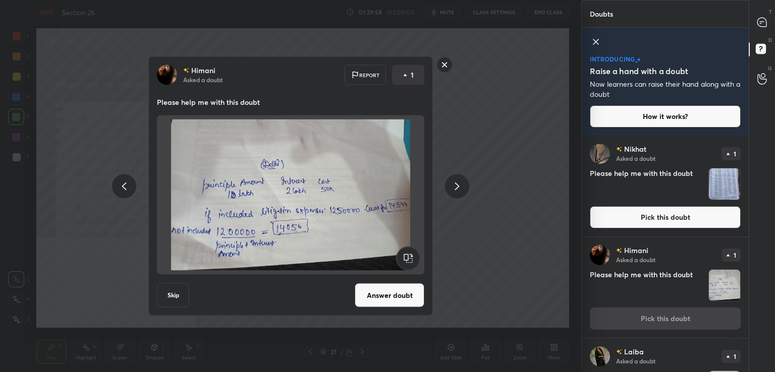
click at [392, 293] on button "Answer doubt" at bounding box center [390, 295] width 70 height 24
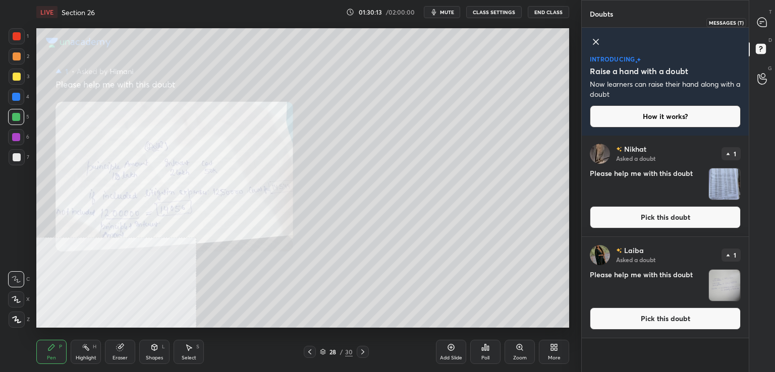
click at [761, 19] on icon at bounding box center [761, 22] width 9 height 9
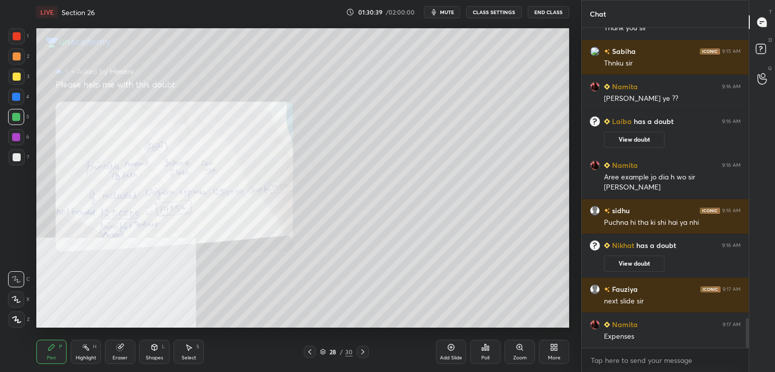
scroll to position [3138, 0]
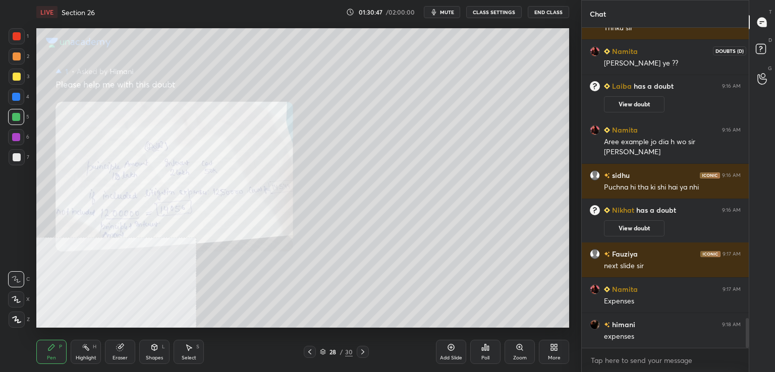
click at [764, 46] on rect at bounding box center [761, 49] width 10 height 10
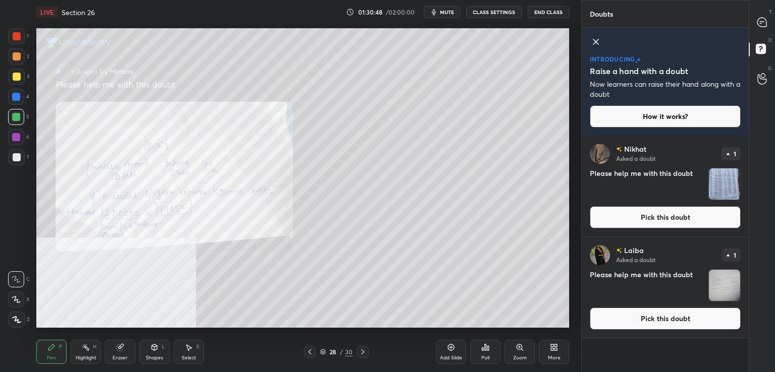
click at [639, 217] on button "Pick this doubt" at bounding box center [665, 217] width 151 height 22
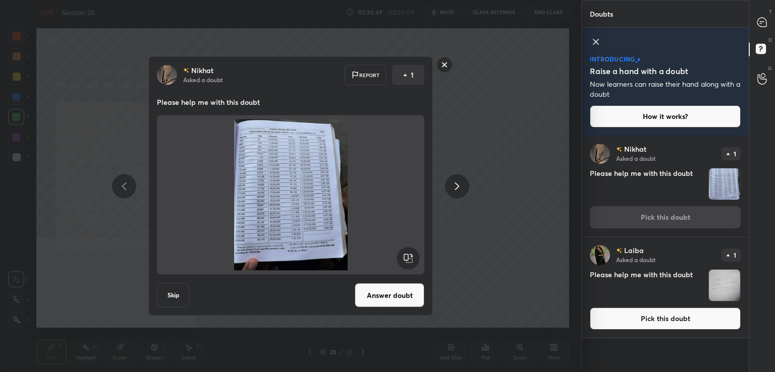
click at [383, 295] on button "Answer doubt" at bounding box center [390, 295] width 70 height 24
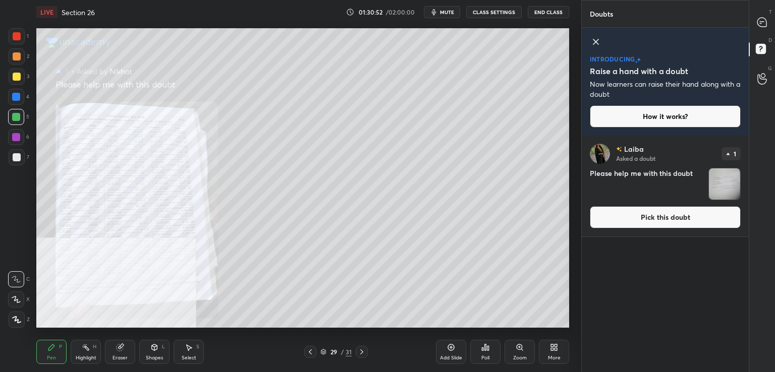
click at [515, 346] on icon at bounding box center [519, 347] width 8 height 8
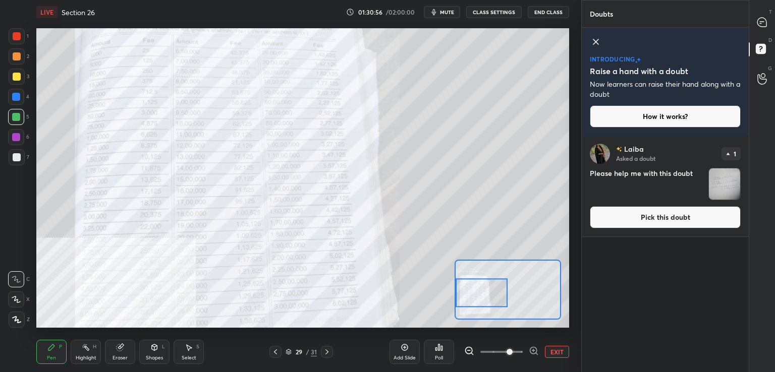
click at [550, 350] on button "EXIT" at bounding box center [557, 352] width 24 height 12
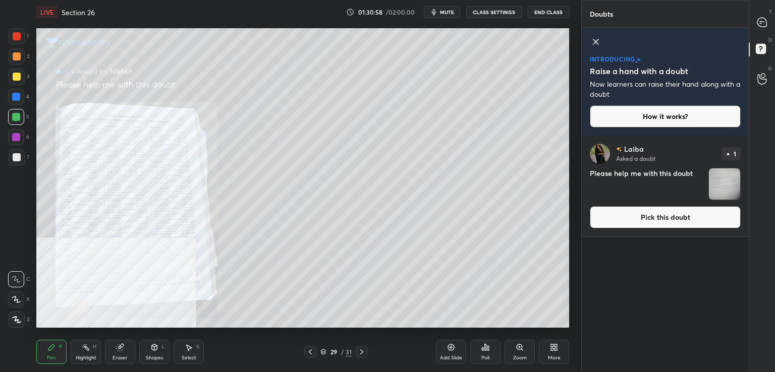
click at [312, 351] on icon at bounding box center [310, 352] width 8 height 8
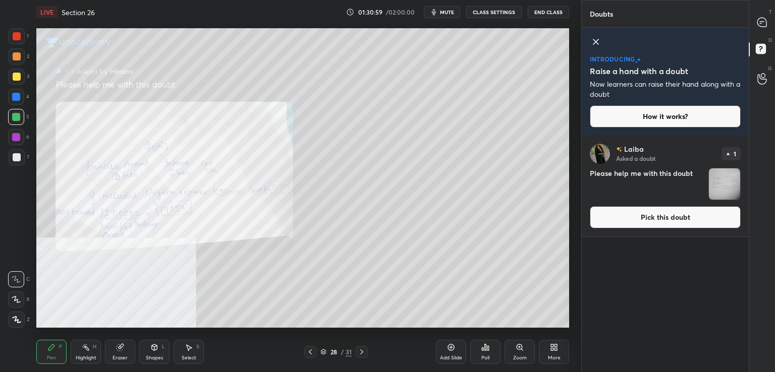
click at [632, 217] on button "Pick this doubt" at bounding box center [665, 217] width 151 height 22
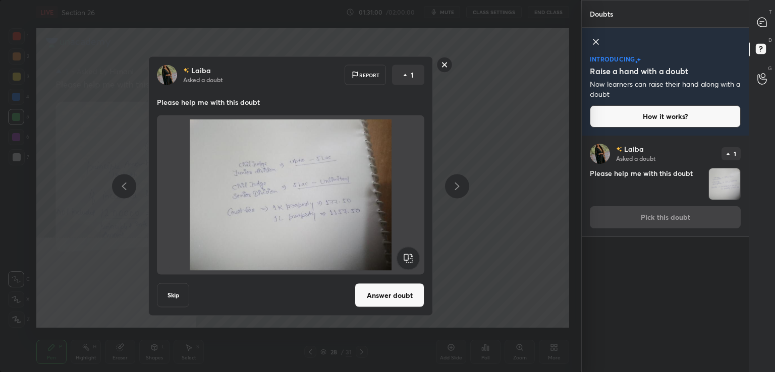
click at [376, 276] on div "Laiba Asked a doubt Report 1 Please help me with this doubt Skip Answer doubt" at bounding box center [290, 186] width 284 height 260
click at [390, 296] on button "Answer doubt" at bounding box center [390, 295] width 70 height 24
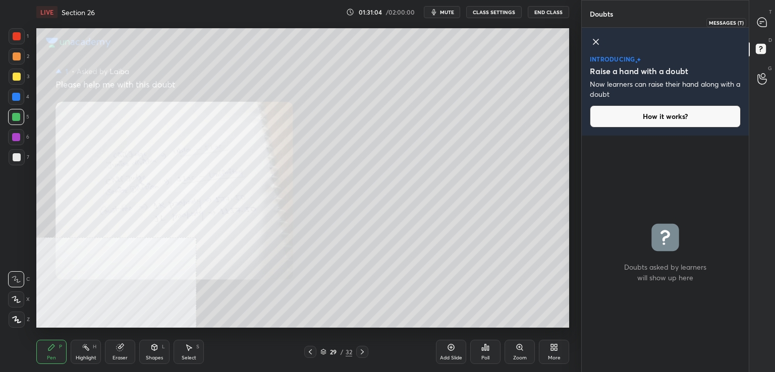
click at [759, 21] on icon at bounding box center [761, 22] width 9 height 9
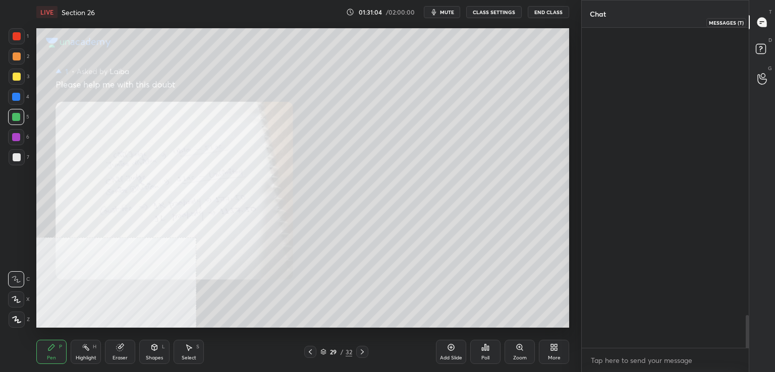
scroll to position [317, 164]
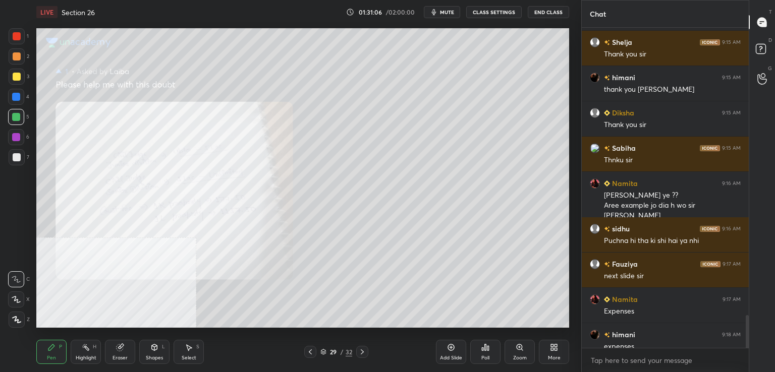
click at [512, 342] on div "Zoom" at bounding box center [519, 352] width 30 height 24
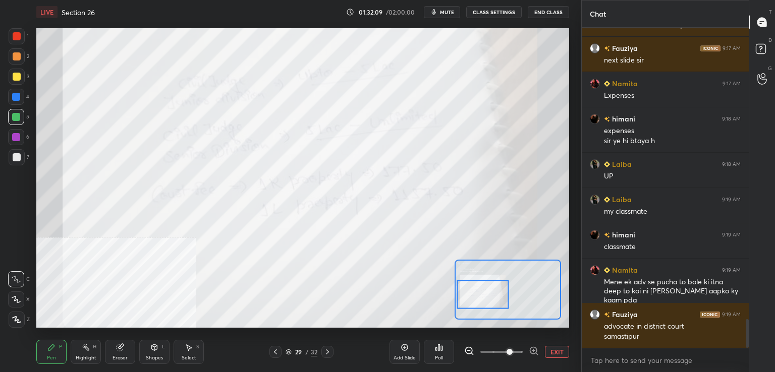
scroll to position [3266, 0]
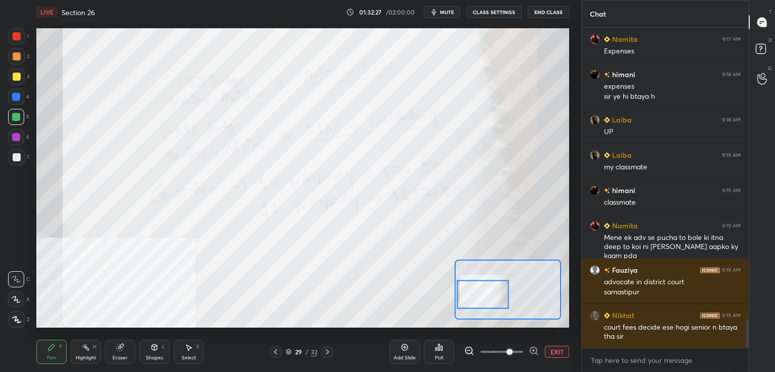
click at [276, 354] on icon at bounding box center [275, 352] width 8 height 8
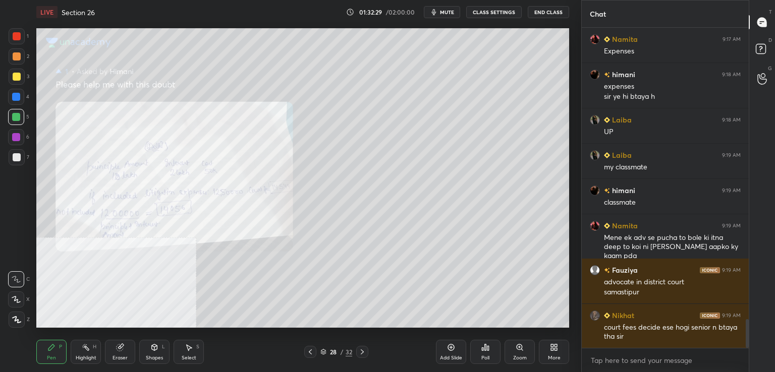
click at [303, 353] on div "28 / 32" at bounding box center [336, 352] width 200 height 12
click at [309, 352] on icon at bounding box center [310, 352] width 3 height 5
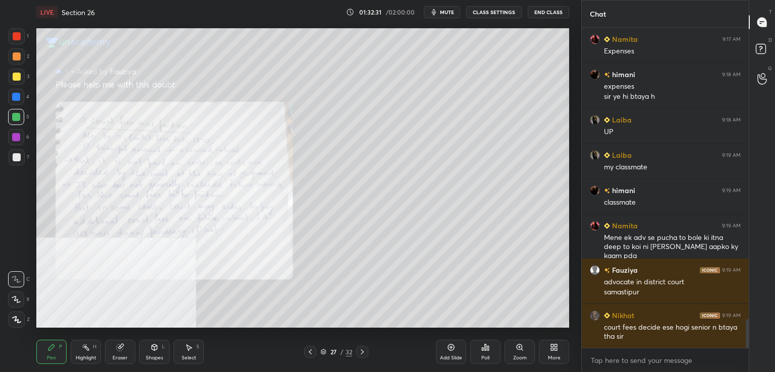
click at [311, 351] on icon at bounding box center [310, 352] width 8 height 8
click at [519, 348] on icon at bounding box center [519, 347] width 0 height 2
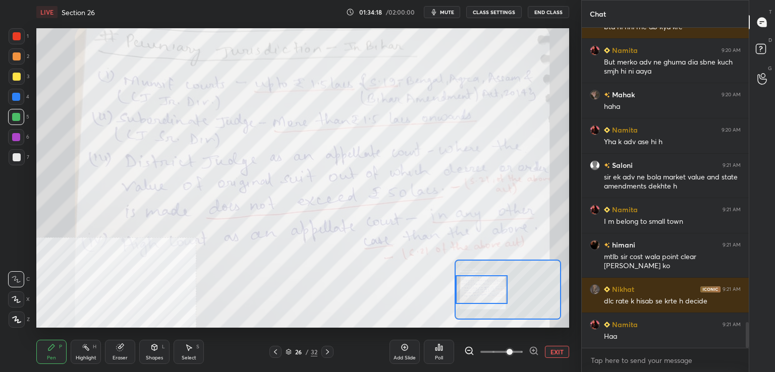
scroll to position [3735, 0]
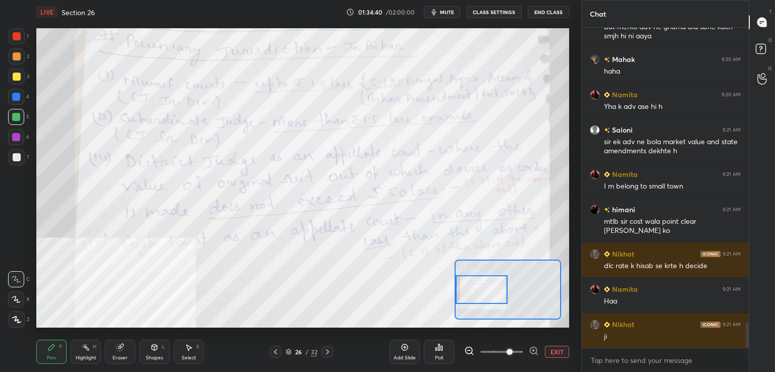
click at [548, 350] on button "EXIT" at bounding box center [557, 352] width 24 height 12
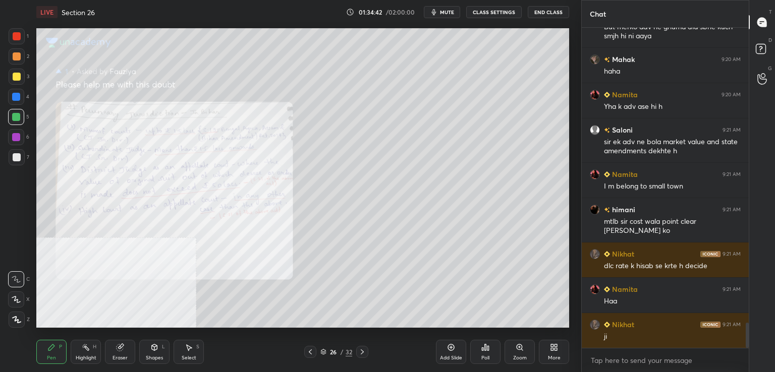
click at [450, 349] on icon at bounding box center [451, 347] width 8 height 8
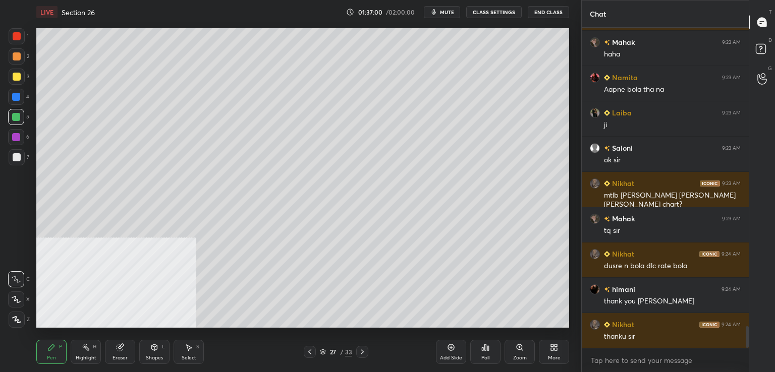
scroll to position [4460, 0]
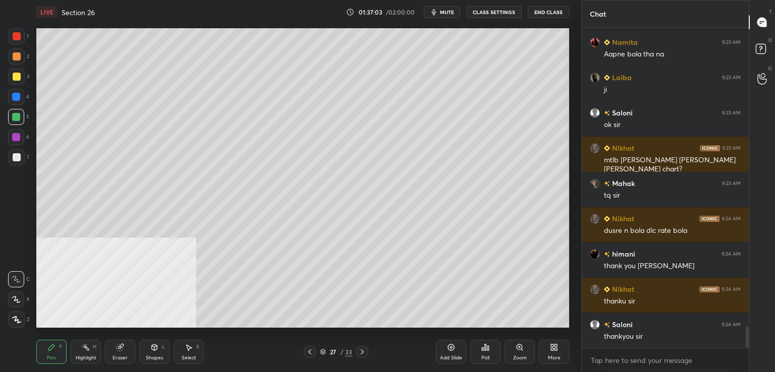
click at [546, 11] on button "End Class" at bounding box center [548, 12] width 41 height 12
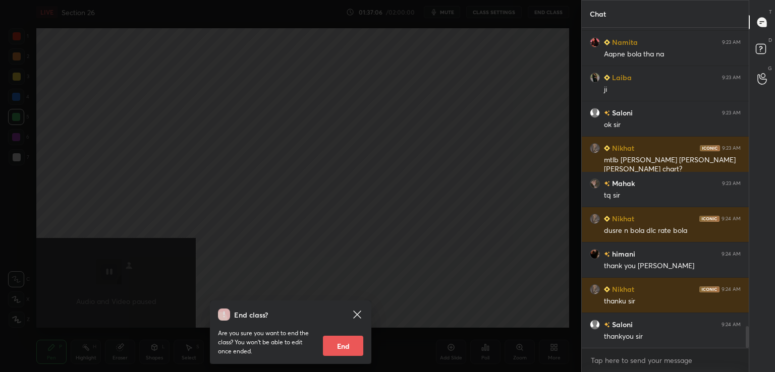
click at [346, 343] on button "End" at bounding box center [343, 346] width 40 height 20
type textarea "x"
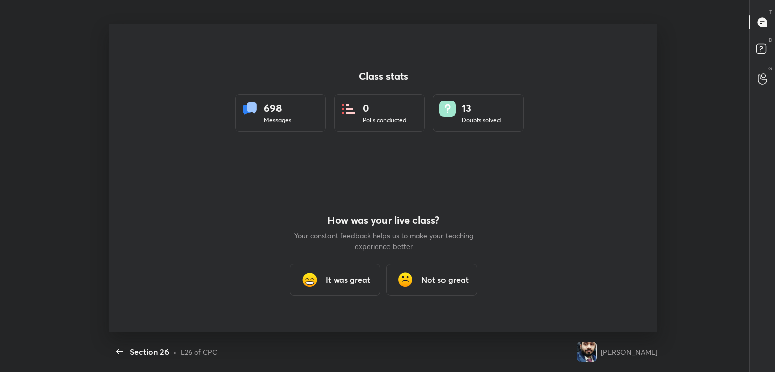
scroll to position [0, 0]
